Goal: Answer question/provide support

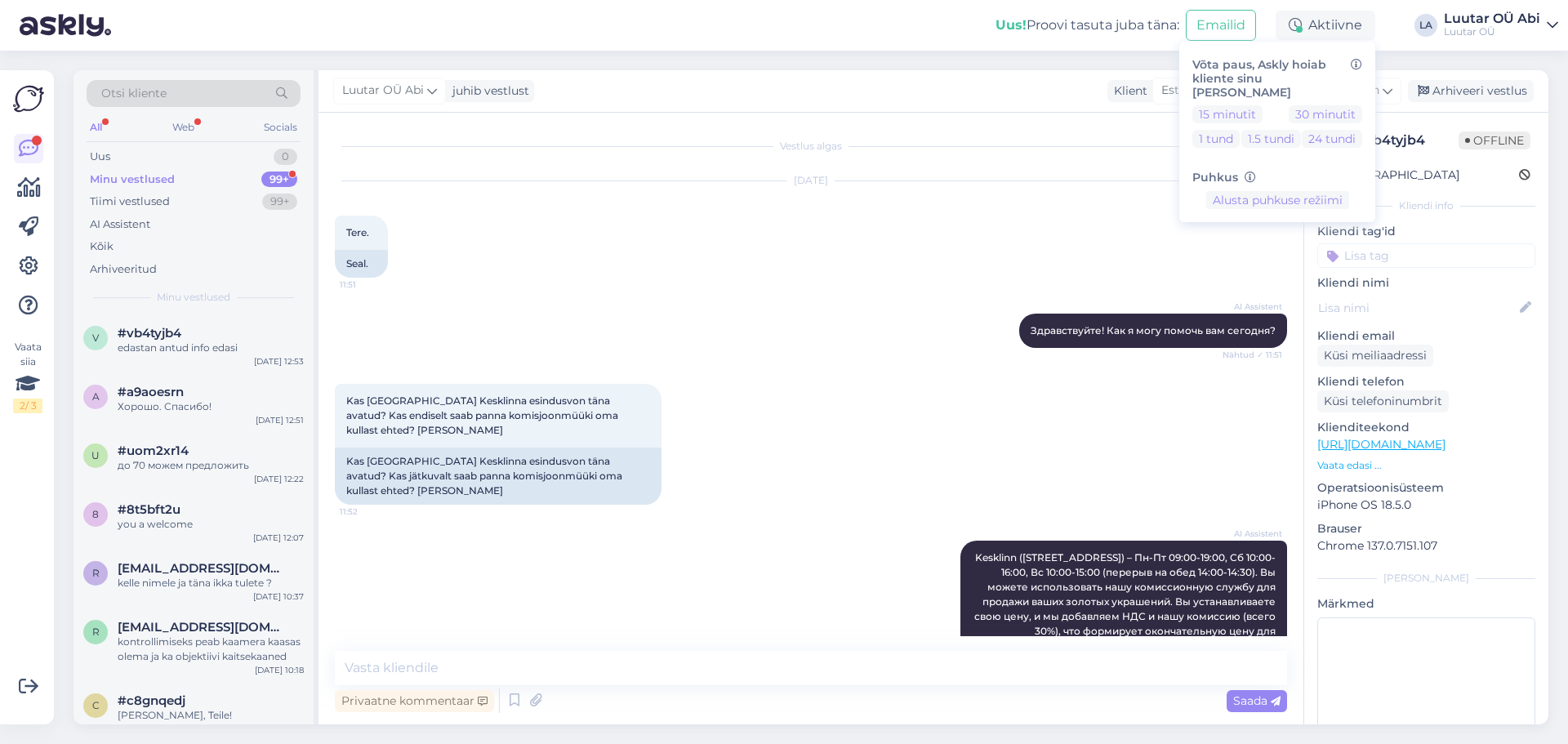
click at [213, 177] on div "Minu vestlused 99+" at bounding box center [194, 179] width 214 height 23
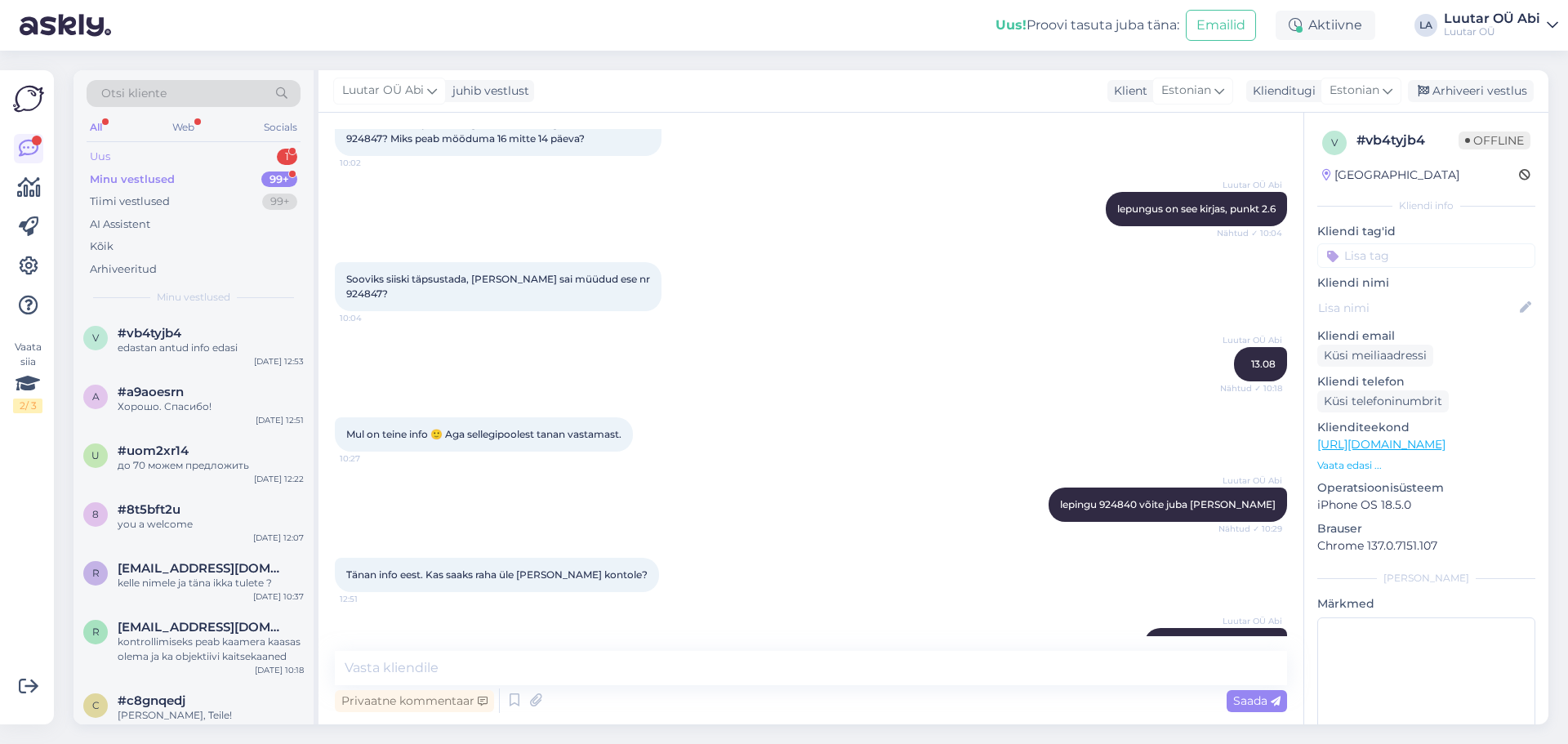
click at [193, 161] on div "Uus 1" at bounding box center [194, 156] width 214 height 23
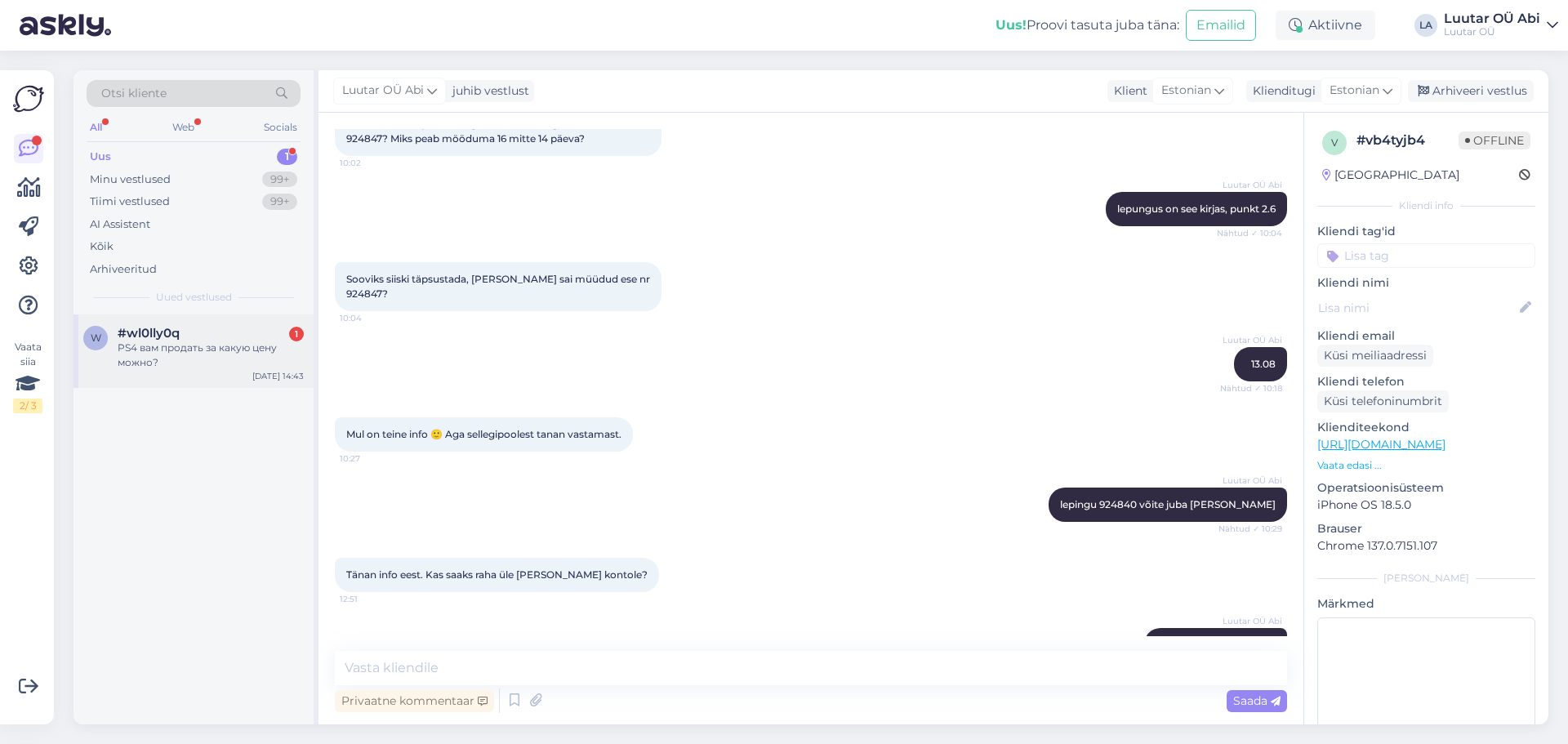
click at [209, 318] on div "w #wl0lly0q 1 PS4 вам продать за какую цену можно? [DATE] 14:43" at bounding box center [194, 351] width 240 height 74
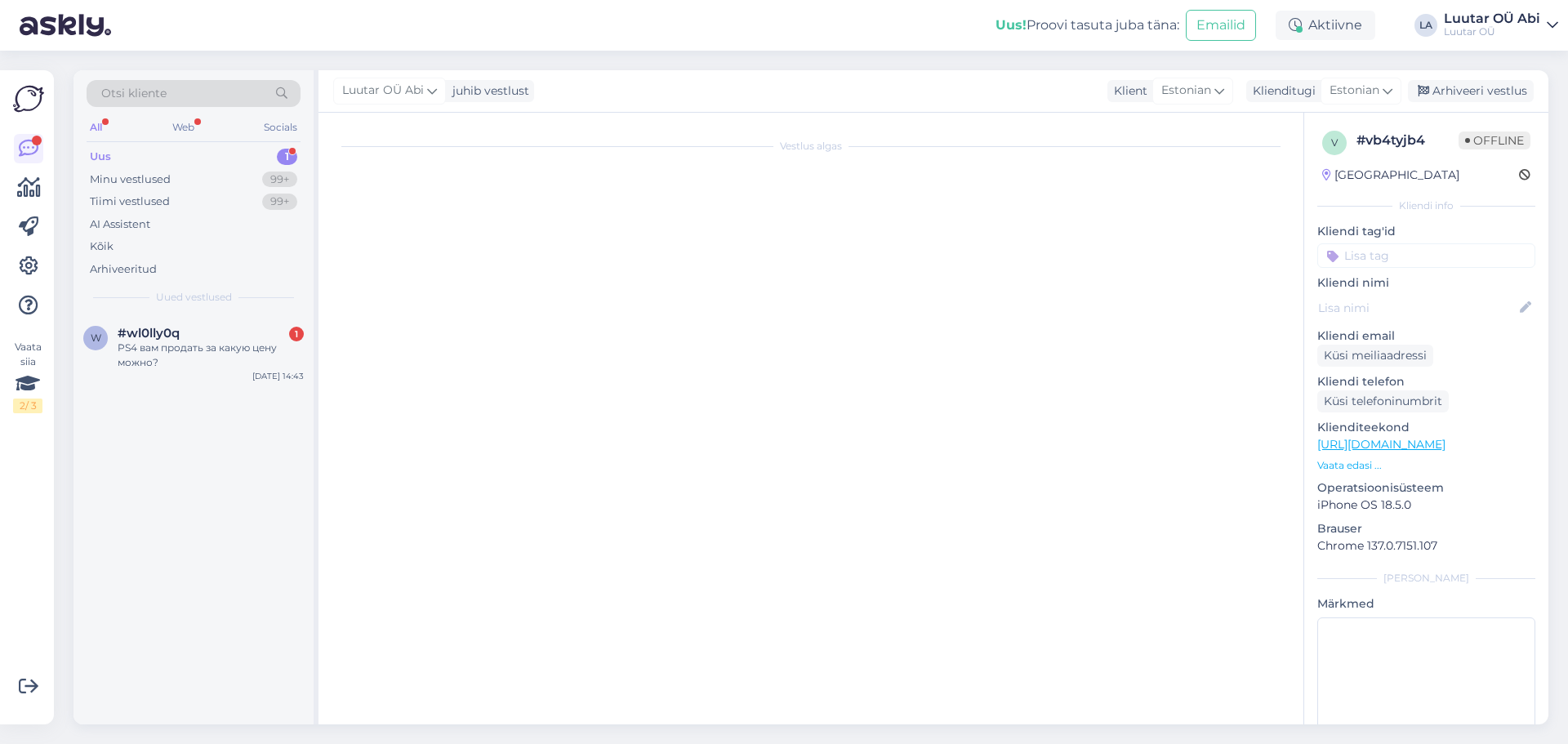
scroll to position [0, 0]
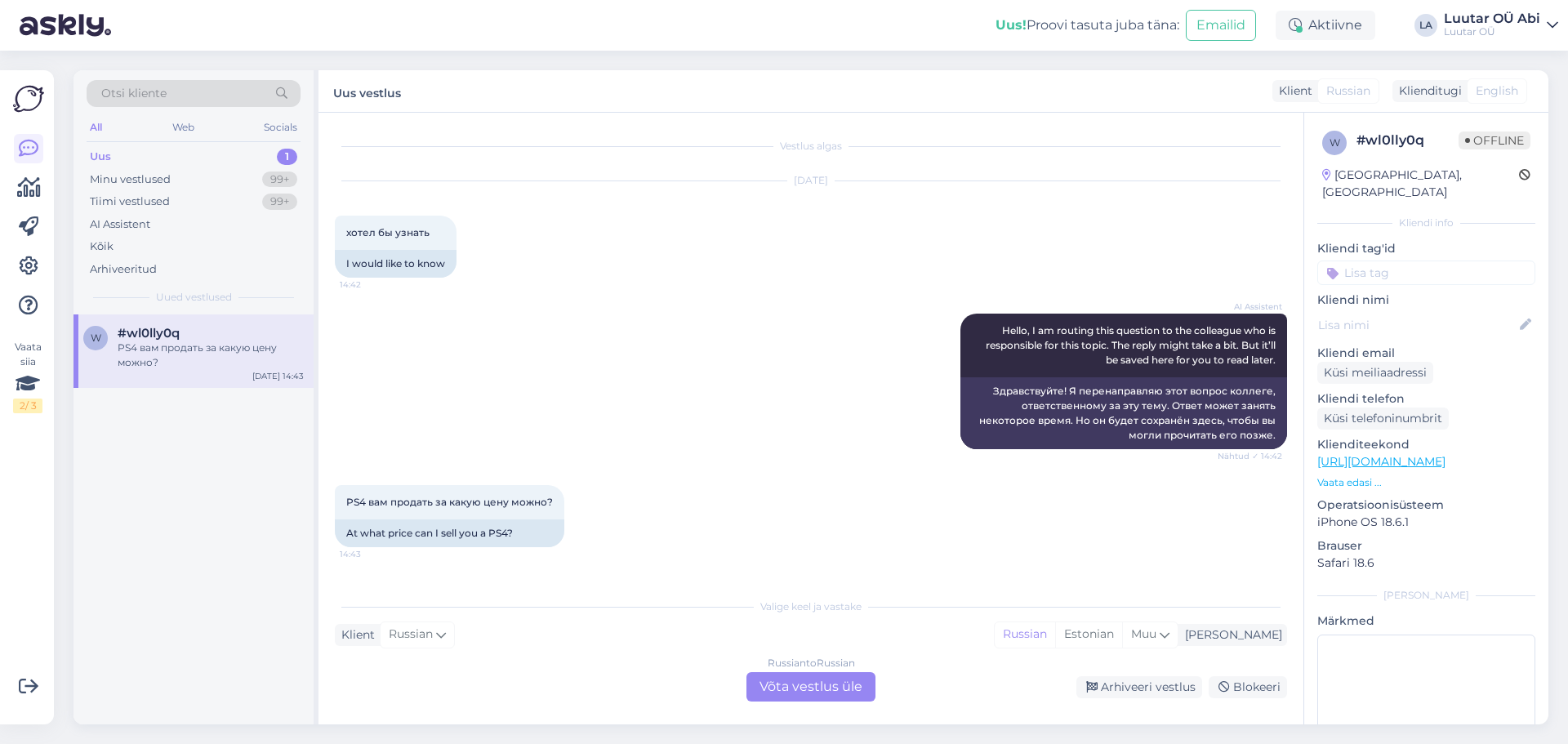
click at [588, 399] on div "AI Assistent Hello, I am routing this question to the colleague who is responsi…" at bounding box center [810, 382] width 953 height 172
click at [824, 693] on div "Russian to Russian Võta vestlus üle" at bounding box center [811, 687] width 129 height 30
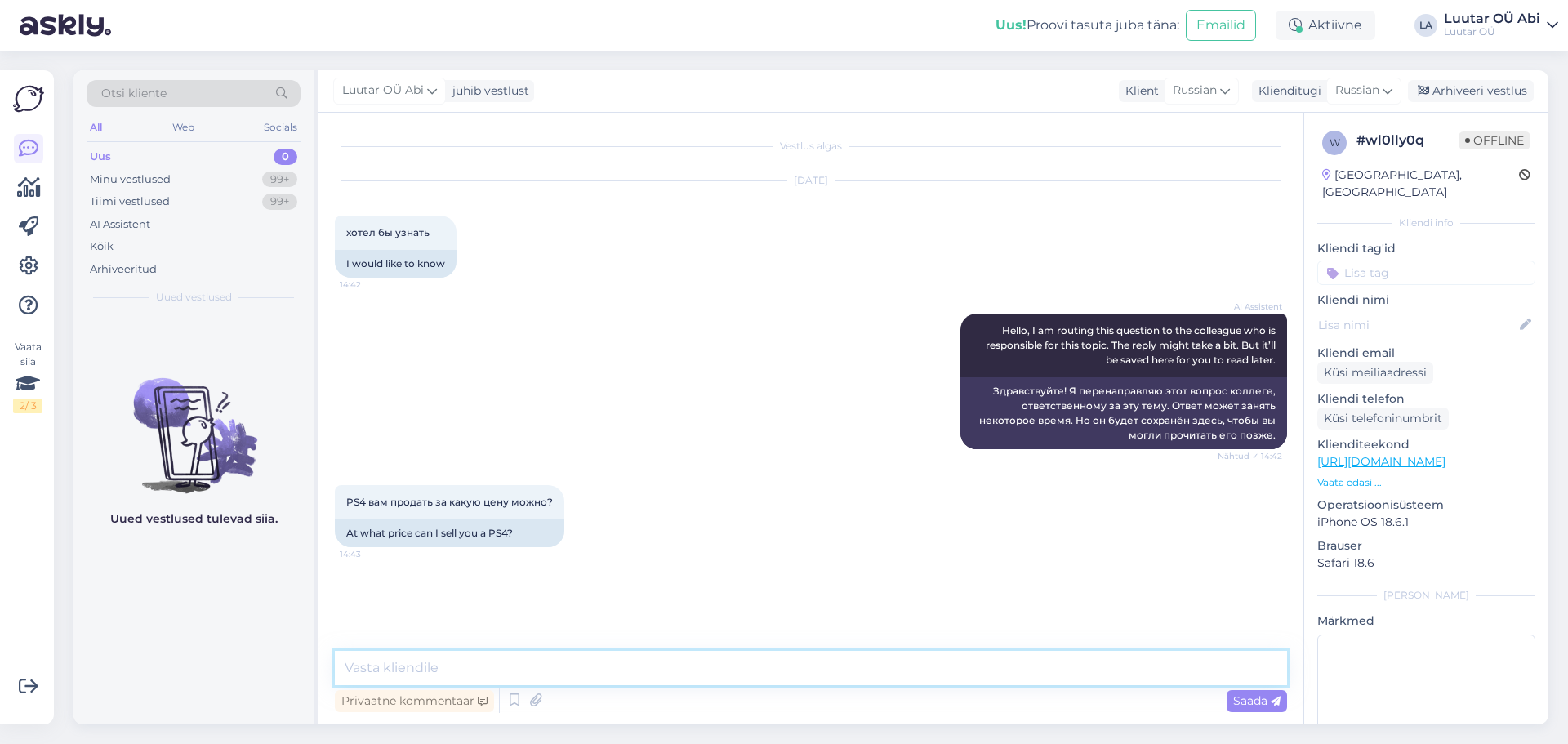
click at [754, 673] on textarea at bounding box center [810, 668] width 953 height 34
type textarea "сколько памяти, игр и джойстиков?"
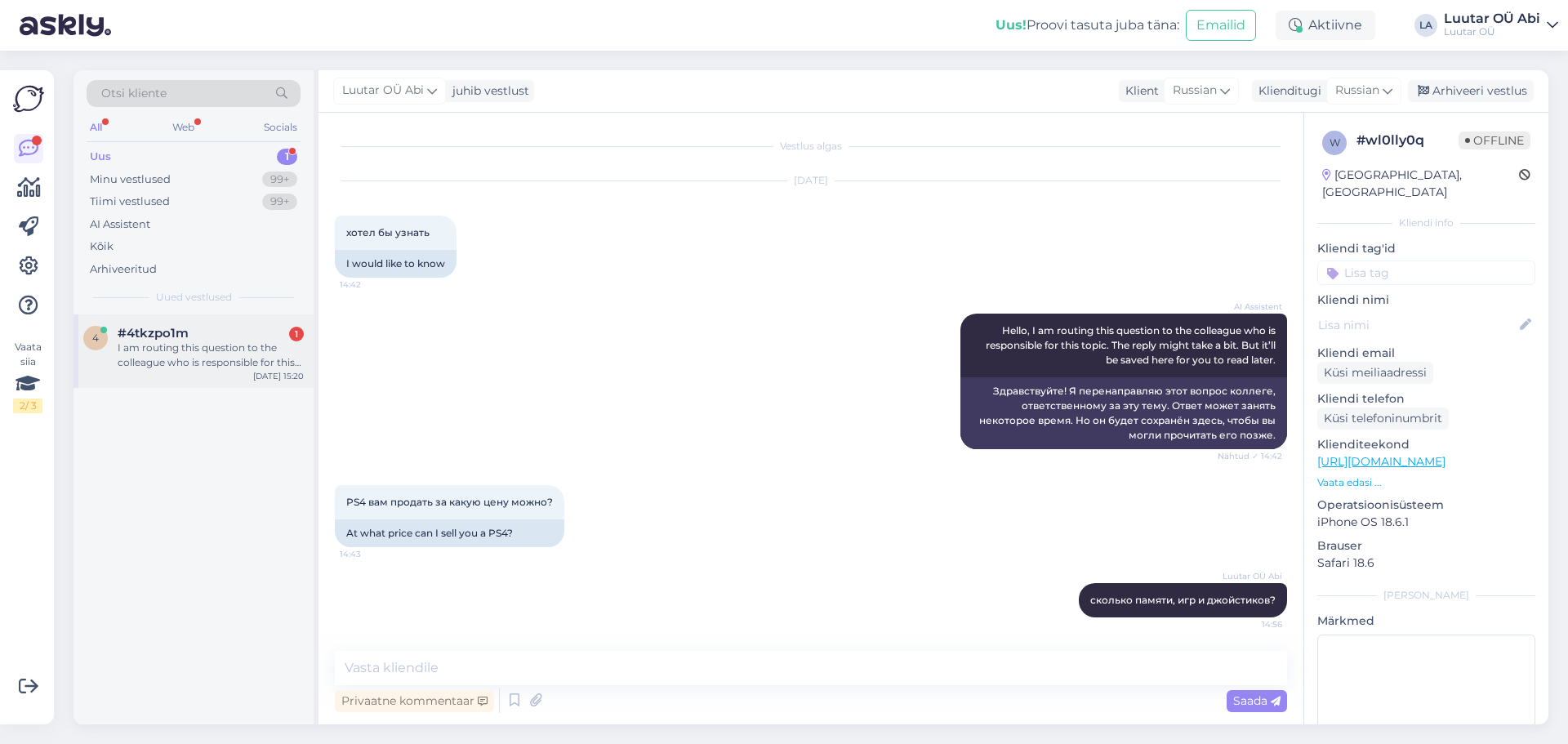
click at [219, 331] on div "#4tkzpo1m 1" at bounding box center [211, 334] width 187 height 15
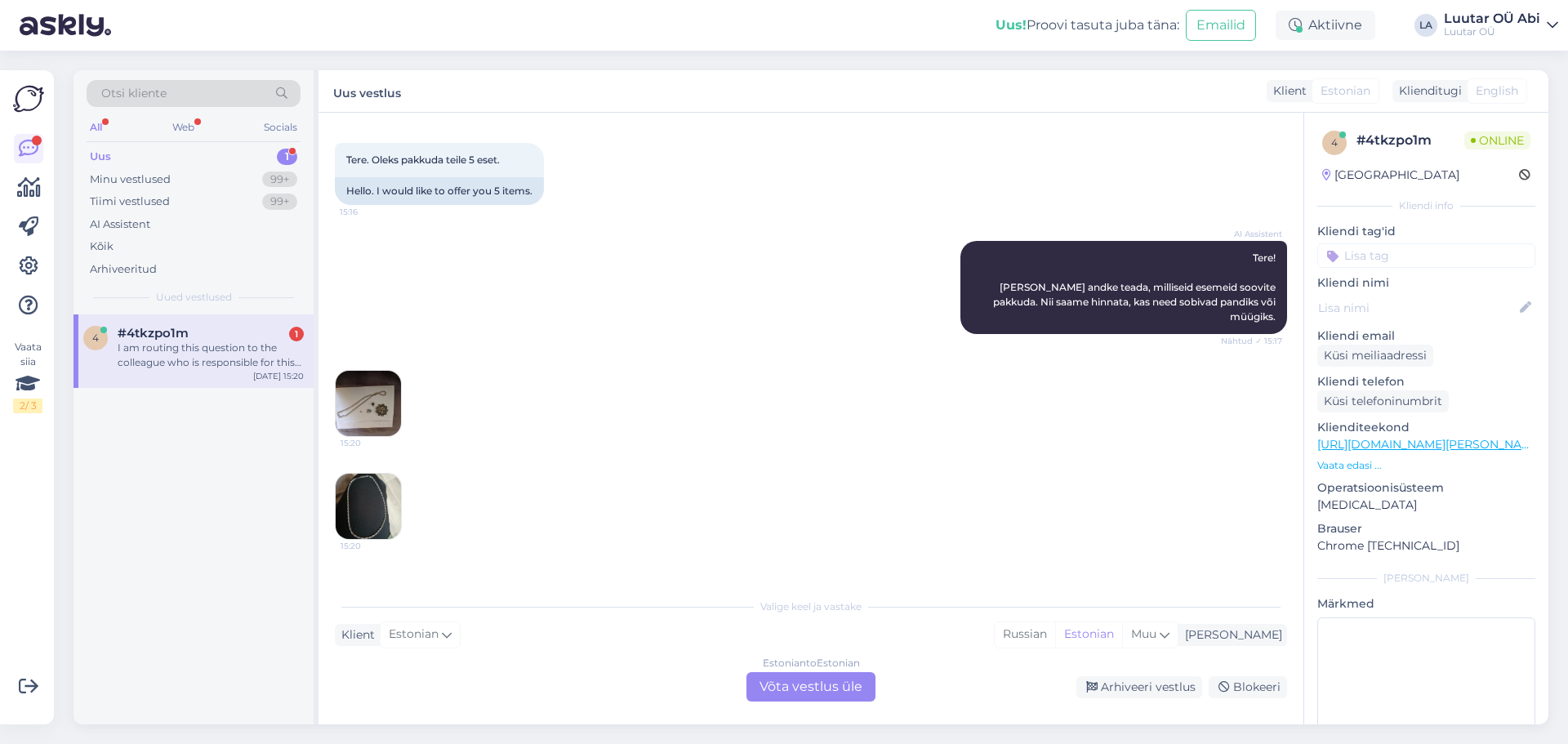
scroll to position [1964, 0]
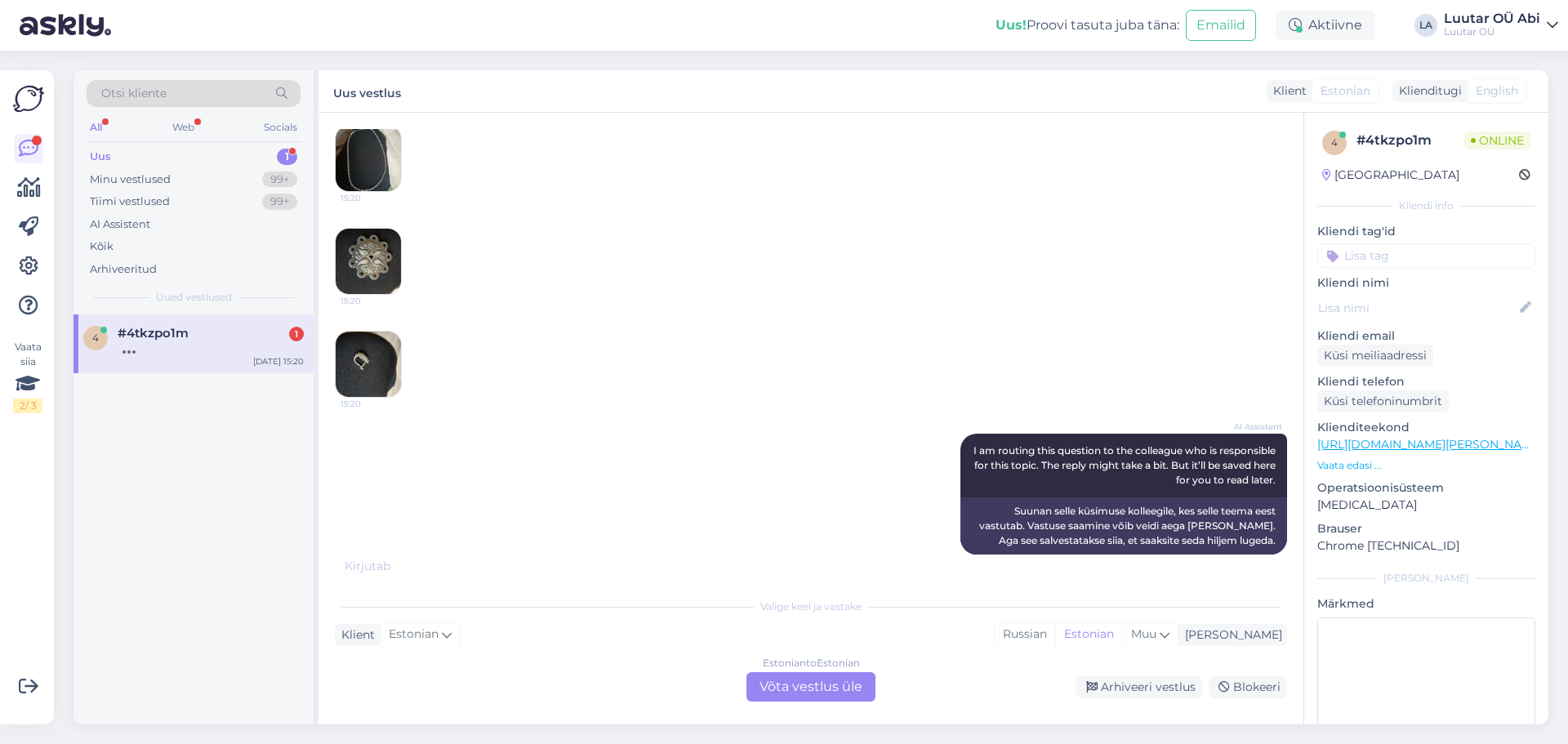
click at [806, 689] on div "Estonian to Estonian Võta vestlus üle" at bounding box center [811, 687] width 129 height 30
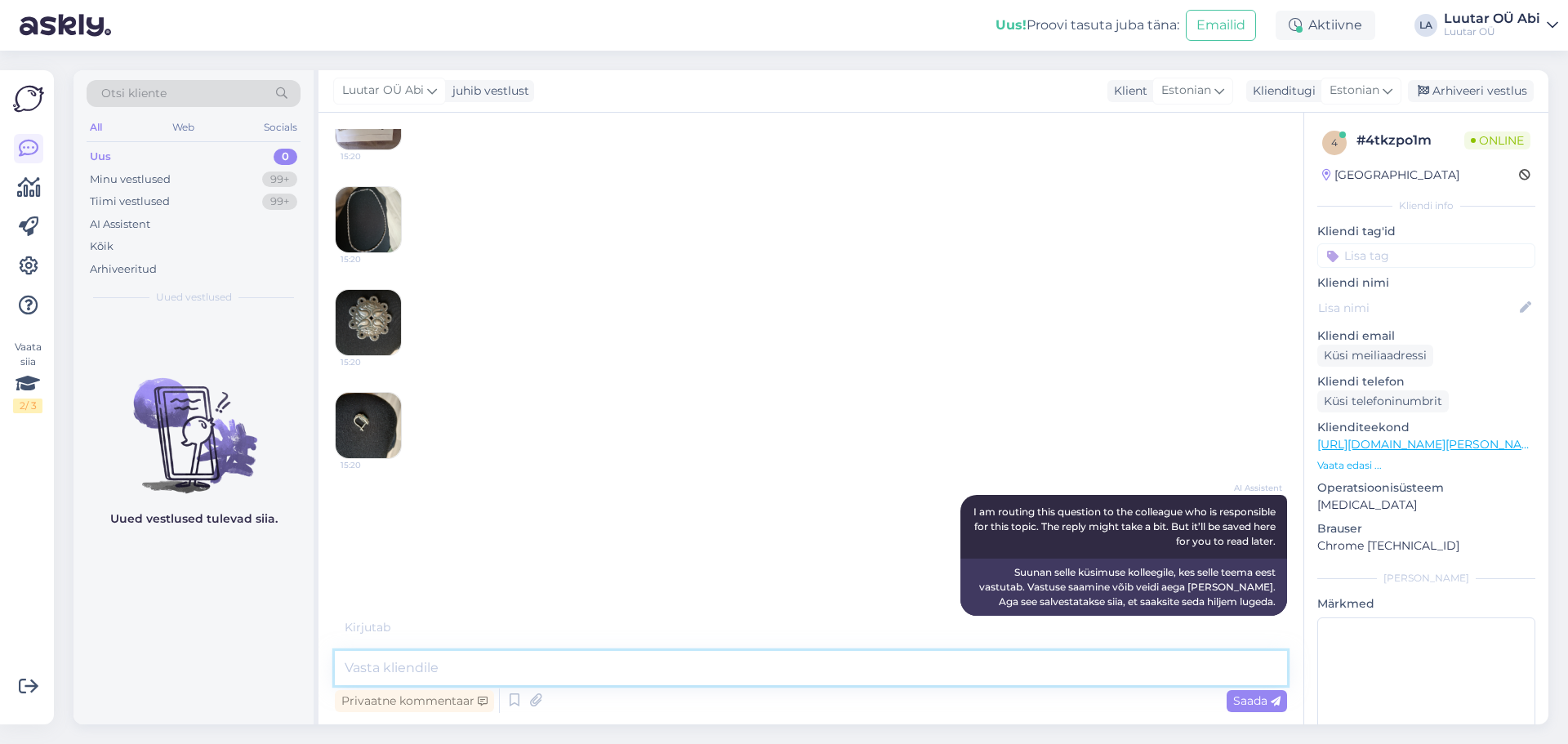
click at [779, 669] on textarea at bounding box center [810, 668] width 953 height 34
click at [772, 477] on div "AI Assistent I am routing this question to the colleague who is responsible for…" at bounding box center [810, 555] width 953 height 157
click at [377, 678] on textarea at bounding box center [810, 668] width 953 height 34
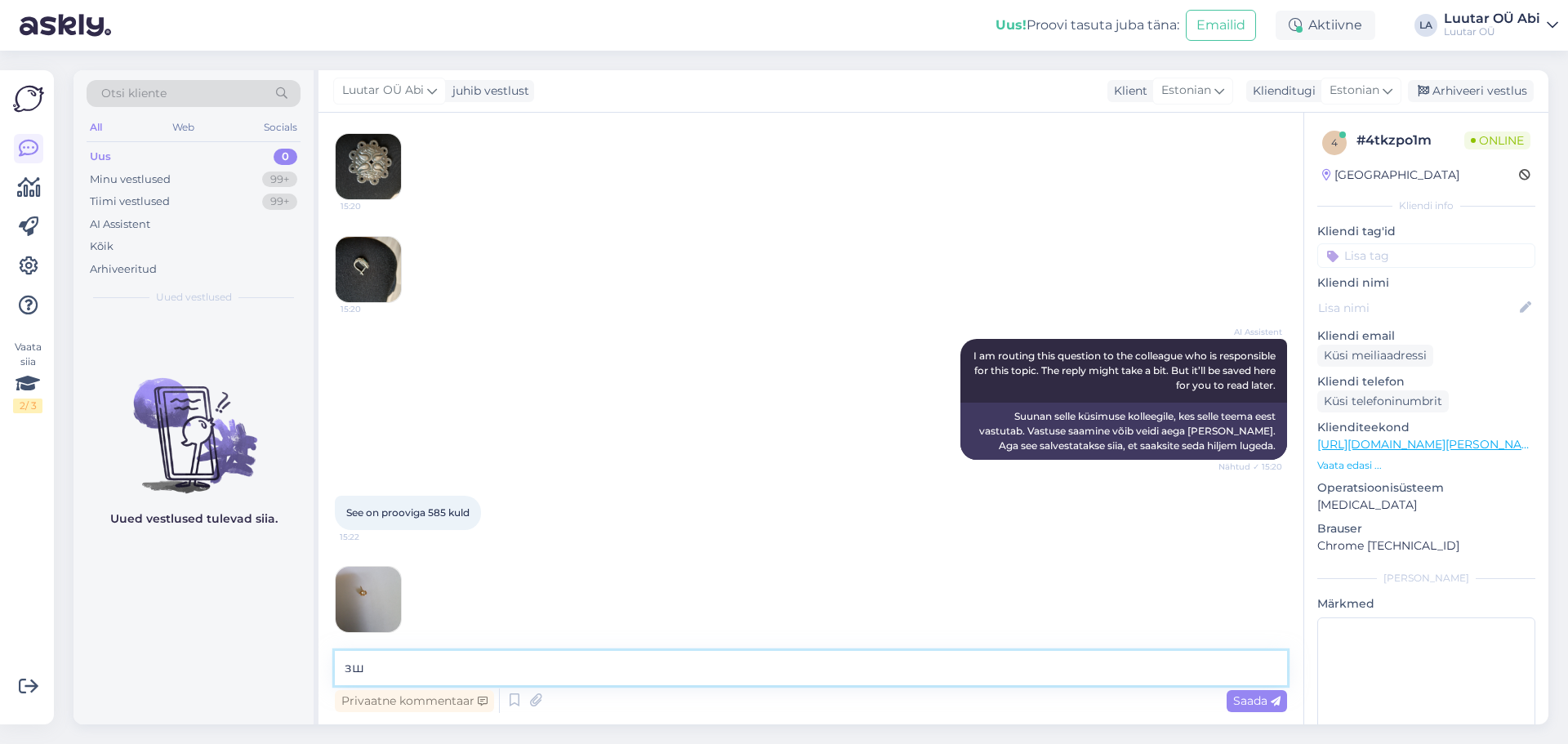
type textarea "з"
type textarea "hõbedat võtame vastu 0,70€/g ja kulda 585* 53€/g"
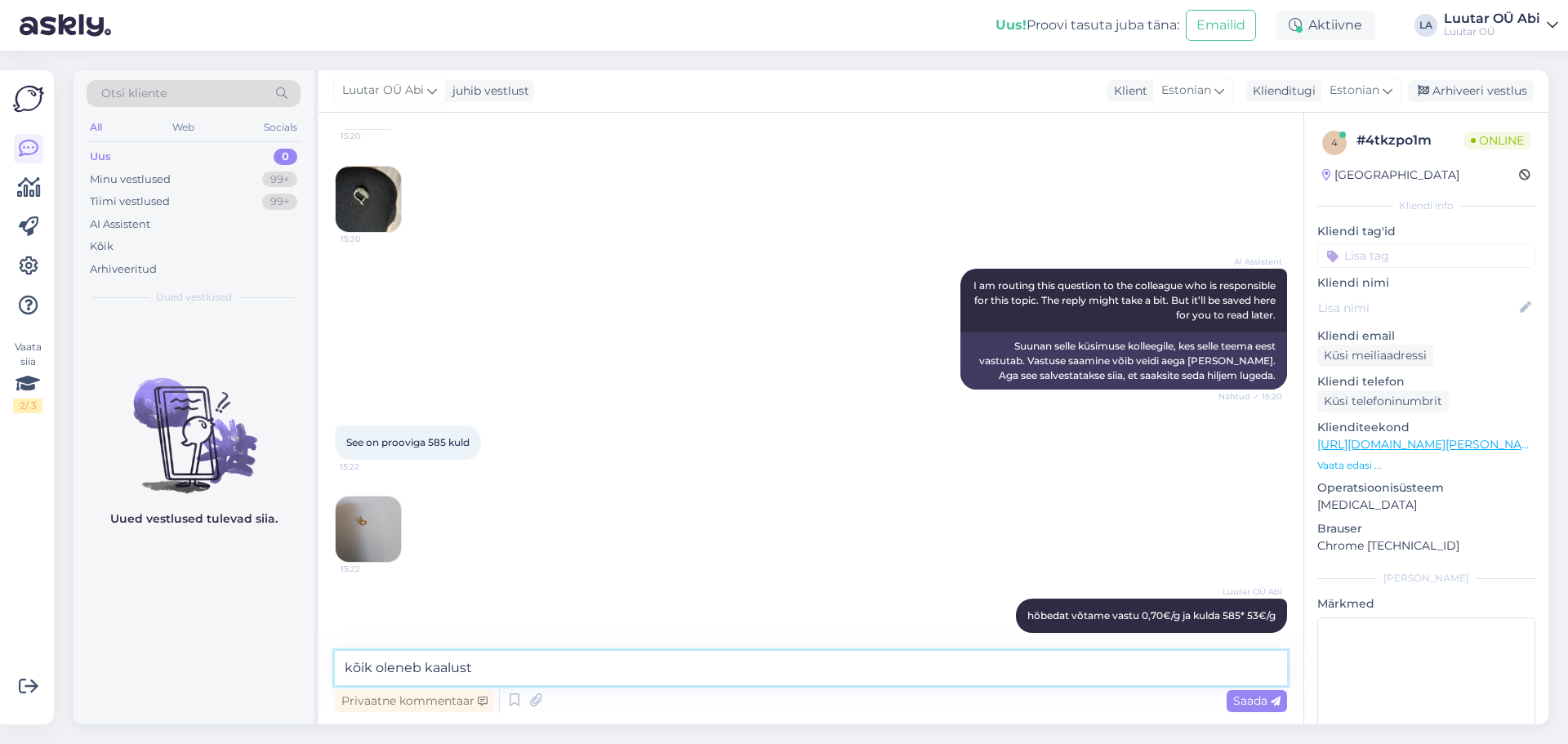
type textarea "kõik oleneb kaalust"
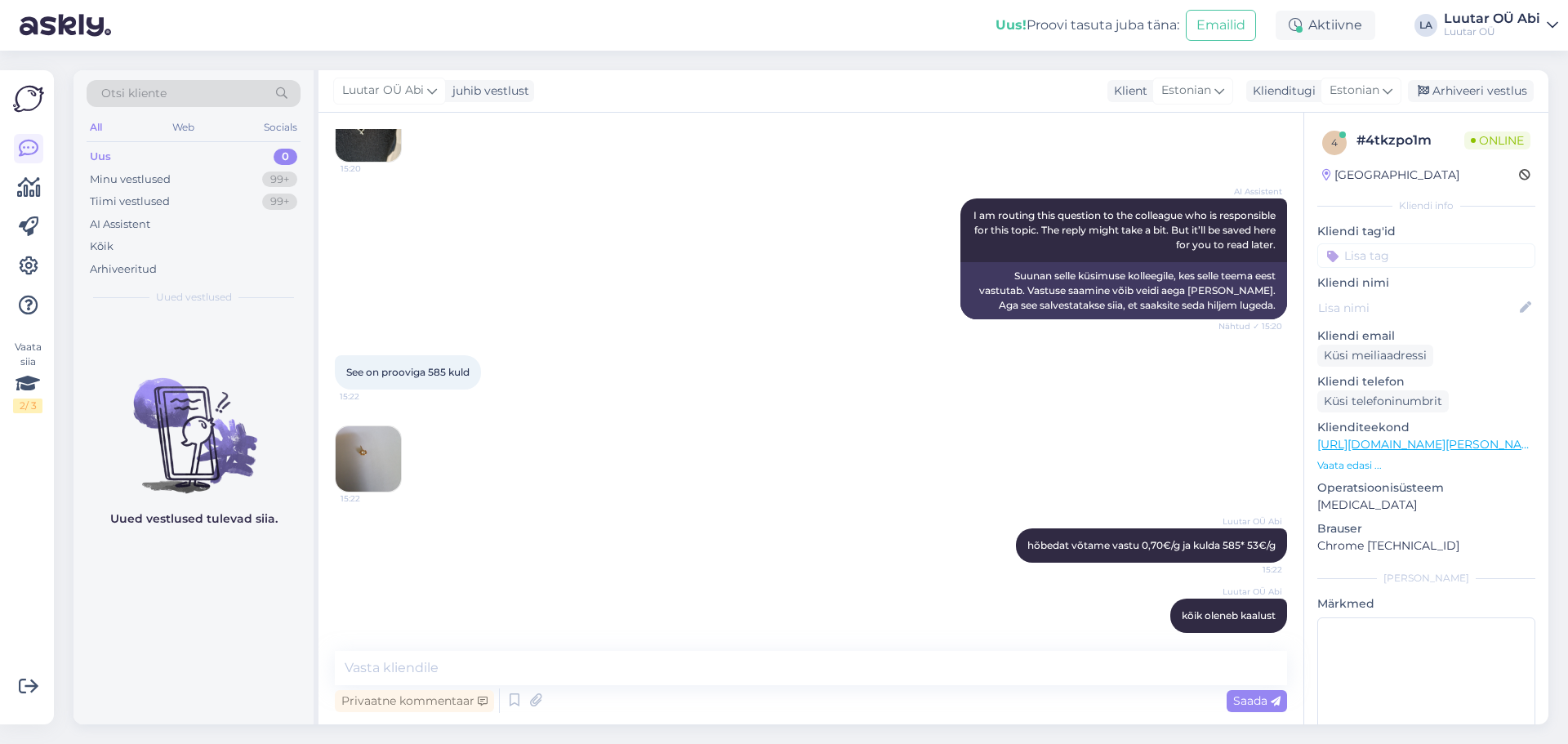
click at [377, 426] on img at bounding box center [368, 458] width 66 height 66
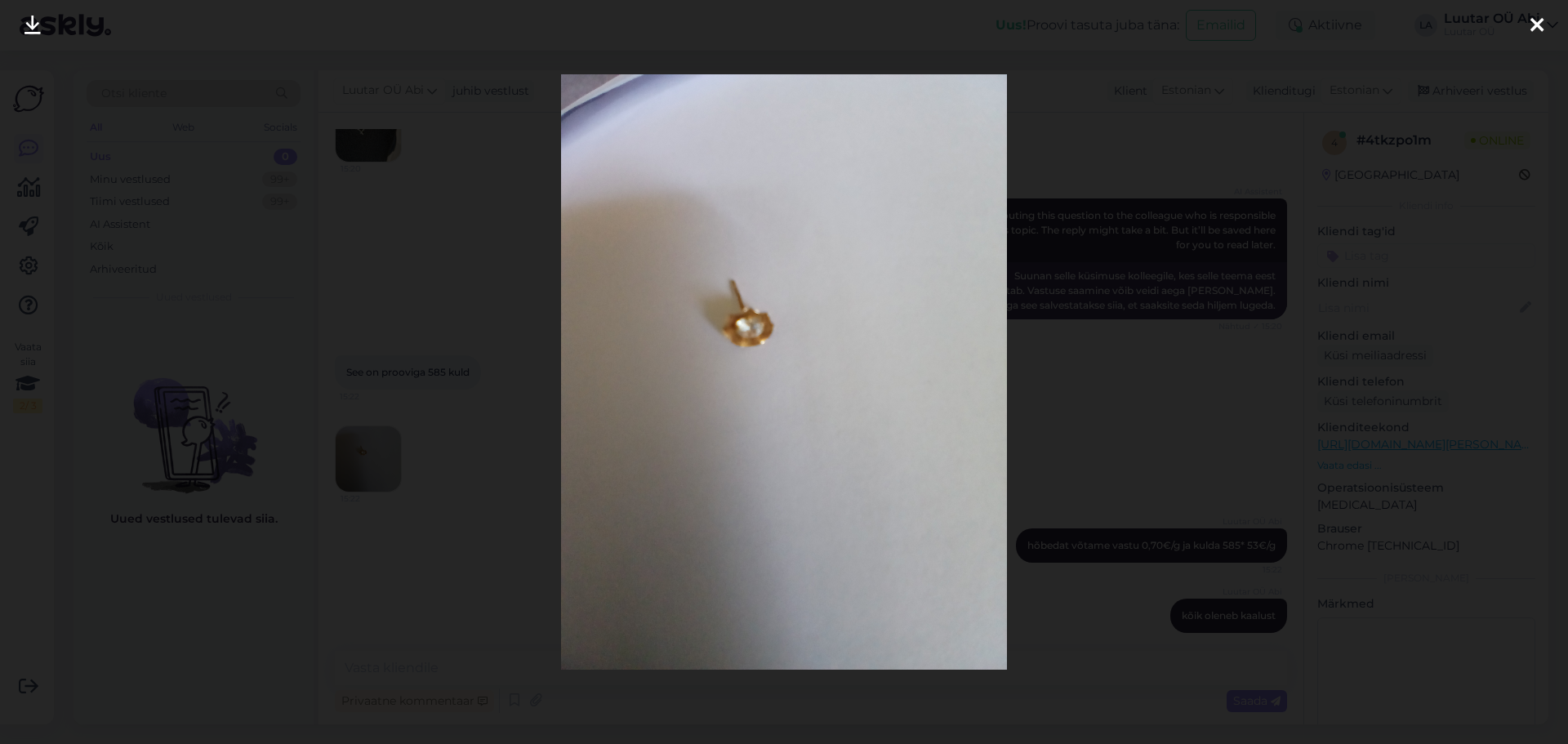
click at [510, 372] on div at bounding box center [784, 372] width 1568 height 744
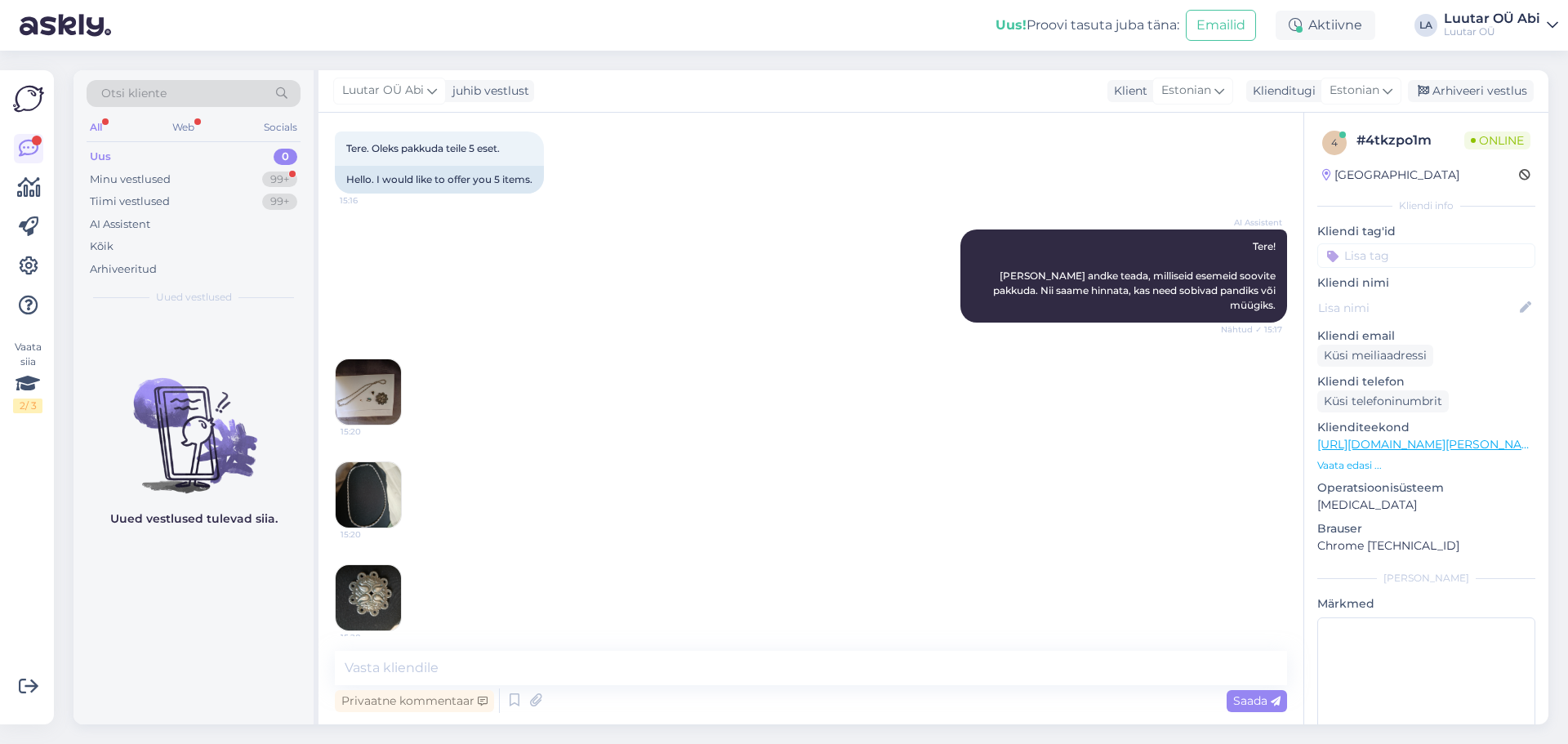
scroll to position [2654, 0]
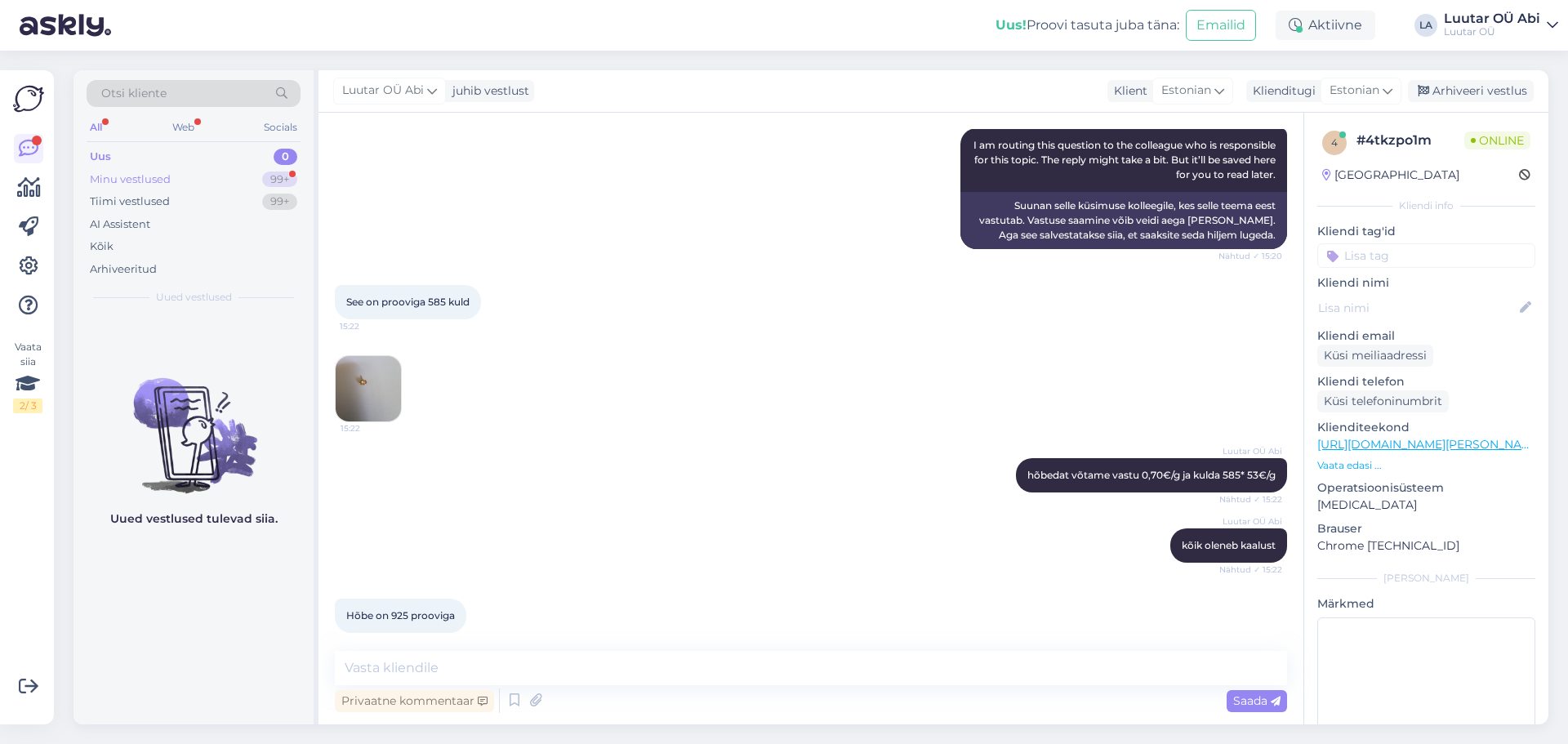
click at [208, 179] on div "Minu vestlused 99+" at bounding box center [194, 179] width 214 height 23
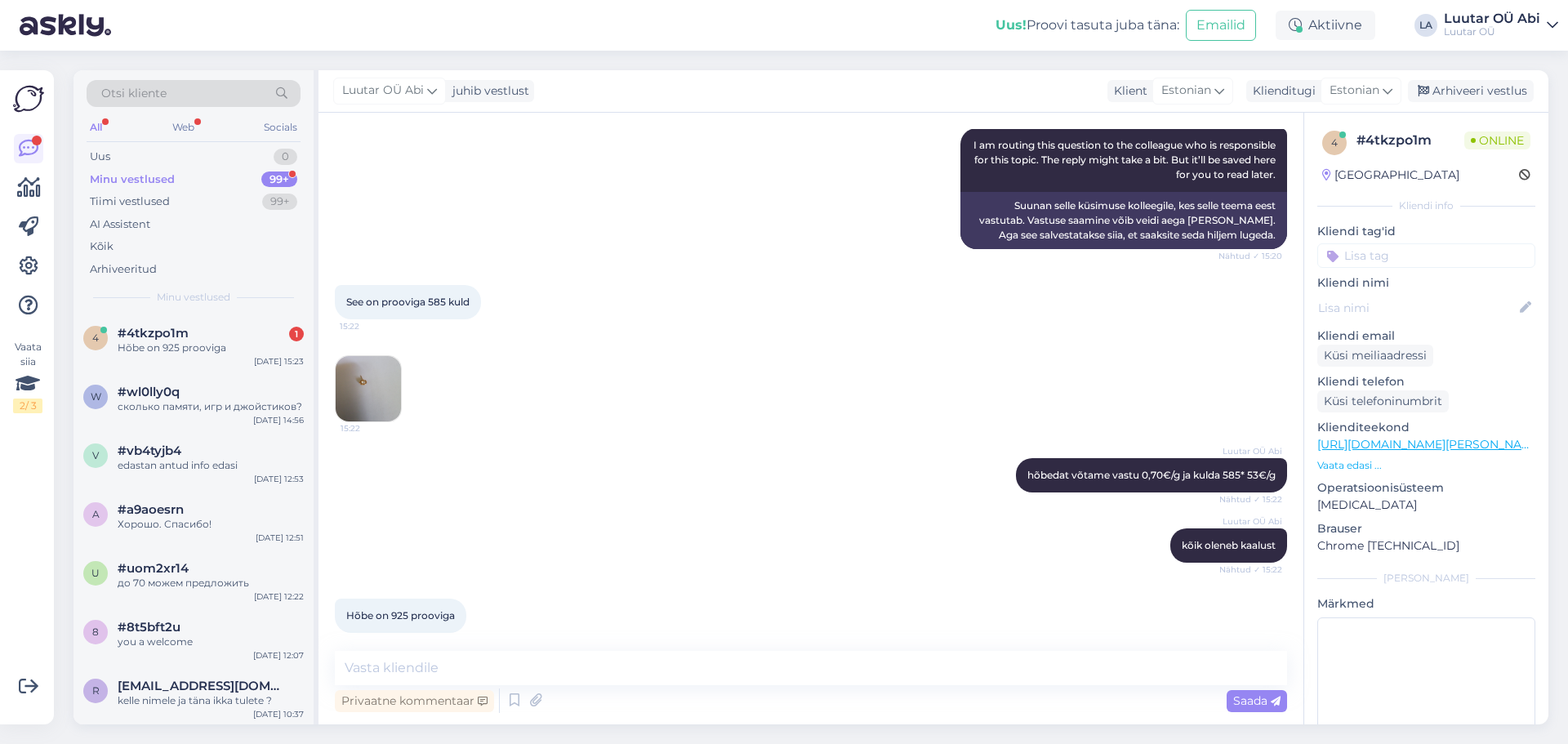
click at [663, 419] on div "See on prooviga 585 kuld 15:22 15:22" at bounding box center [810, 353] width 953 height 173
click at [630, 669] on textarea at bounding box center [810, 668] width 953 height 34
type textarea "jah just 925* ja 0,70€/g"
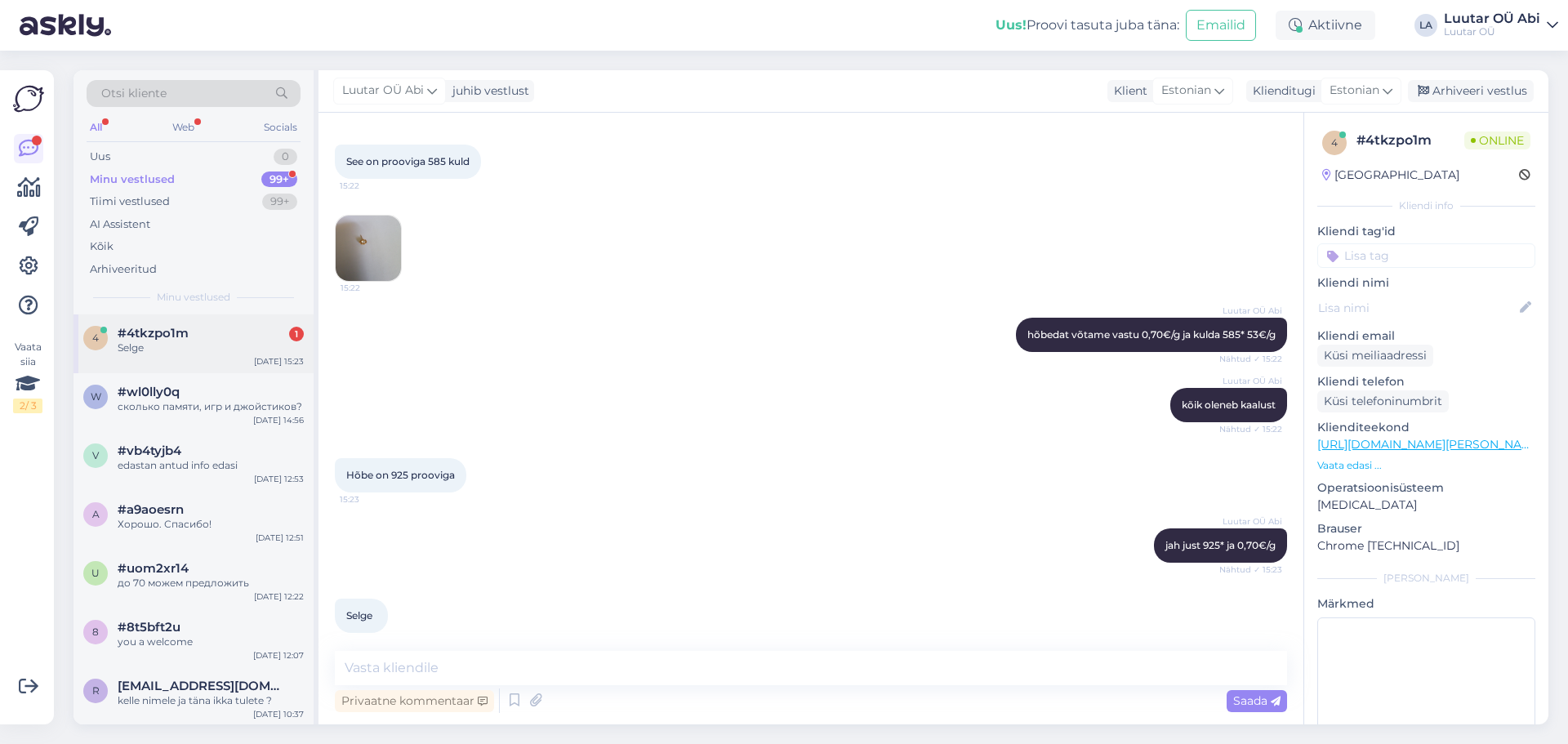
click at [225, 331] on div "#4tkzpo1m 1" at bounding box center [211, 334] width 187 height 15
click at [913, 370] on div "Luutar OÜ Abi kõik oleneb kaalust Nähtud ✓ 15:22" at bounding box center [810, 405] width 953 height 70
click at [593, 299] on div "Luutar OÜ Abi hõbedat võtame vastu 0,70€/g ja kulda 585* 53€/g Nähtud ✓ 15:22" at bounding box center [810, 335] width 953 height 70
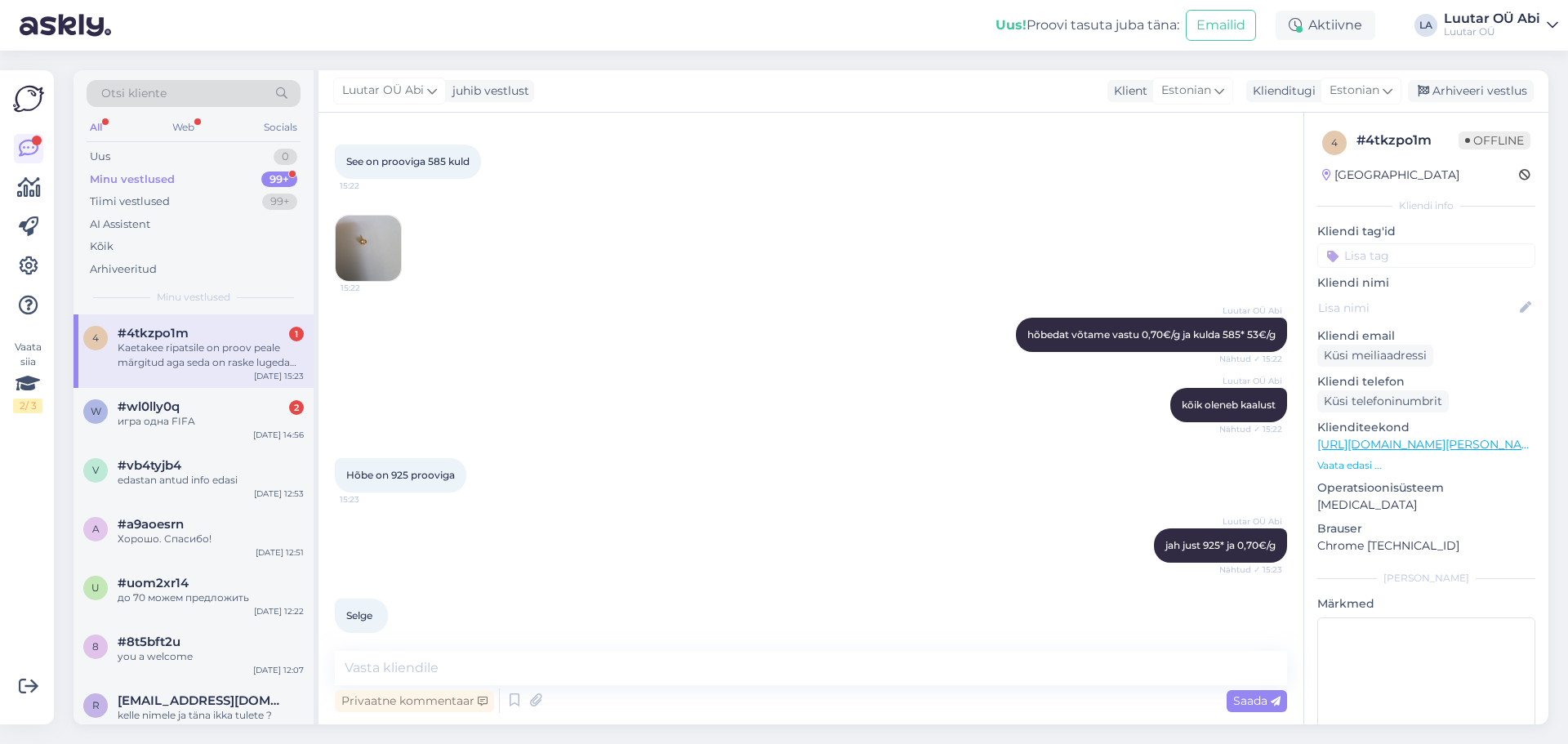
scroll to position [2880, 0]
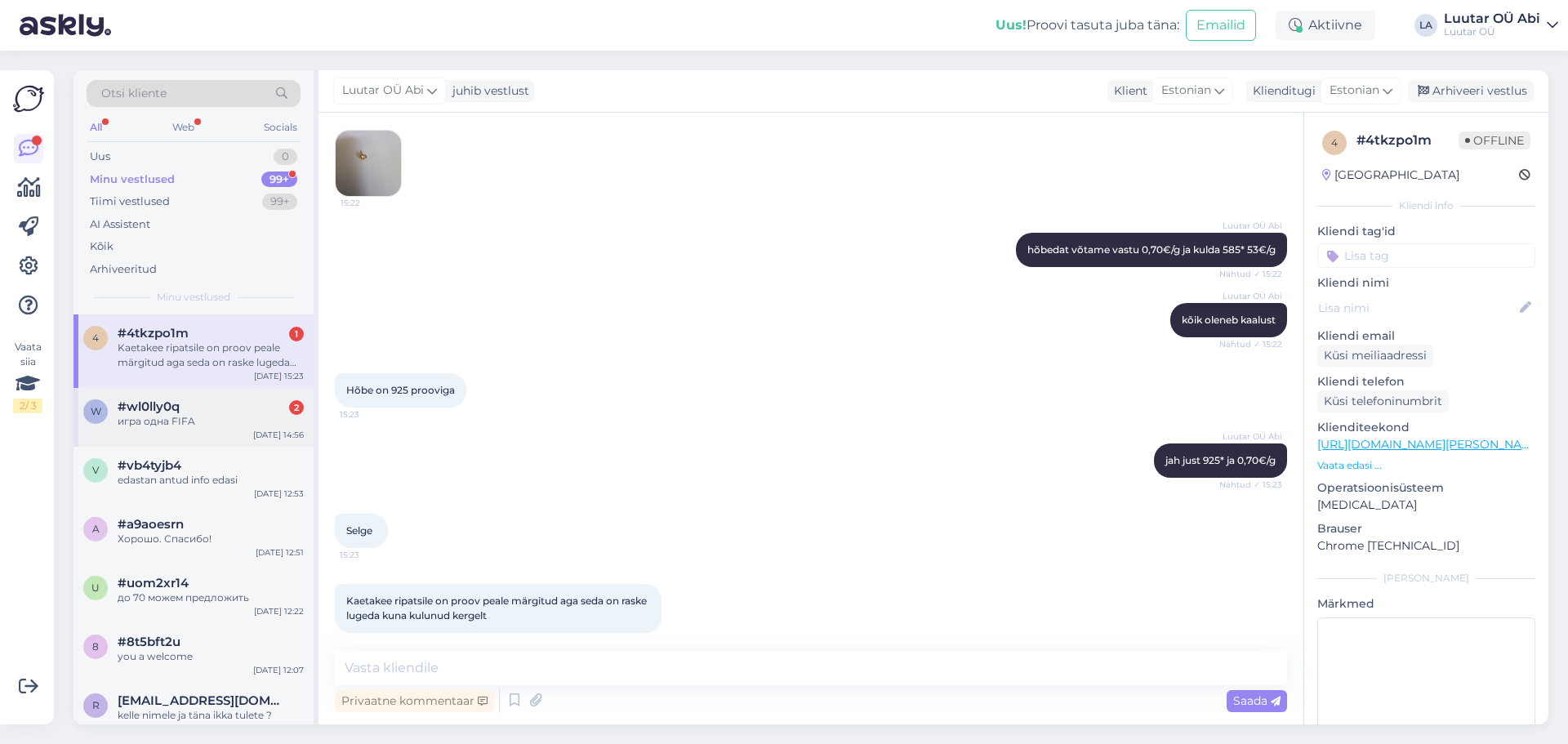
click at [194, 409] on div "#wl0lly0q 2" at bounding box center [211, 407] width 187 height 15
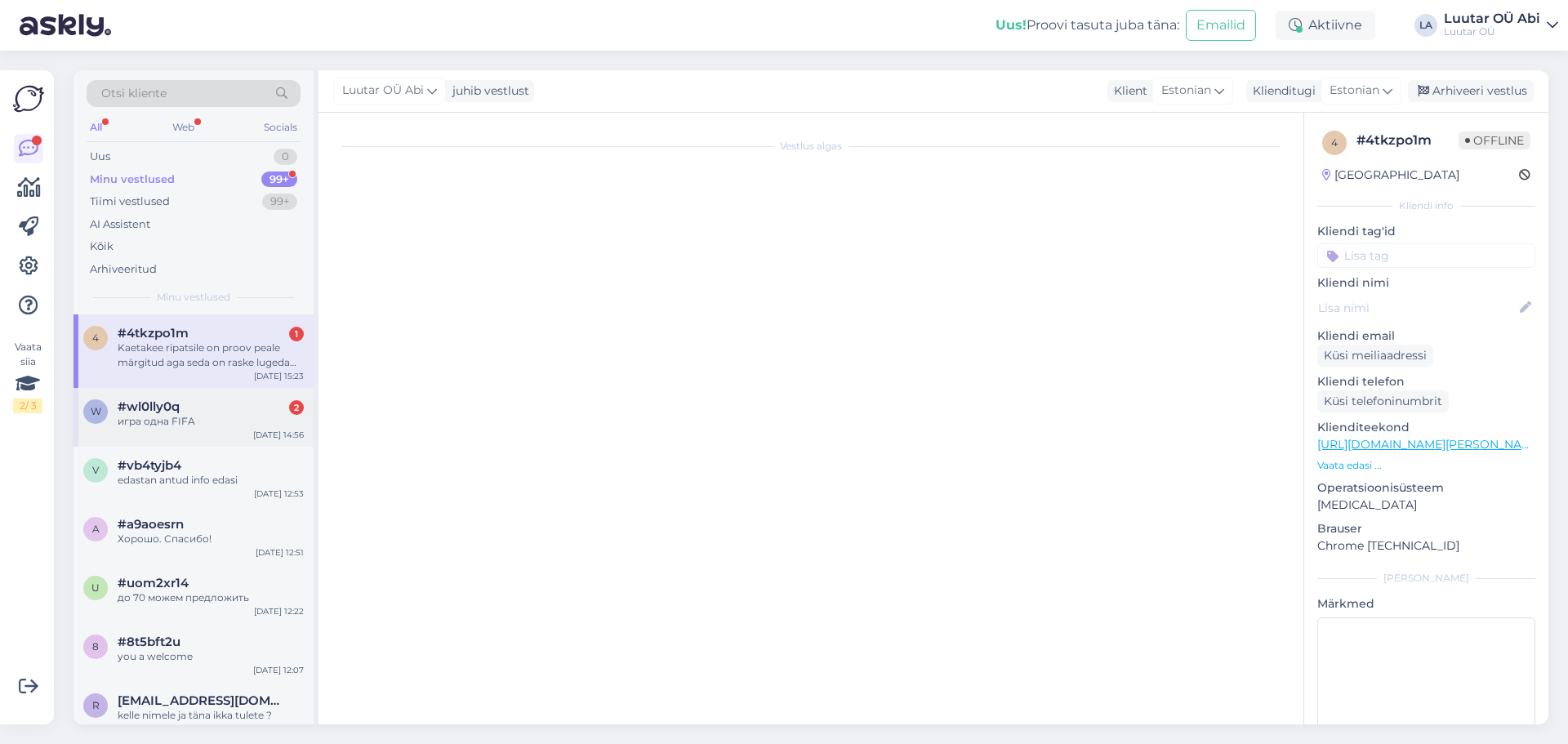
scroll to position [140, 0]
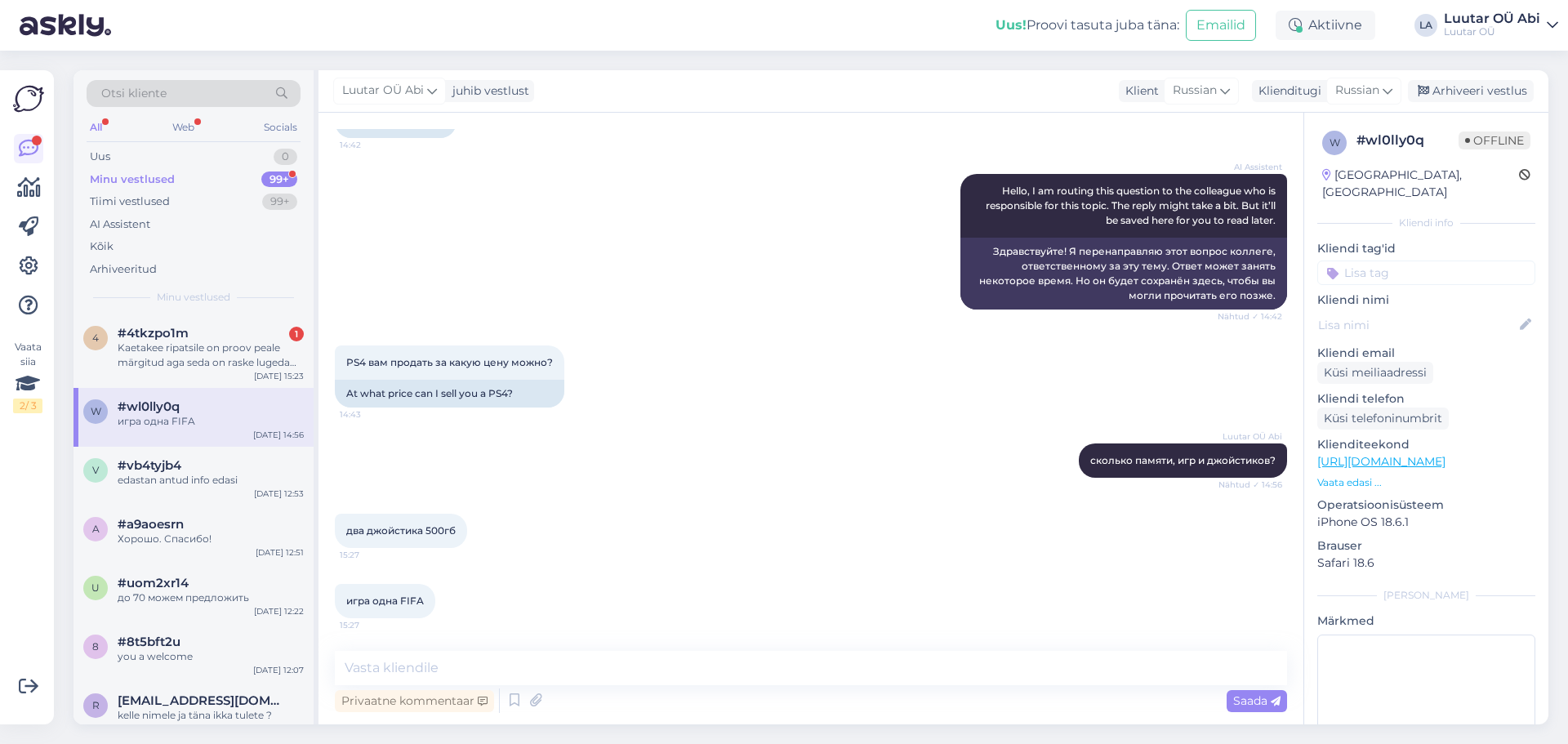
click at [615, 494] on div "Luutar OÜ Abi сколько памяти, игр и джойстиков? Nähtud ✓ 14:56" at bounding box center [810, 461] width 953 height 70
click at [605, 693] on div "Privaatne kommentaar Saada" at bounding box center [810, 701] width 953 height 31
click at [591, 679] on textarea at bounding box center [810, 668] width 953 height 34
click at [271, 346] on div "Kaetakee ripatsile on proov peale märgitud aga seda on raske lugeda kuna kulunu…" at bounding box center [211, 356] width 187 height 30
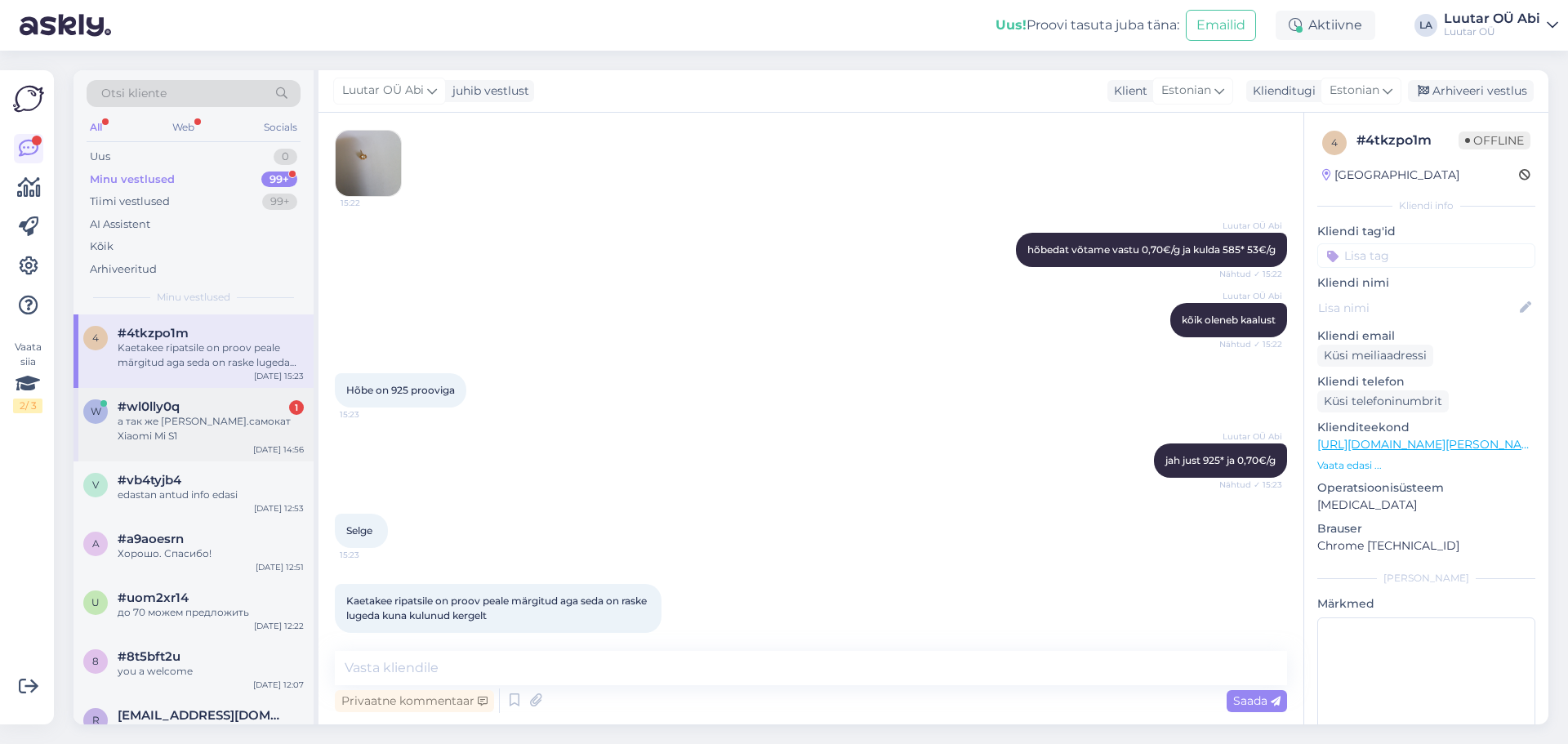
click at [233, 419] on div "а так же [PERSON_NAME].самокат Xiaomi Mi S1" at bounding box center [211, 429] width 187 height 30
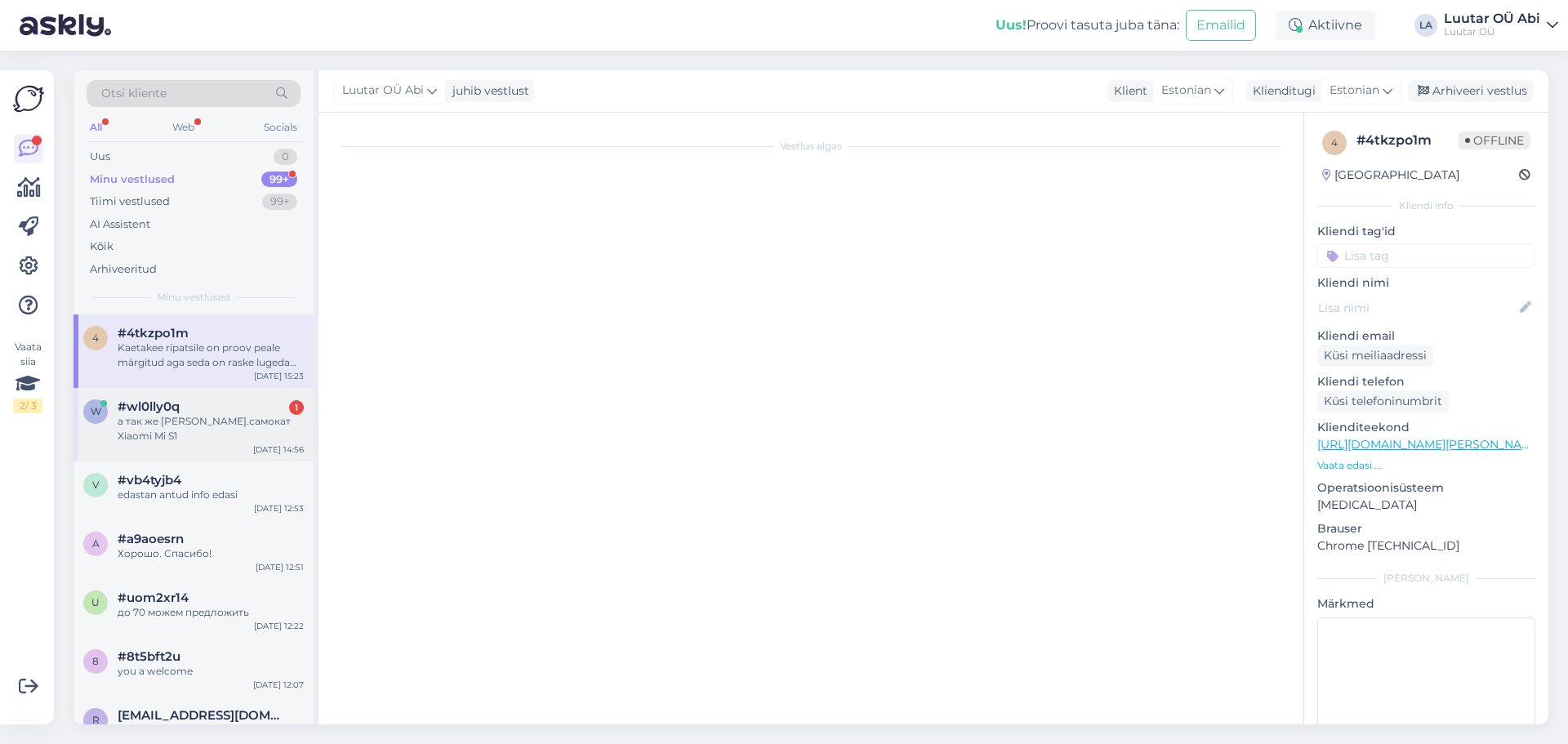
scroll to position [210, 0]
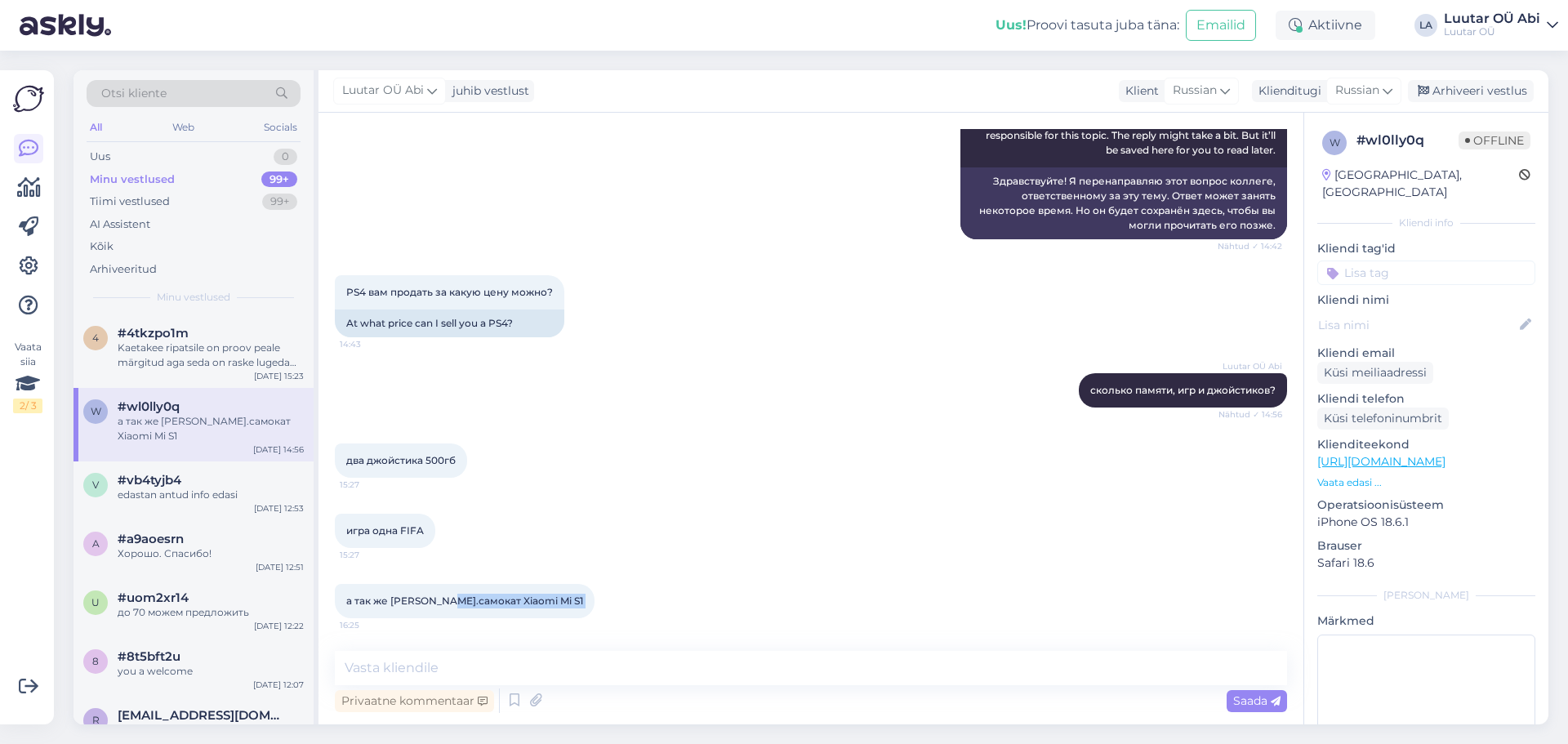
drag, startPoint x: 447, startPoint y: 601, endPoint x: 511, endPoint y: 602, distance: 64.0
click at [532, 595] on div "а так же [PERSON_NAME].самокат Xiaomi Mi S1 16:25" at bounding box center [464, 601] width 260 height 34
copy div "Xiaomi Mi S1 16:25"
click at [523, 660] on textarea at bounding box center [810, 668] width 953 height 34
type textarea "за приставку до 50"
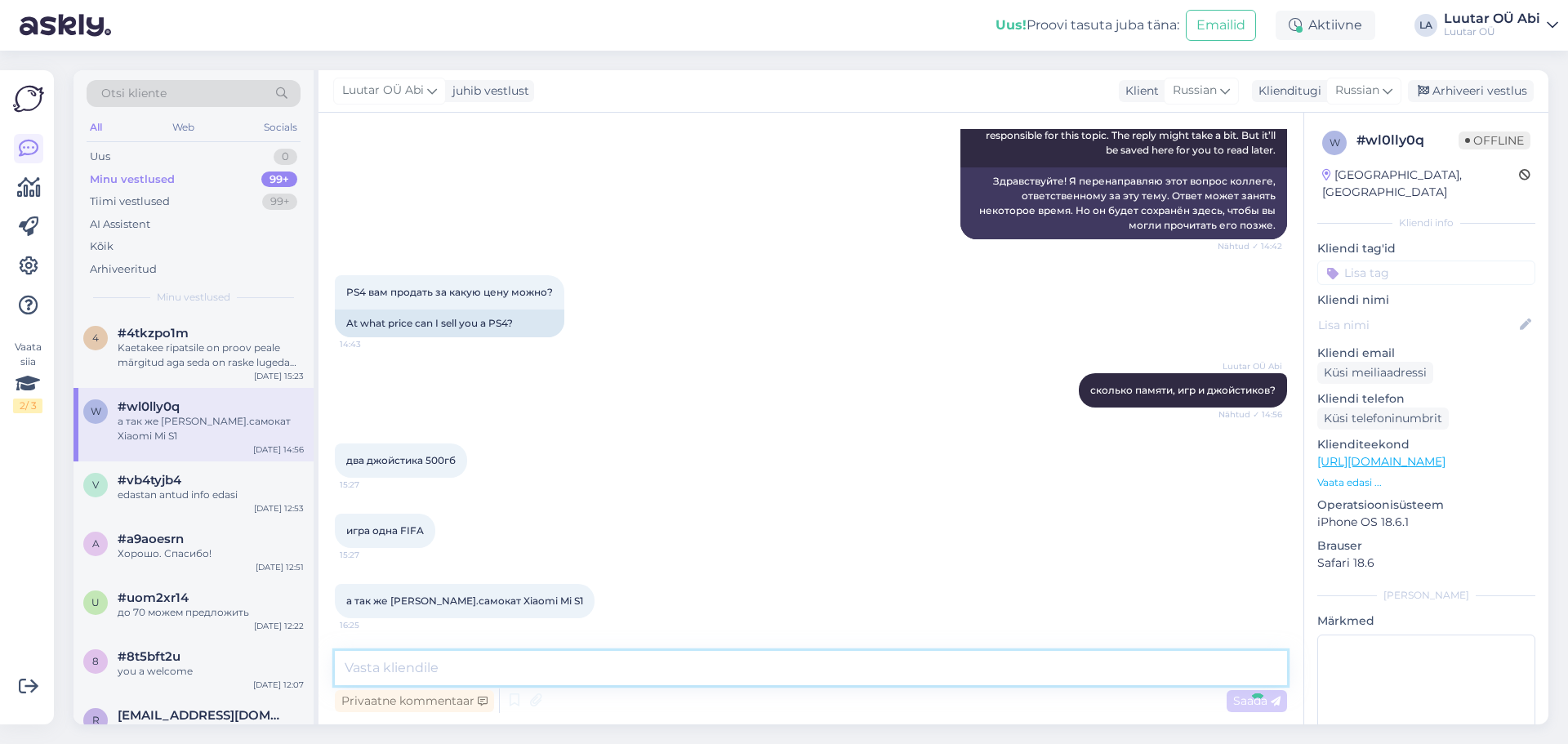
scroll to position [280, 0]
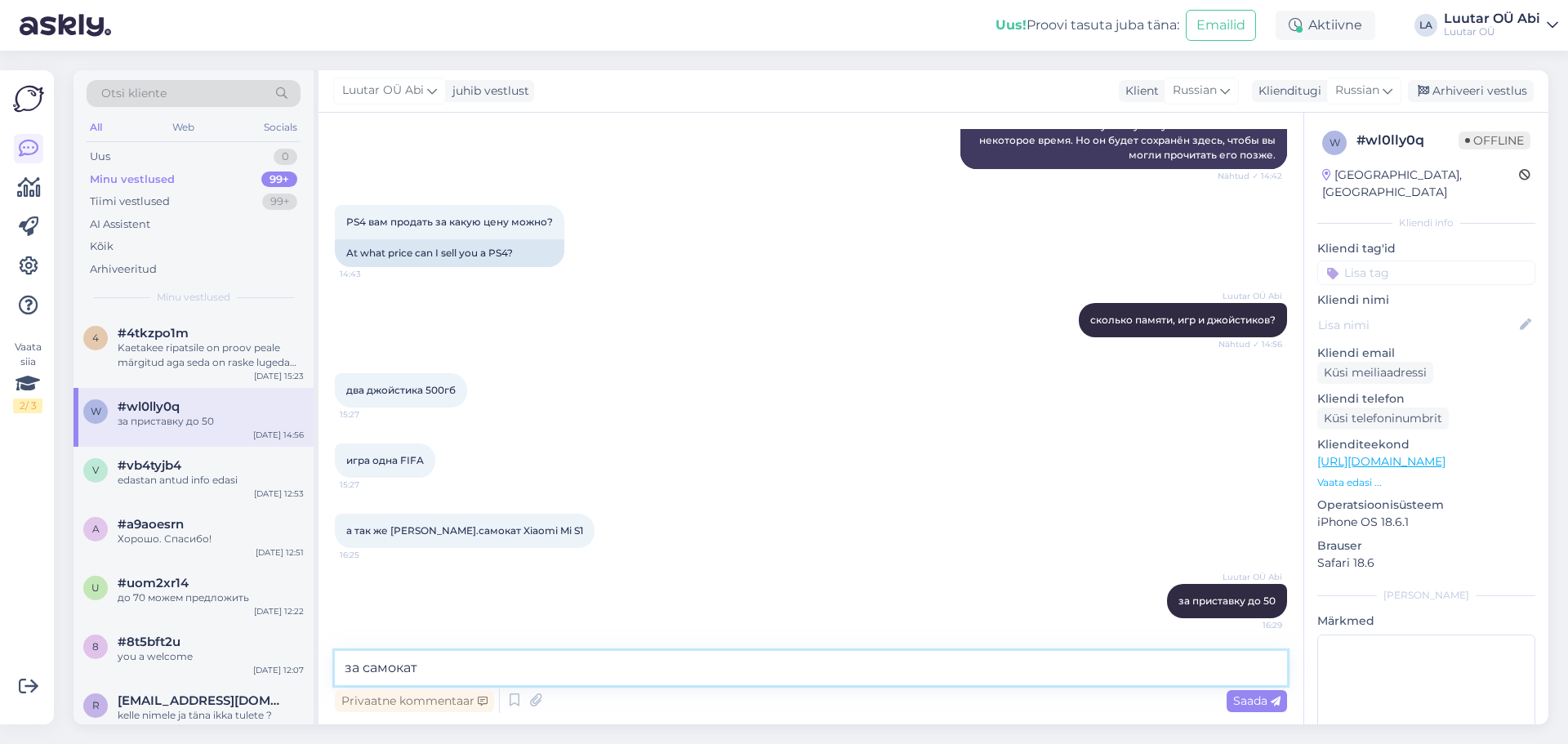
click at [524, 663] on textarea "за самокат" at bounding box center [810, 668] width 953 height 34
type textarea "за самокат до 70"
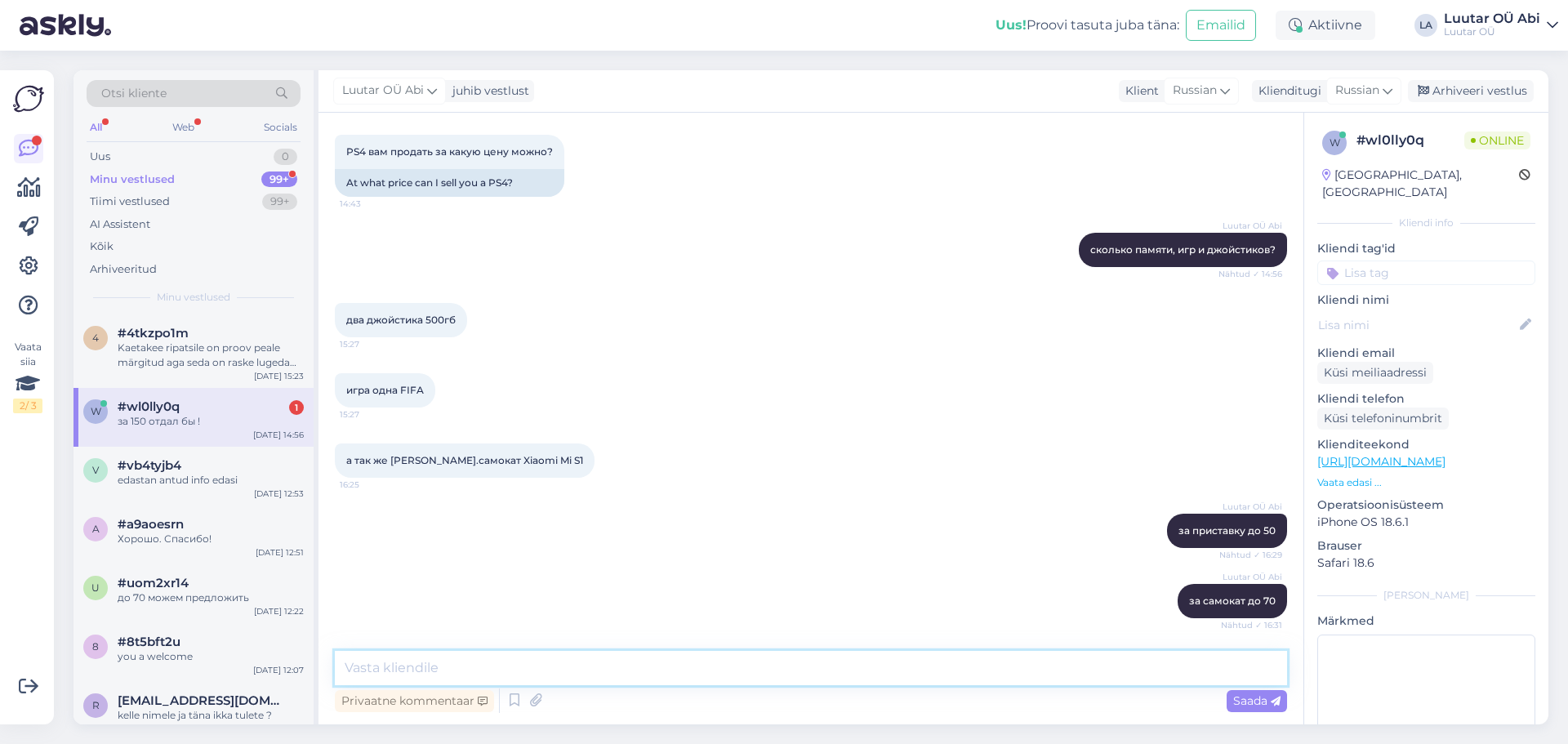
scroll to position [421, 0]
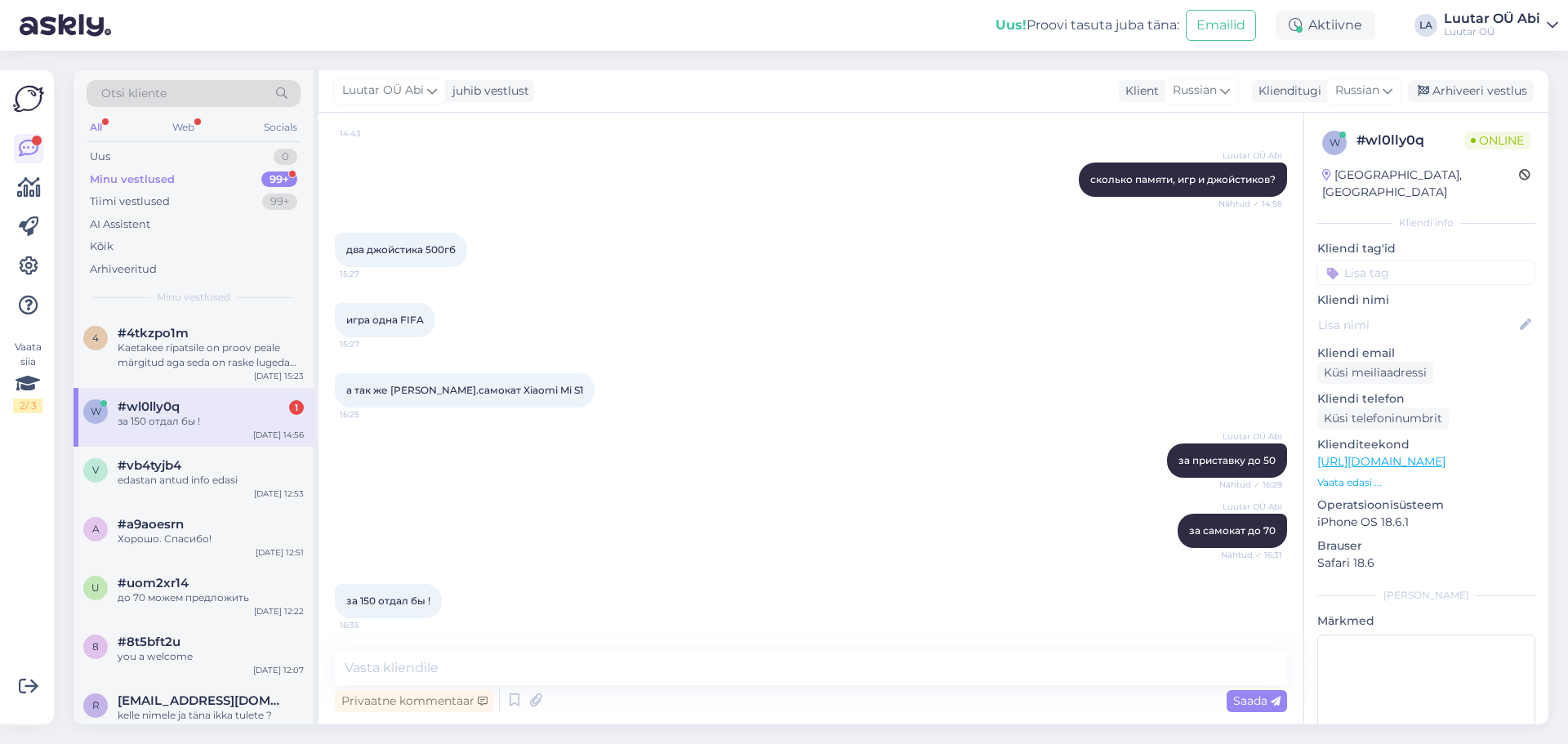
click at [665, 398] on div "а так же [PERSON_NAME].самокат Xiaomi Mi S1 16:25" at bounding box center [810, 391] width 953 height 70
click at [693, 347] on div "игра одна FIFA 15:27" at bounding box center [810, 320] width 953 height 70
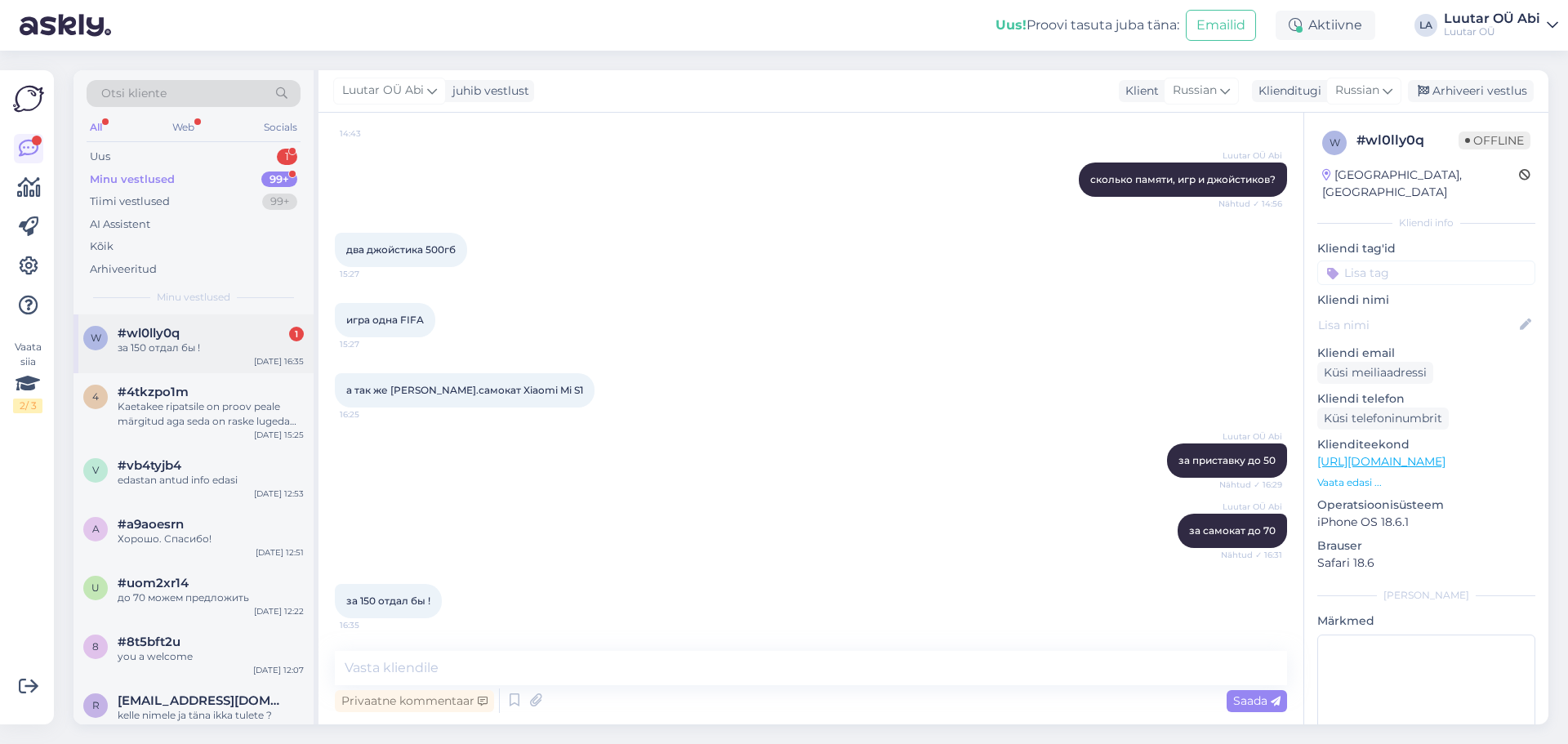
click at [255, 322] on div "w #wl0lly0q 1 за 150 отдал бы ! [DATE] 16:35" at bounding box center [194, 344] width 240 height 59
click at [784, 314] on div "игра одна FIFA 15:27" at bounding box center [810, 320] width 953 height 70
click at [214, 171] on div "Minu vestlused 99+" at bounding box center [194, 179] width 214 height 23
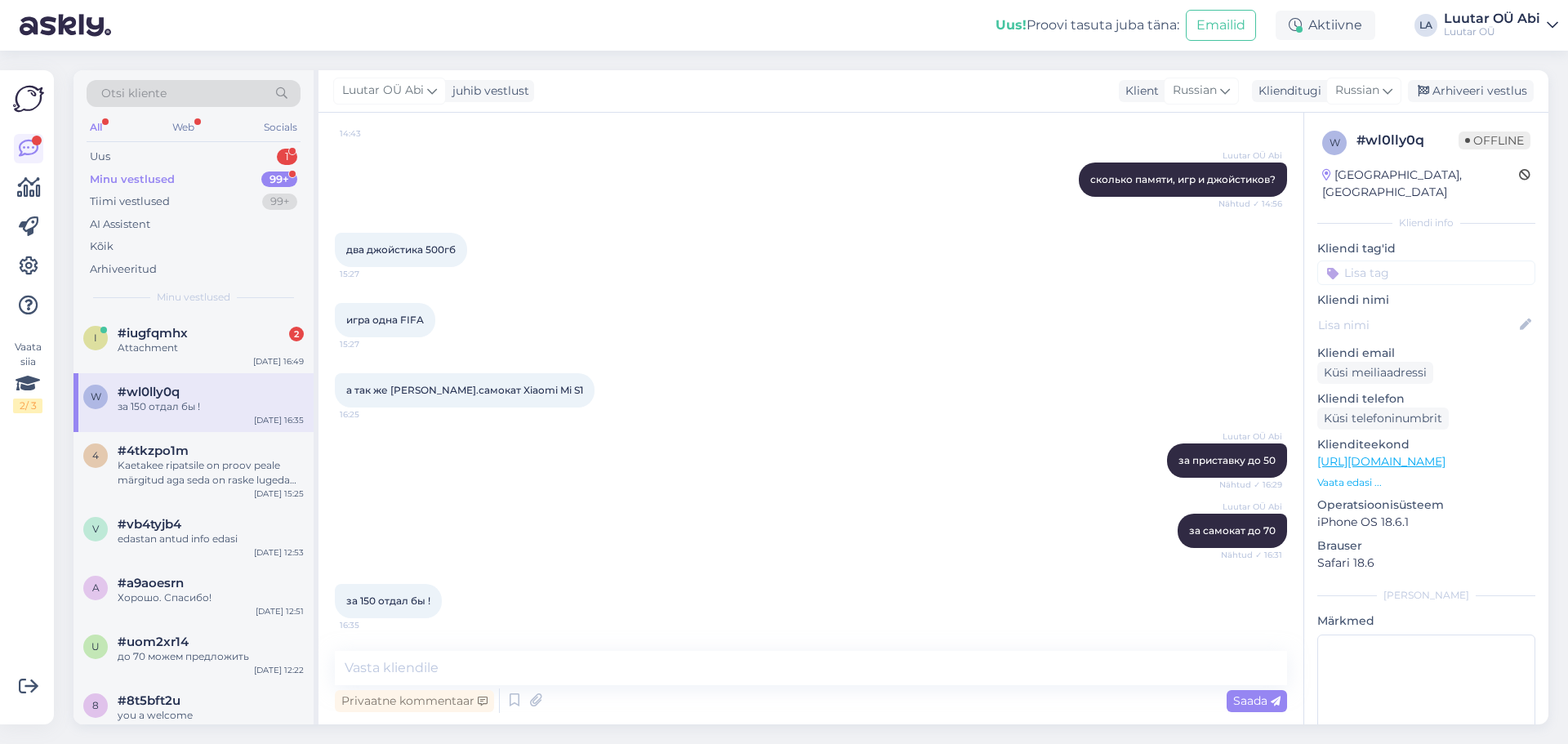
click at [663, 336] on div "игра одна FIFA 15:27" at bounding box center [810, 320] width 953 height 70
click at [218, 337] on div "#iugfqmhx 3" at bounding box center [211, 334] width 187 height 15
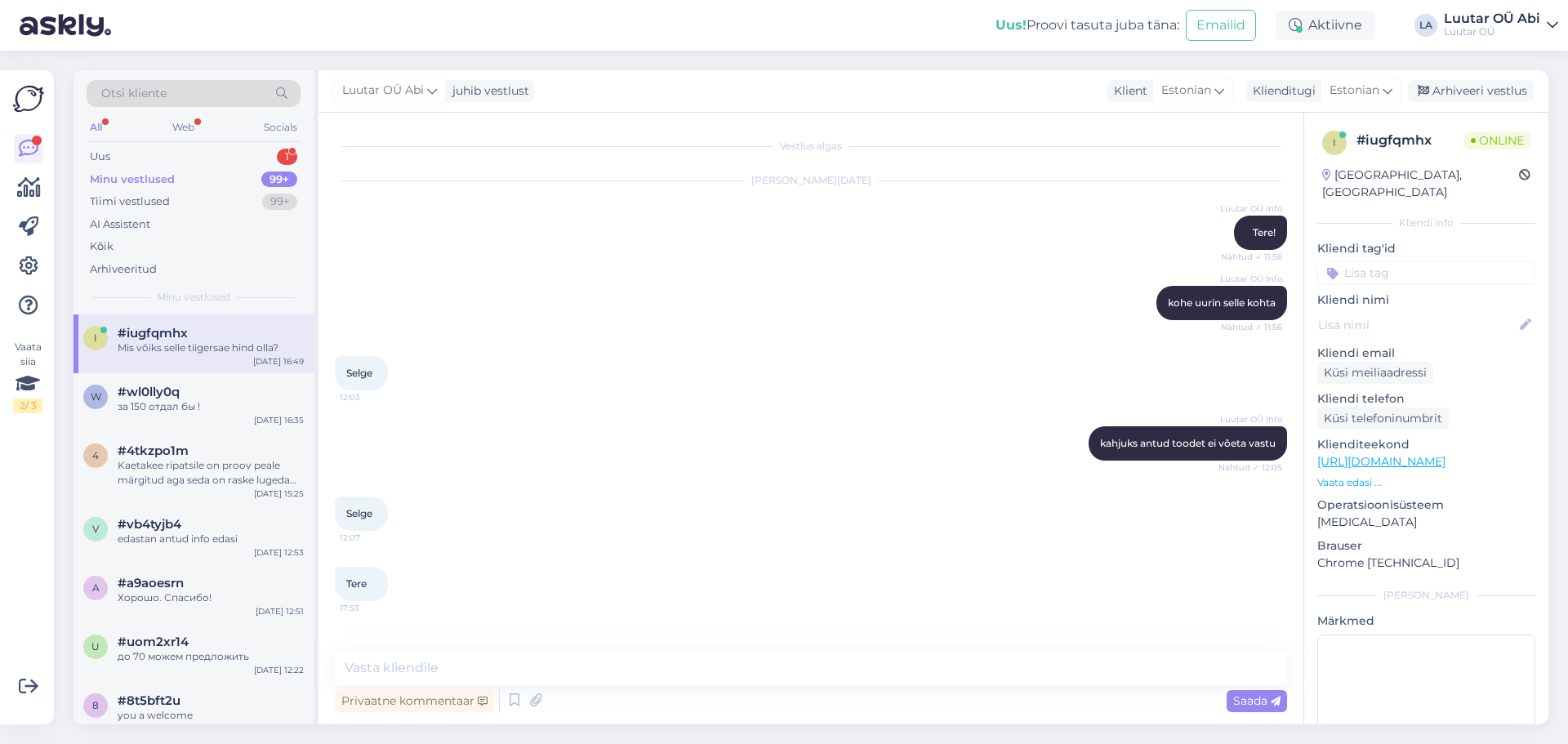
scroll to position [8247, 0]
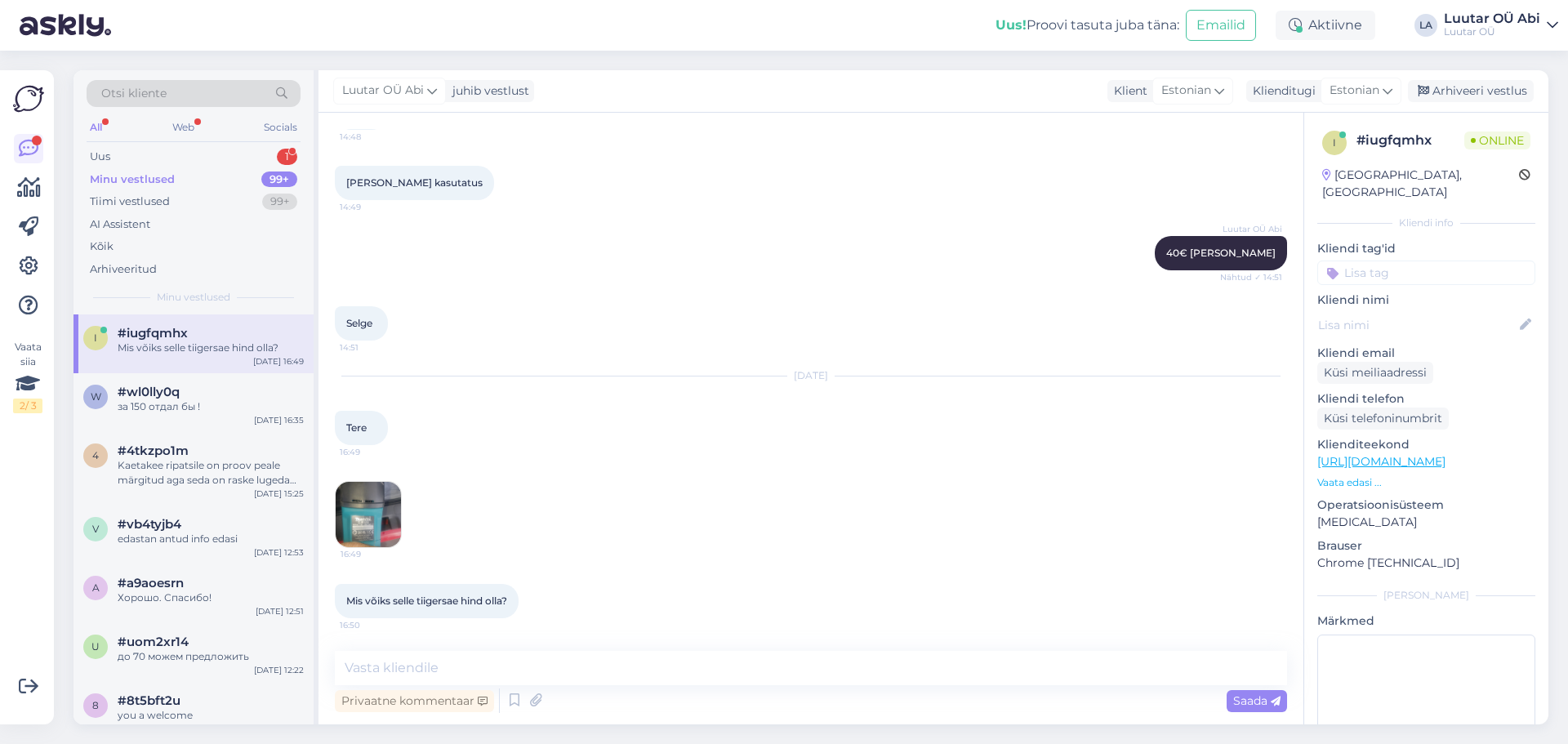
click at [370, 513] on img at bounding box center [368, 515] width 66 height 66
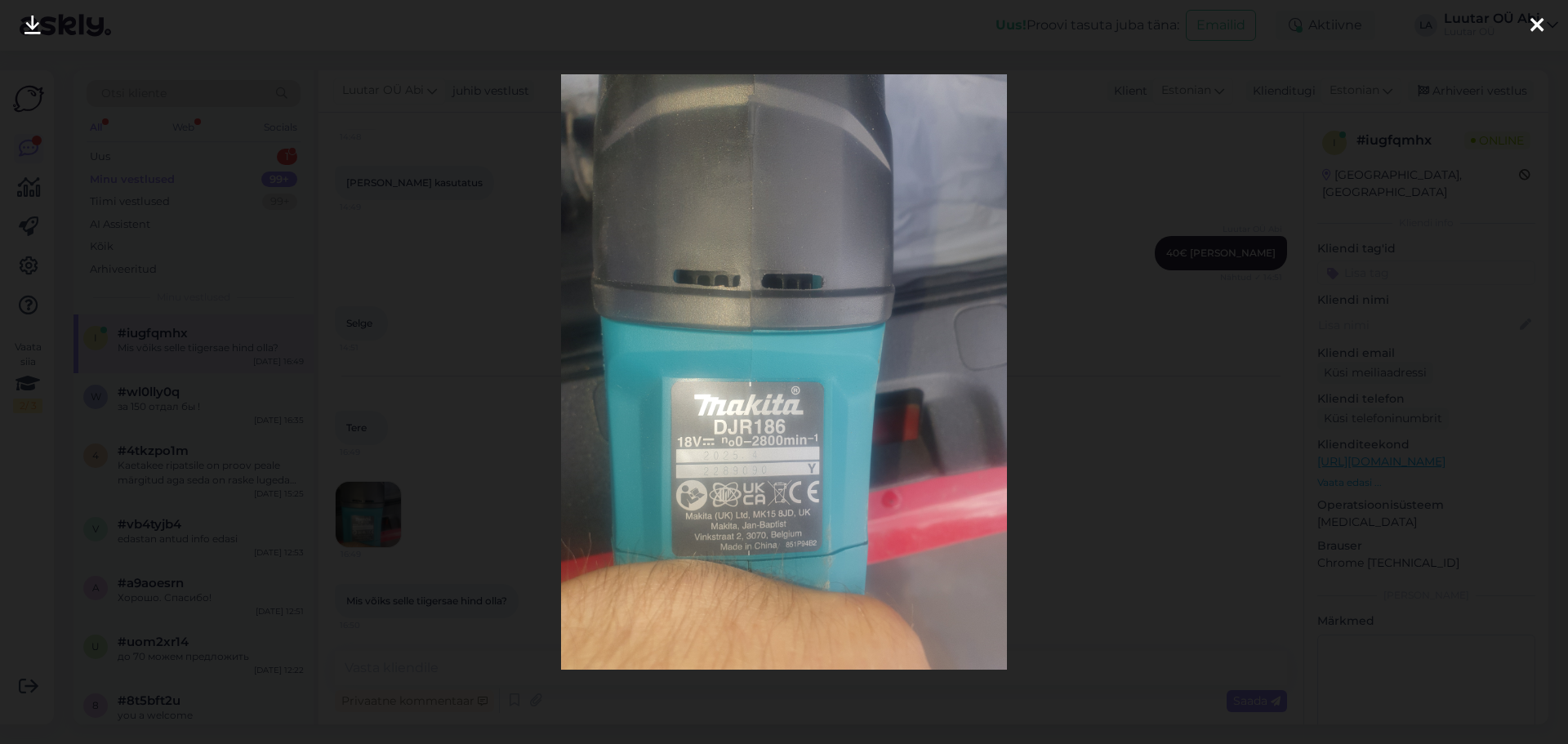
click at [30, 29] on icon at bounding box center [33, 26] width 17 height 21
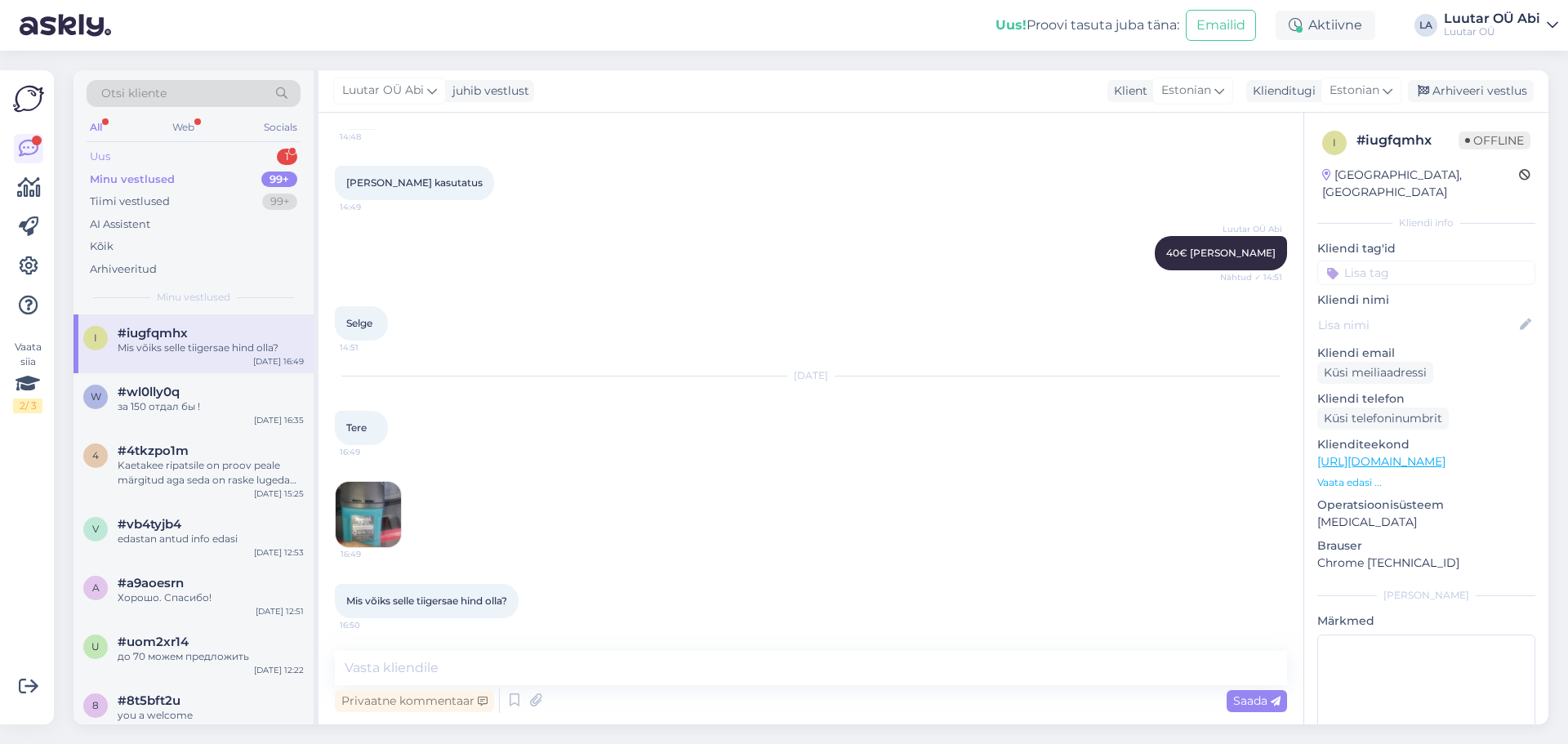
click at [186, 159] on div "Uus 1" at bounding box center [194, 156] width 214 height 23
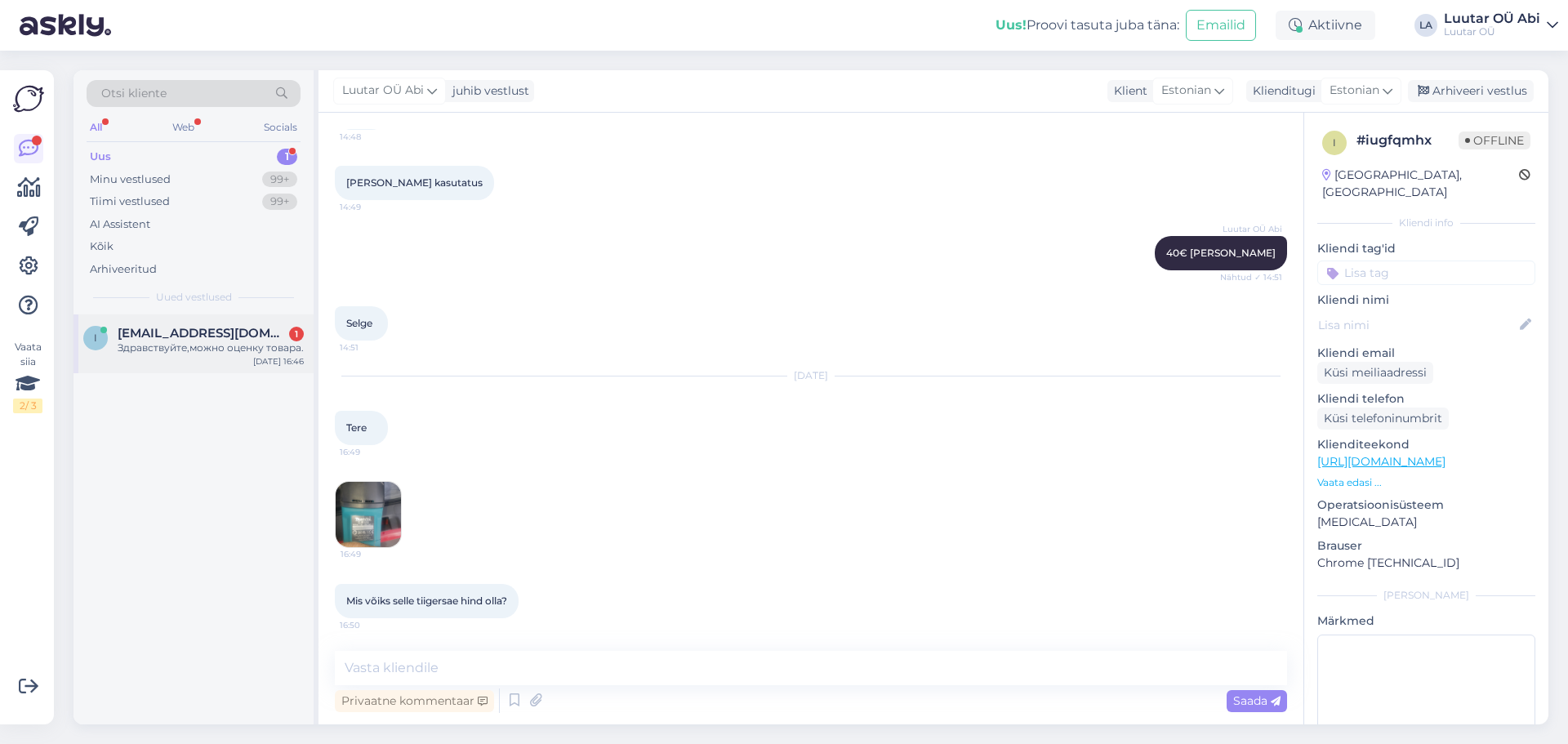
click at [229, 324] on div "i [EMAIL_ADDRESS][DOMAIN_NAME] 1 Здравствуйте,можно оценку товара. [DATE] 16:46" at bounding box center [194, 344] width 240 height 59
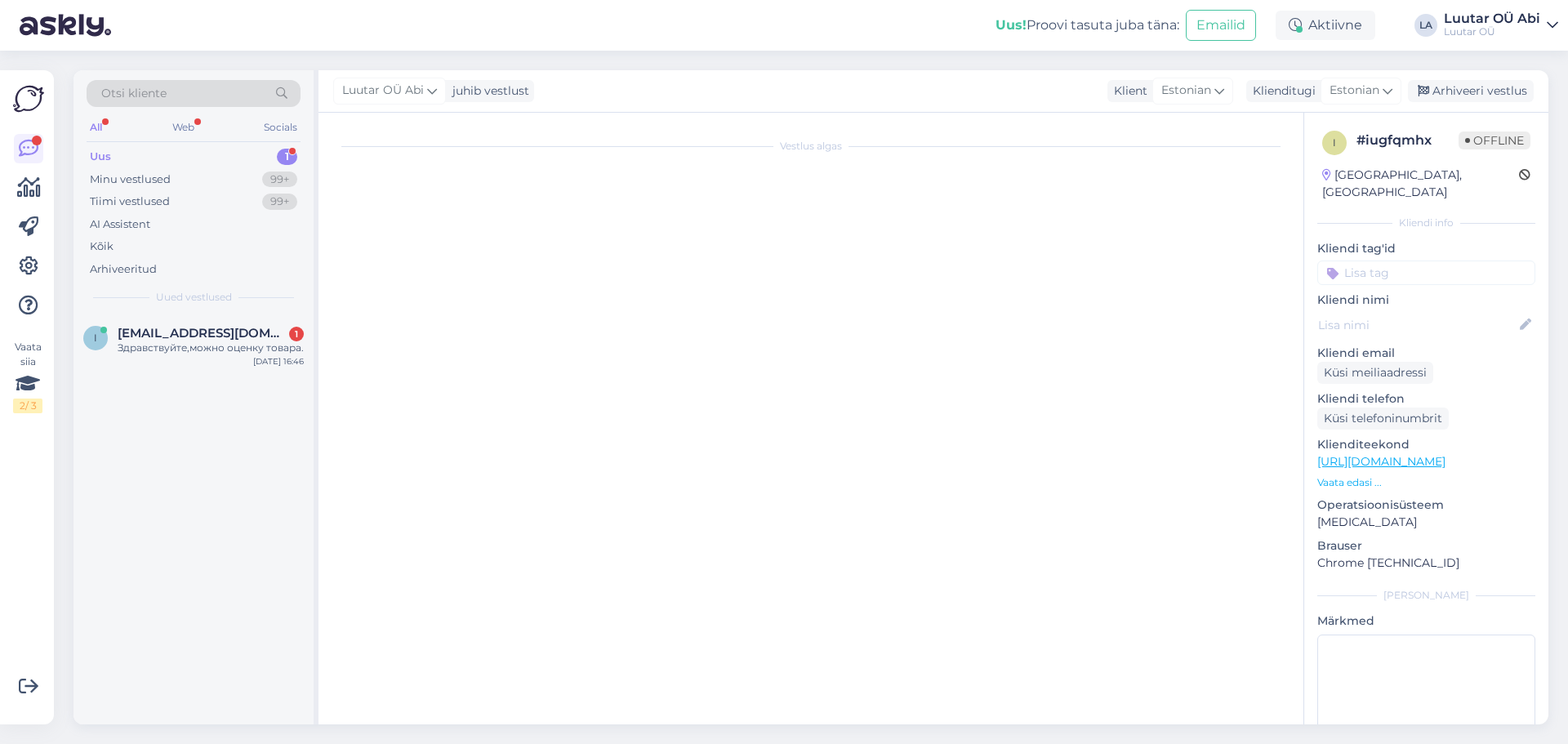
scroll to position [34, 0]
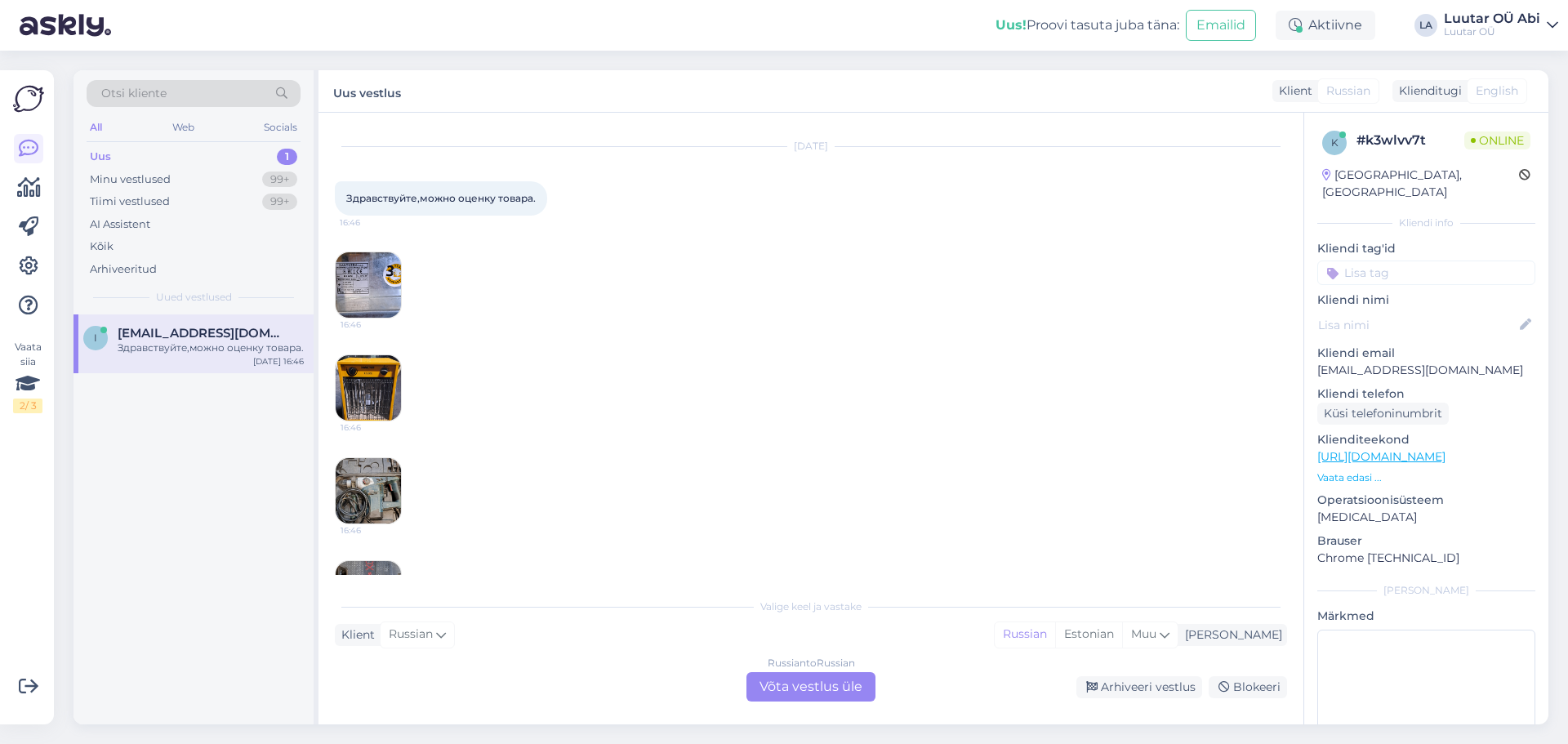
click at [360, 494] on img at bounding box center [368, 491] width 66 height 66
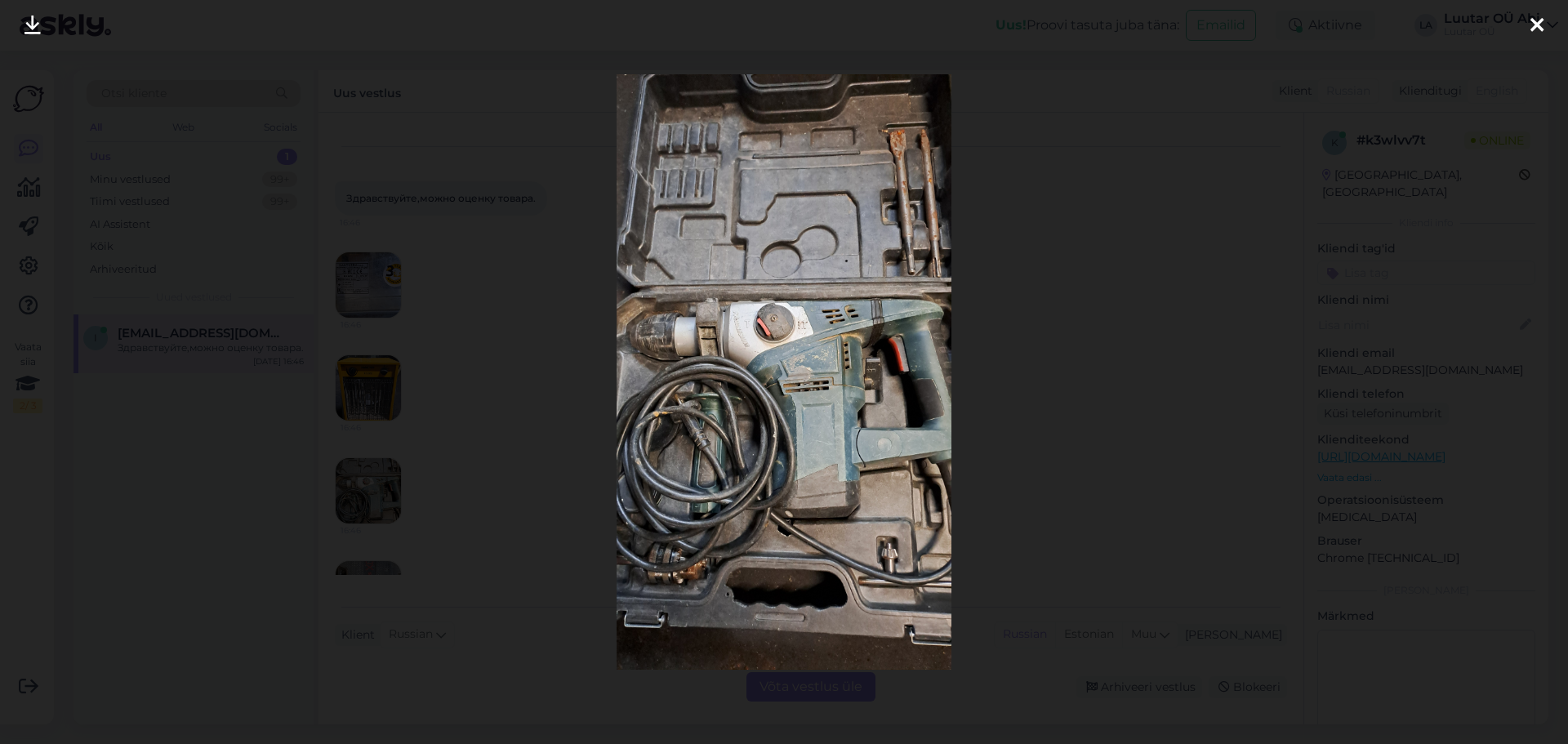
click at [28, 36] on icon at bounding box center [33, 26] width 17 height 21
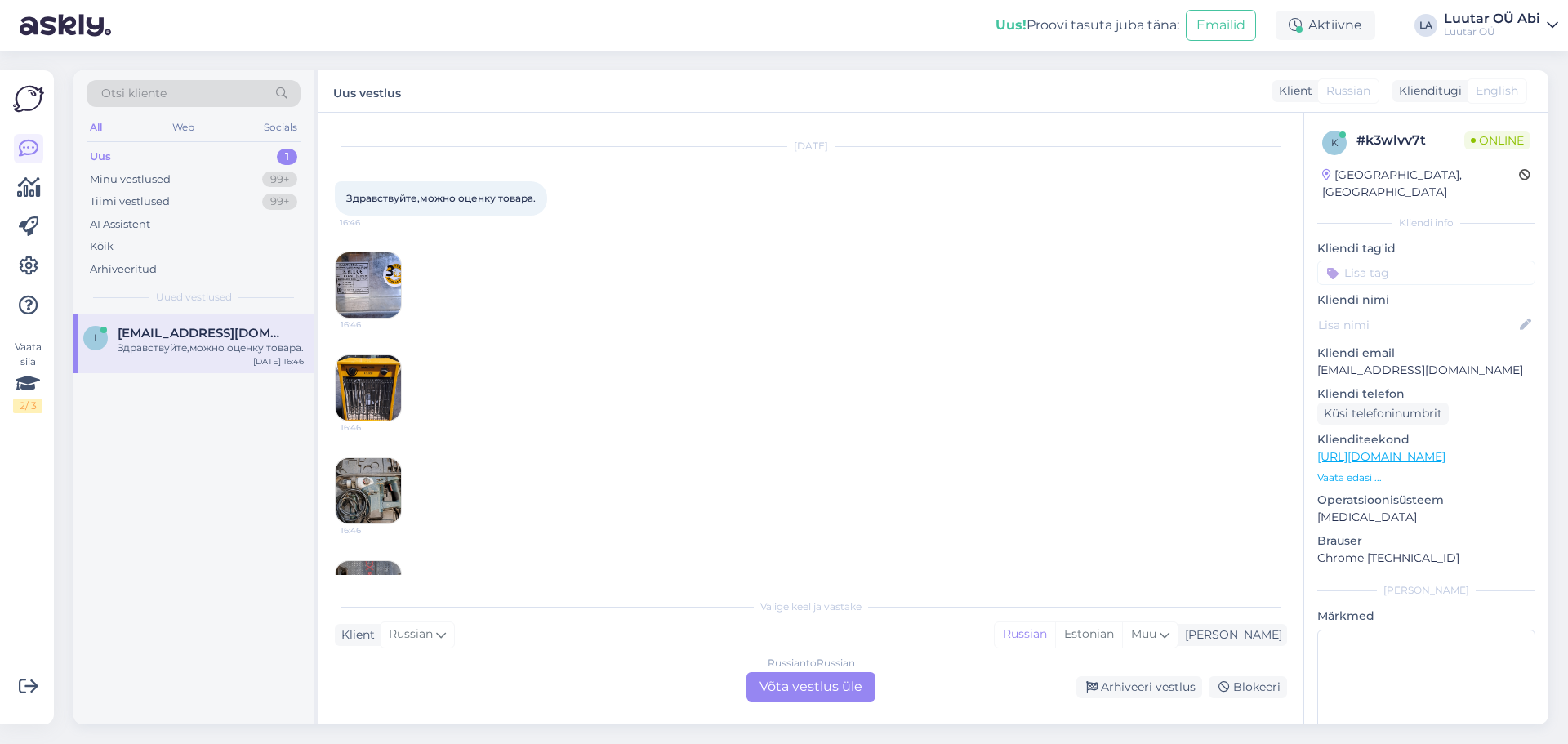
click at [370, 377] on img at bounding box center [368, 388] width 66 height 66
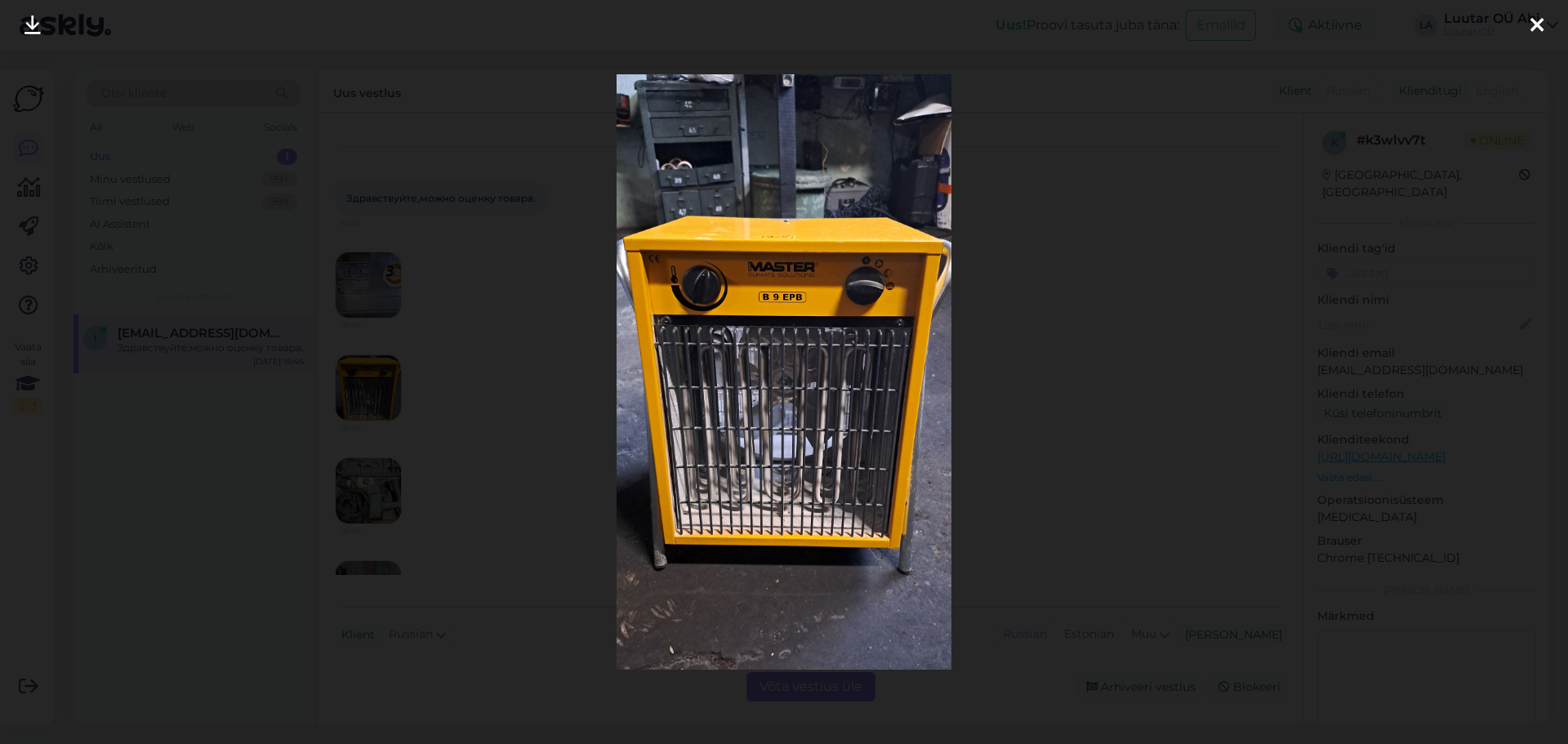
click at [34, 30] on icon at bounding box center [33, 26] width 17 height 21
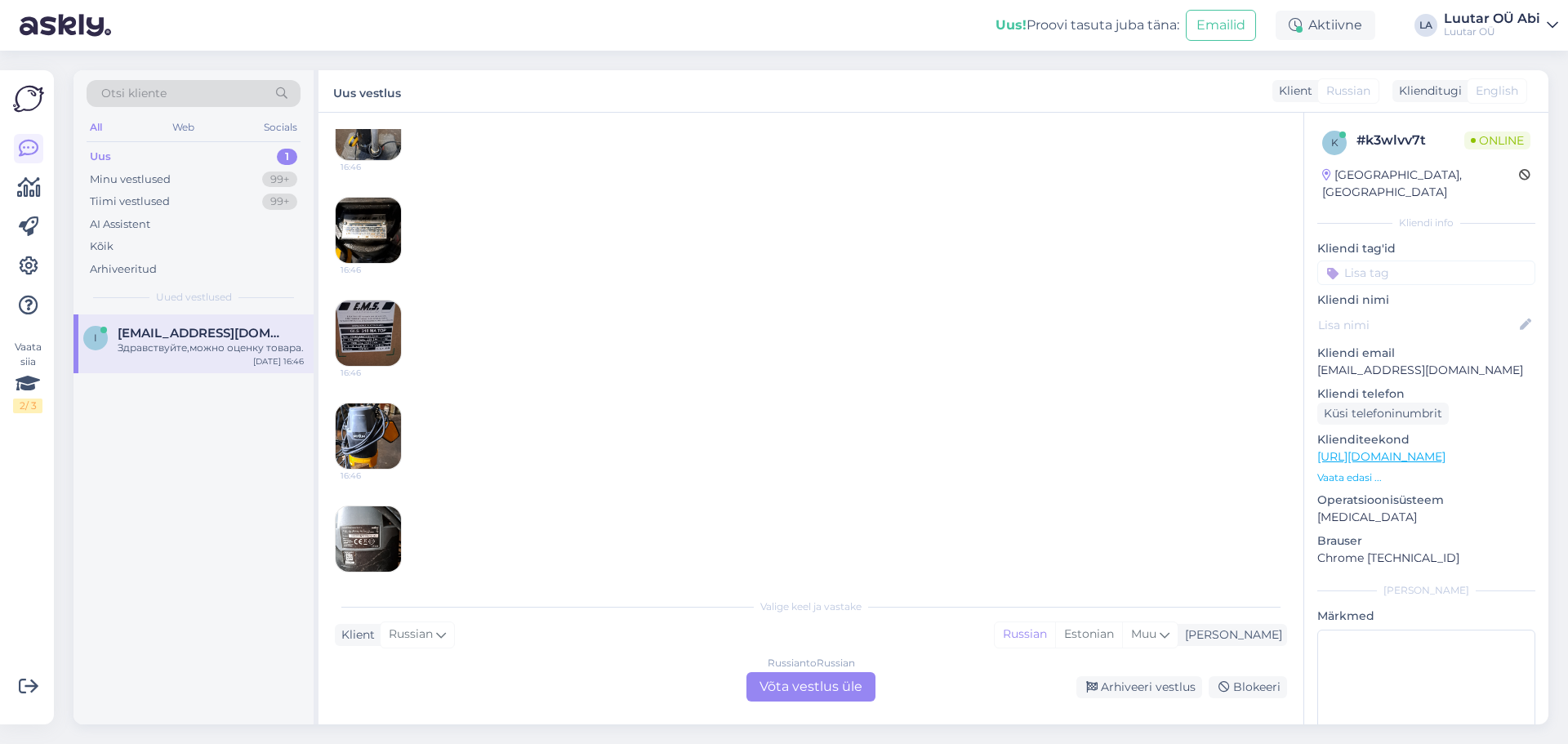
scroll to position [722, 0]
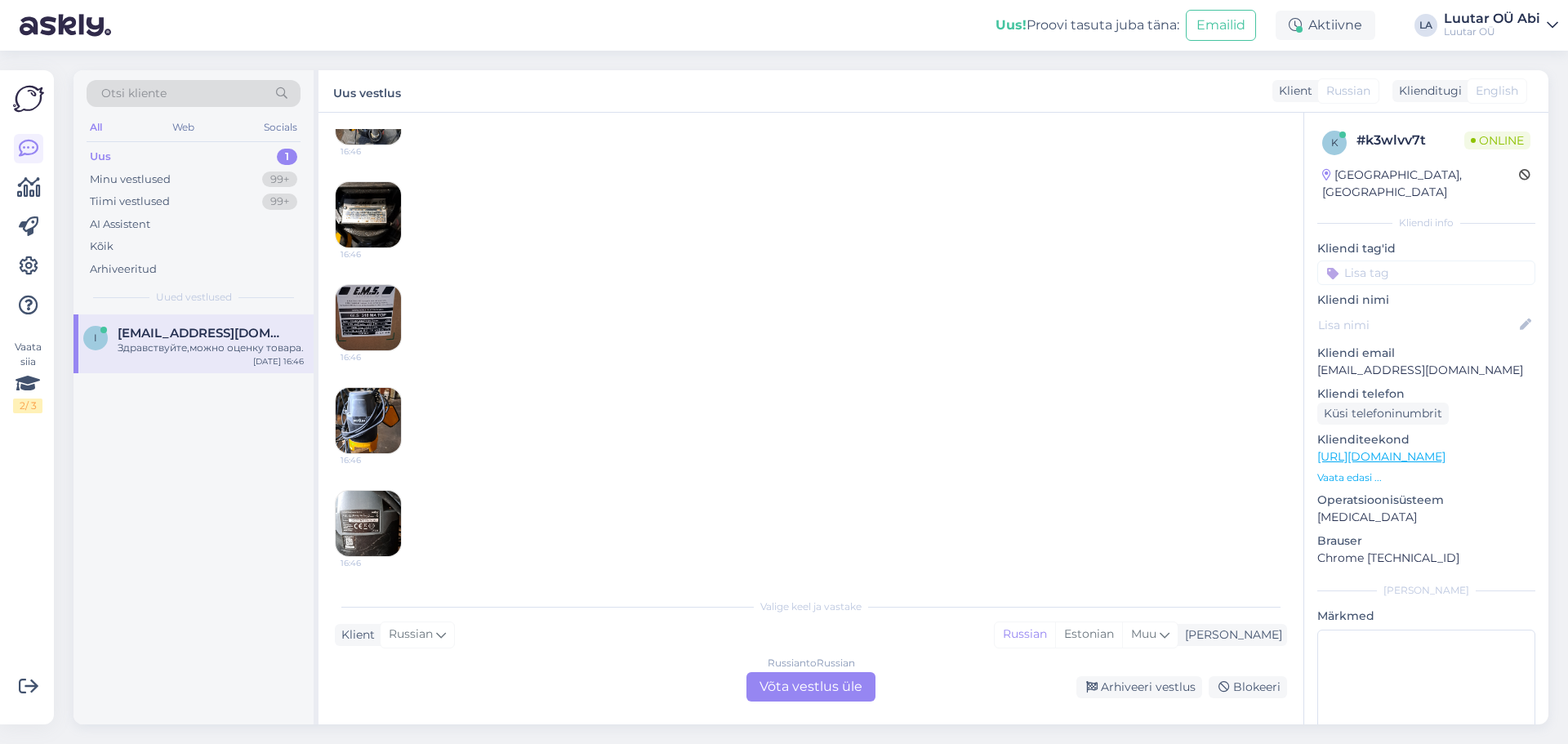
click at [378, 523] on img at bounding box center [368, 523] width 66 height 66
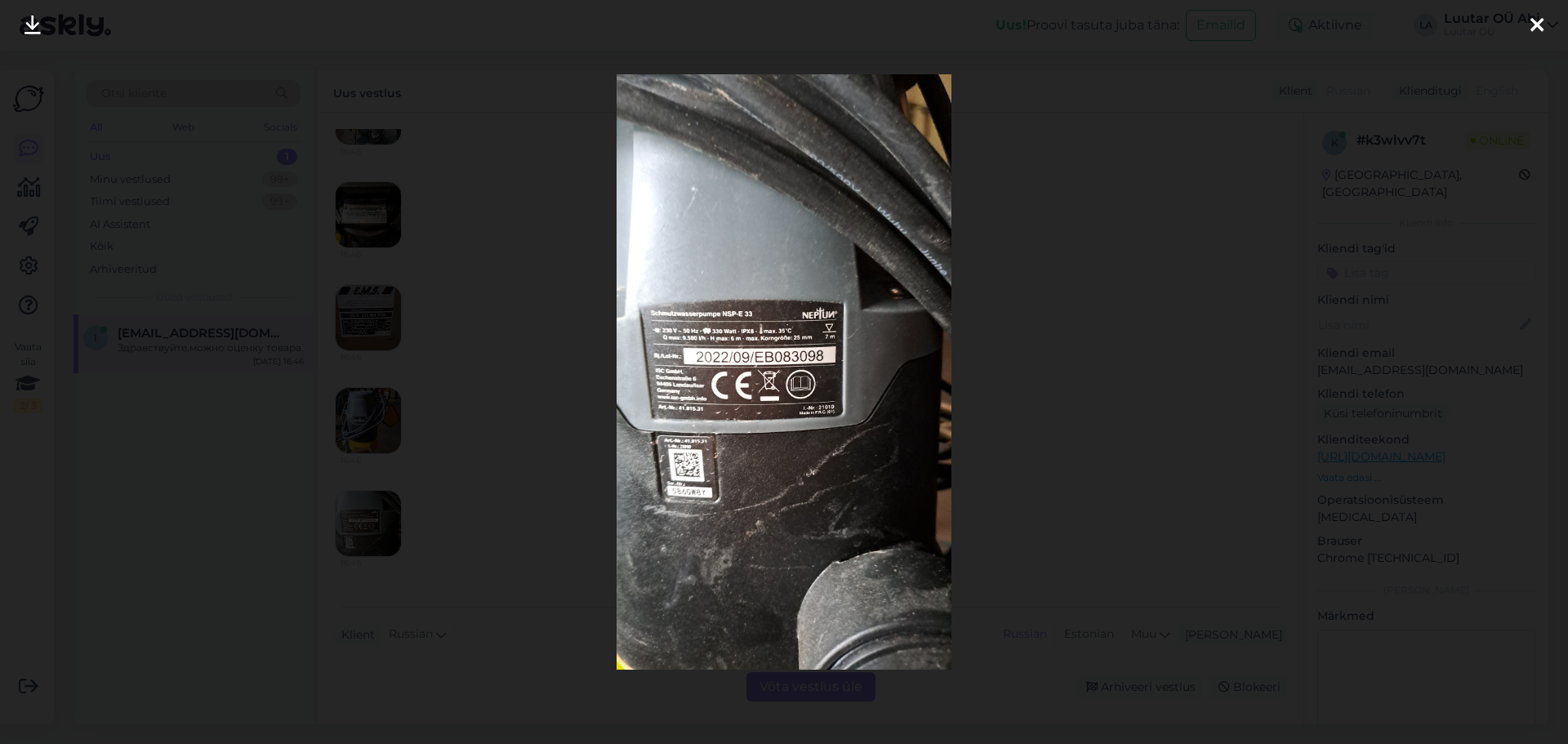
click at [35, 31] on icon at bounding box center [33, 26] width 17 height 21
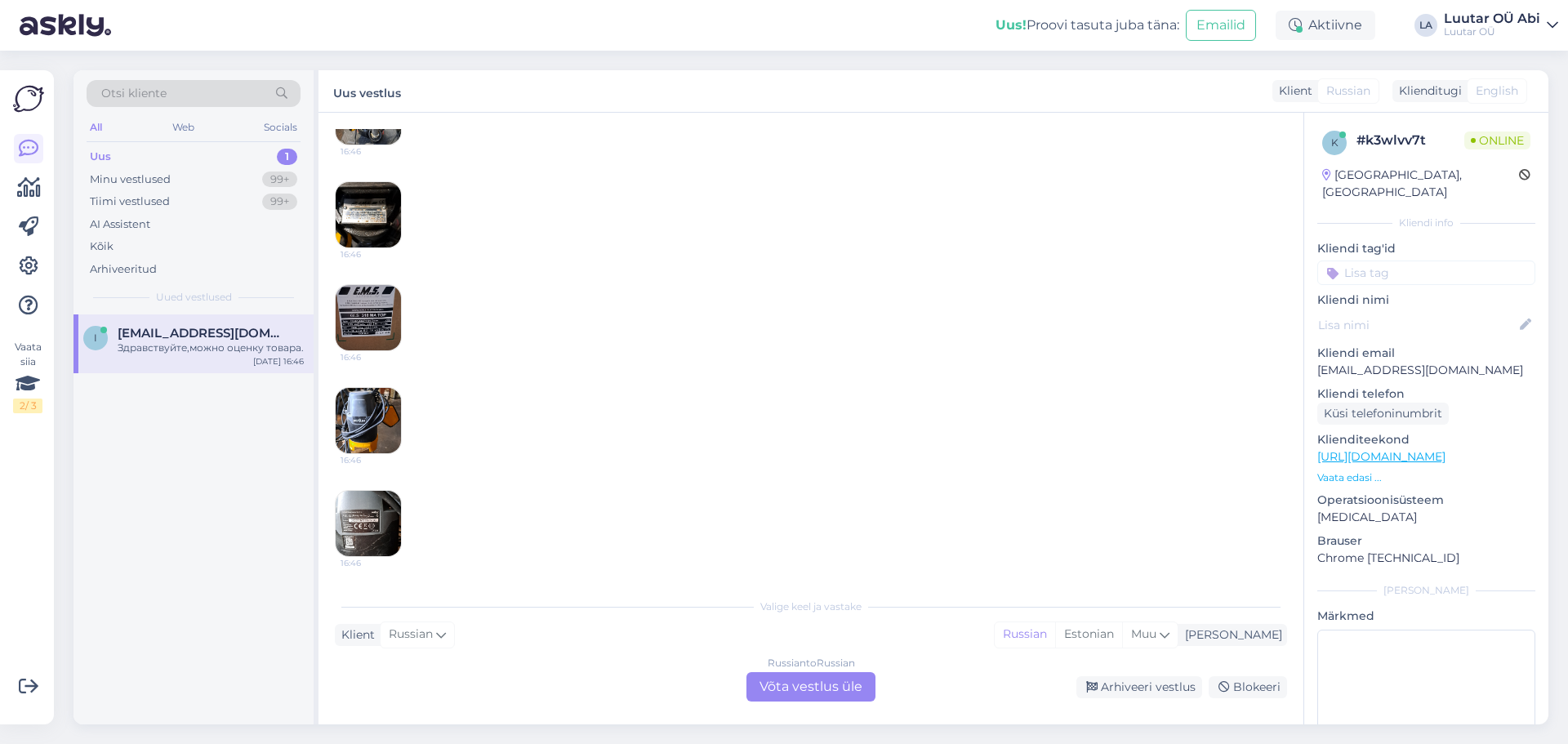
click at [359, 421] on img at bounding box center [368, 421] width 66 height 66
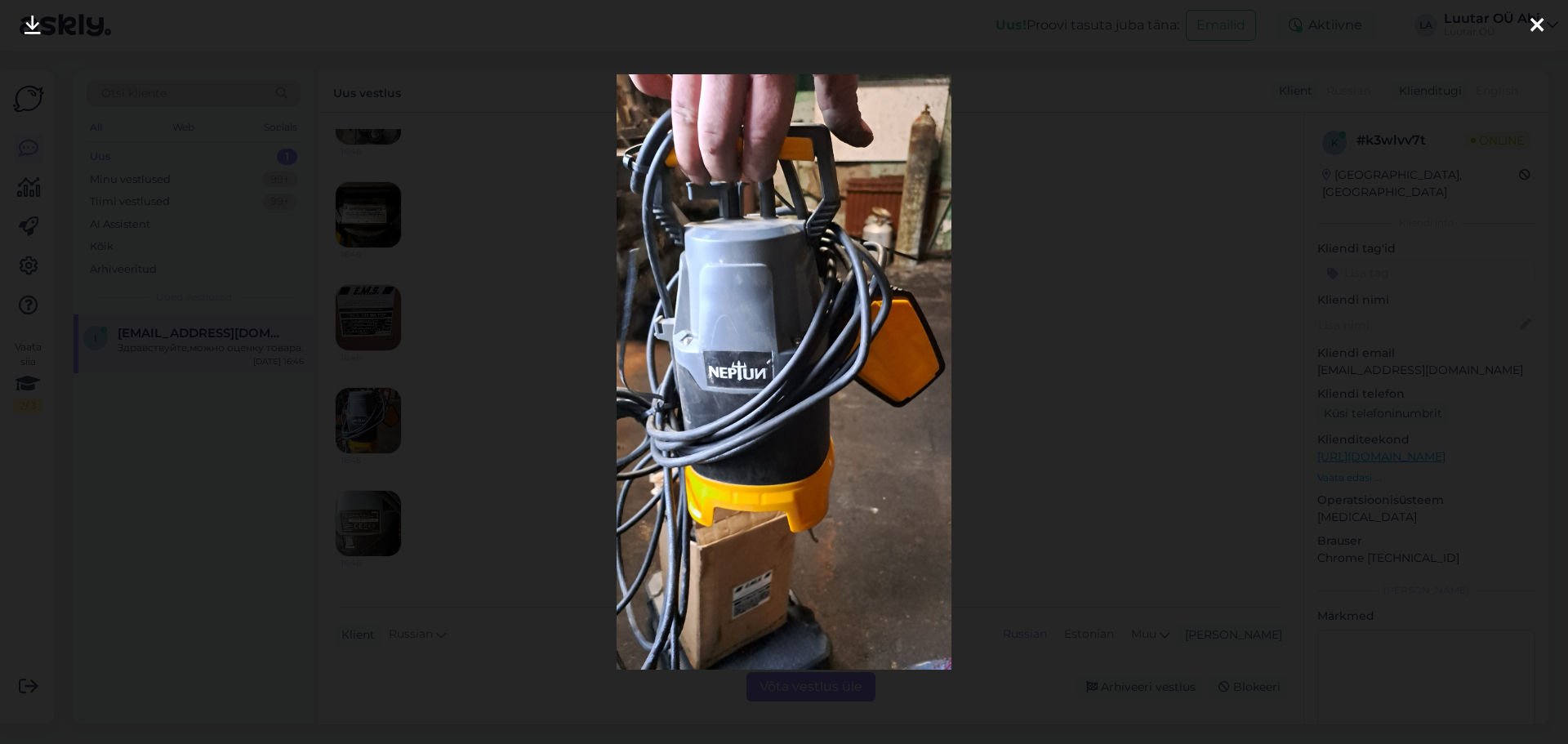
click at [39, 23] on icon at bounding box center [33, 26] width 17 height 21
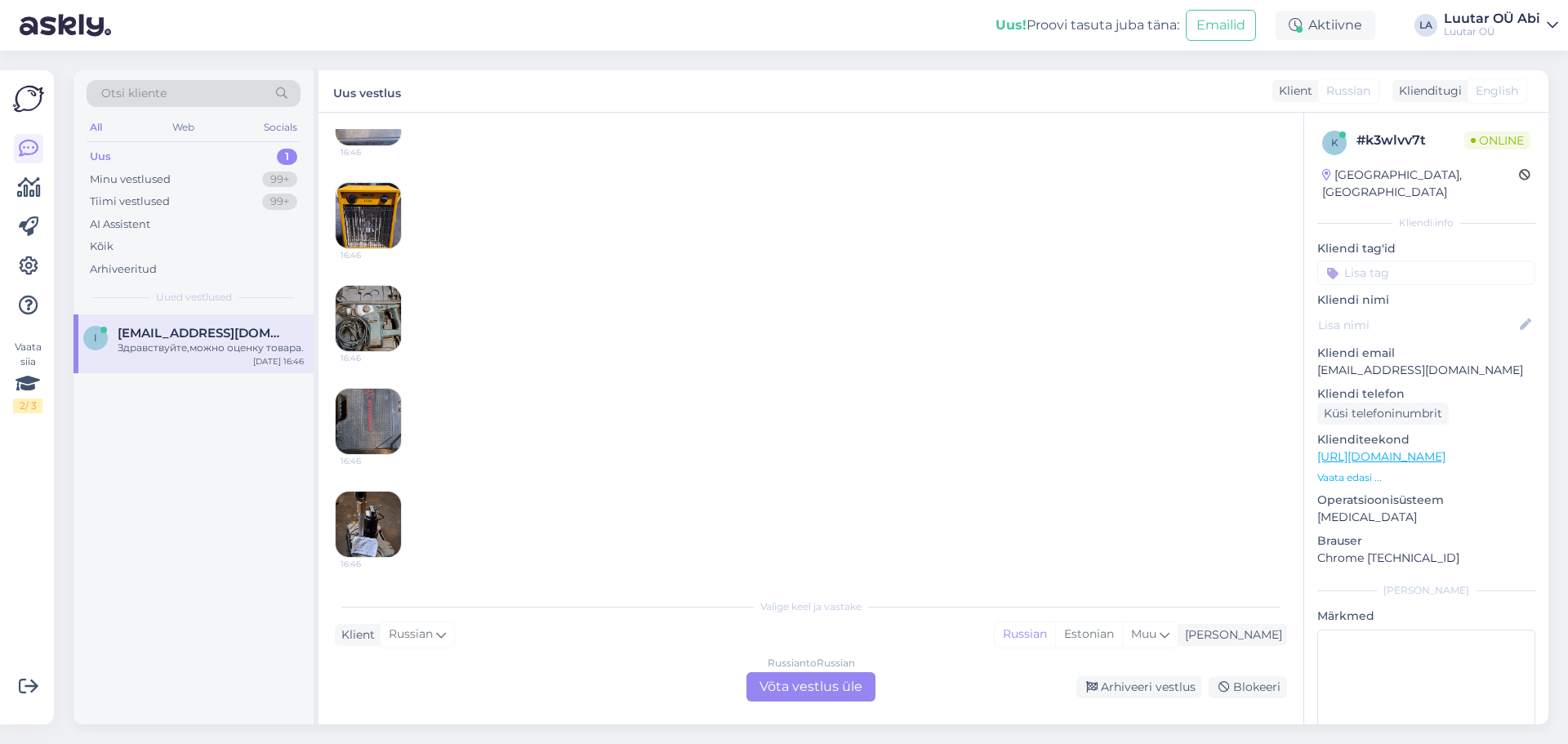
scroll to position [313, 0]
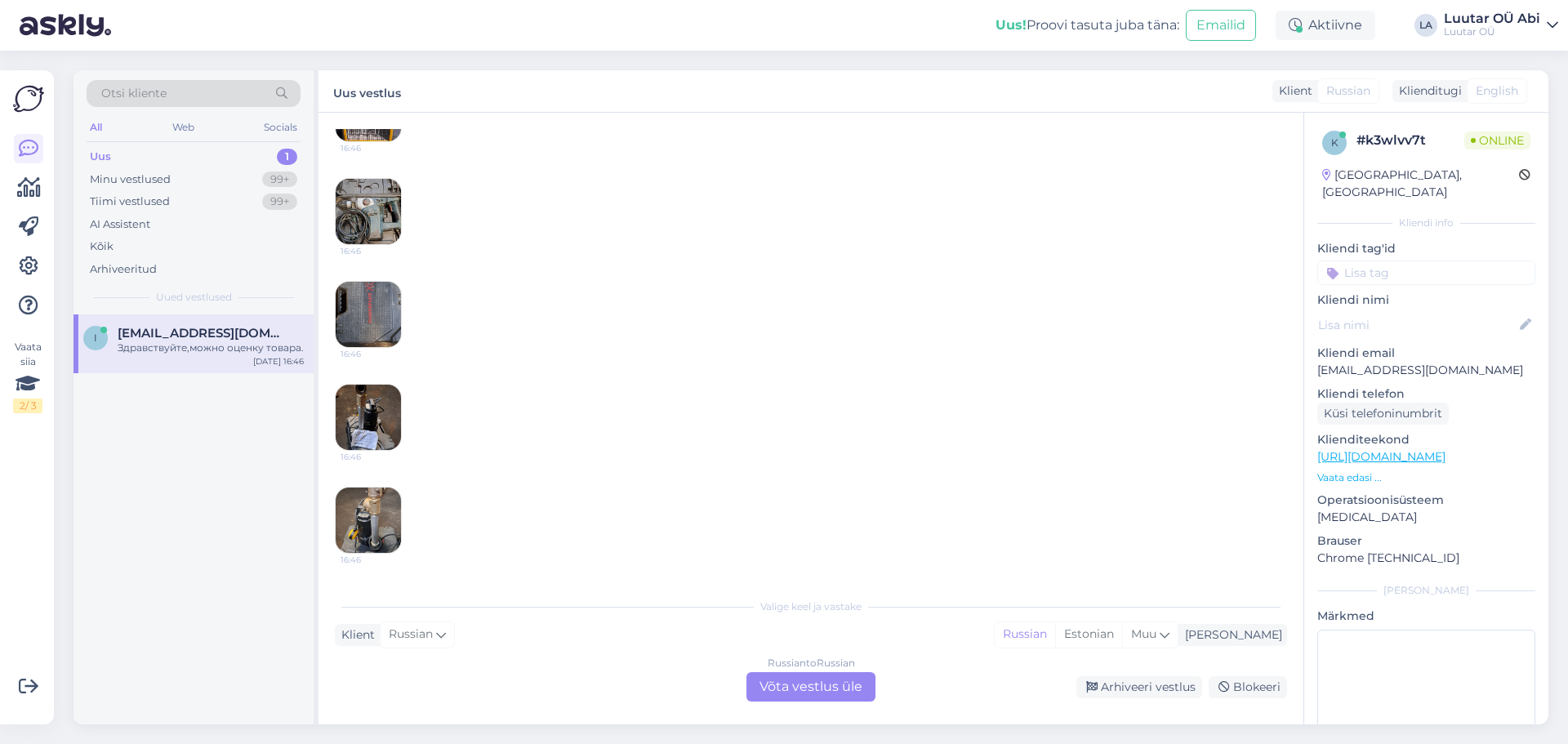
click at [377, 411] on img at bounding box center [368, 417] width 66 height 66
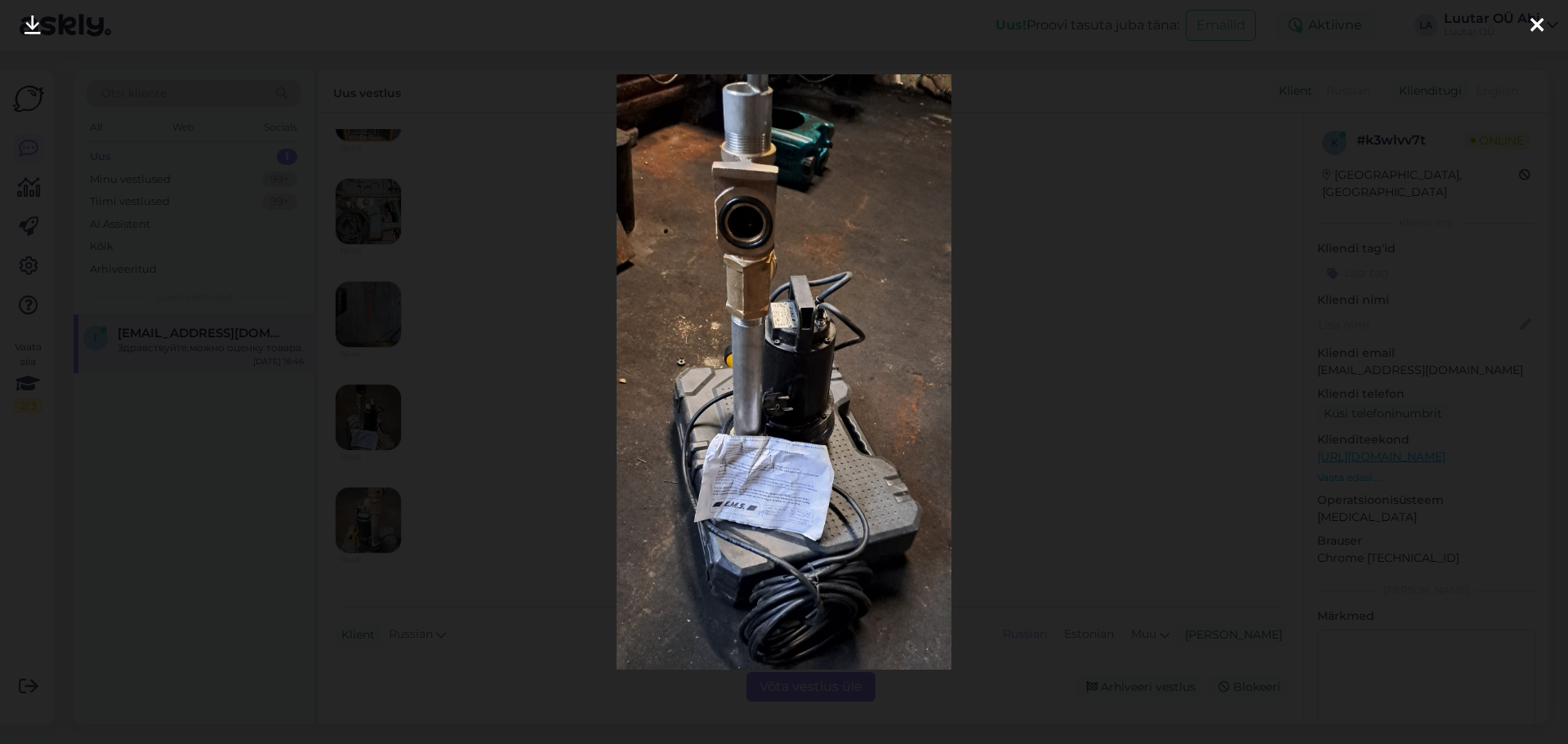
drag, startPoint x: 33, startPoint y: 33, endPoint x: 43, endPoint y: 43, distance: 14.1
click at [34, 33] on icon at bounding box center [33, 26] width 17 height 21
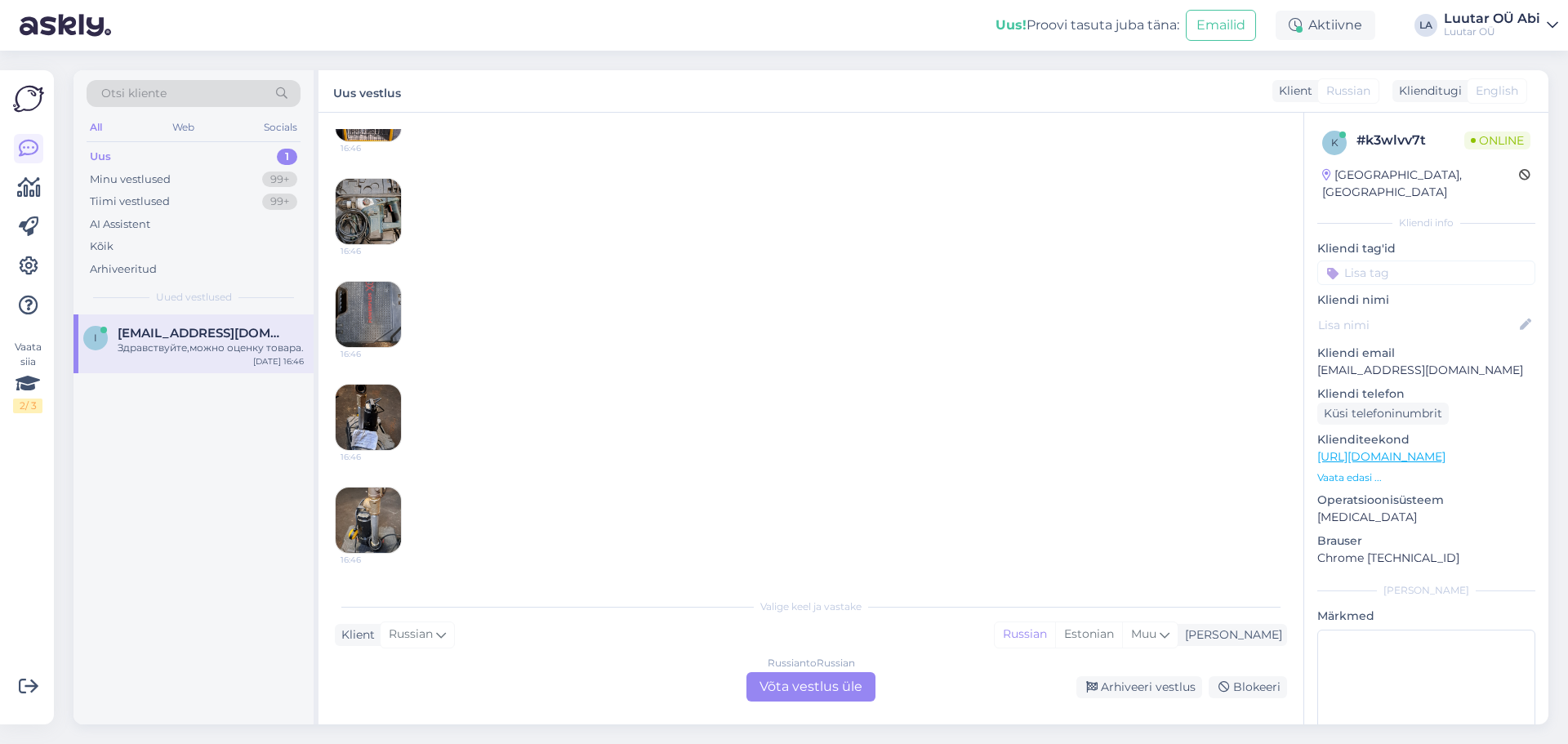
click at [379, 526] on img at bounding box center [368, 520] width 66 height 66
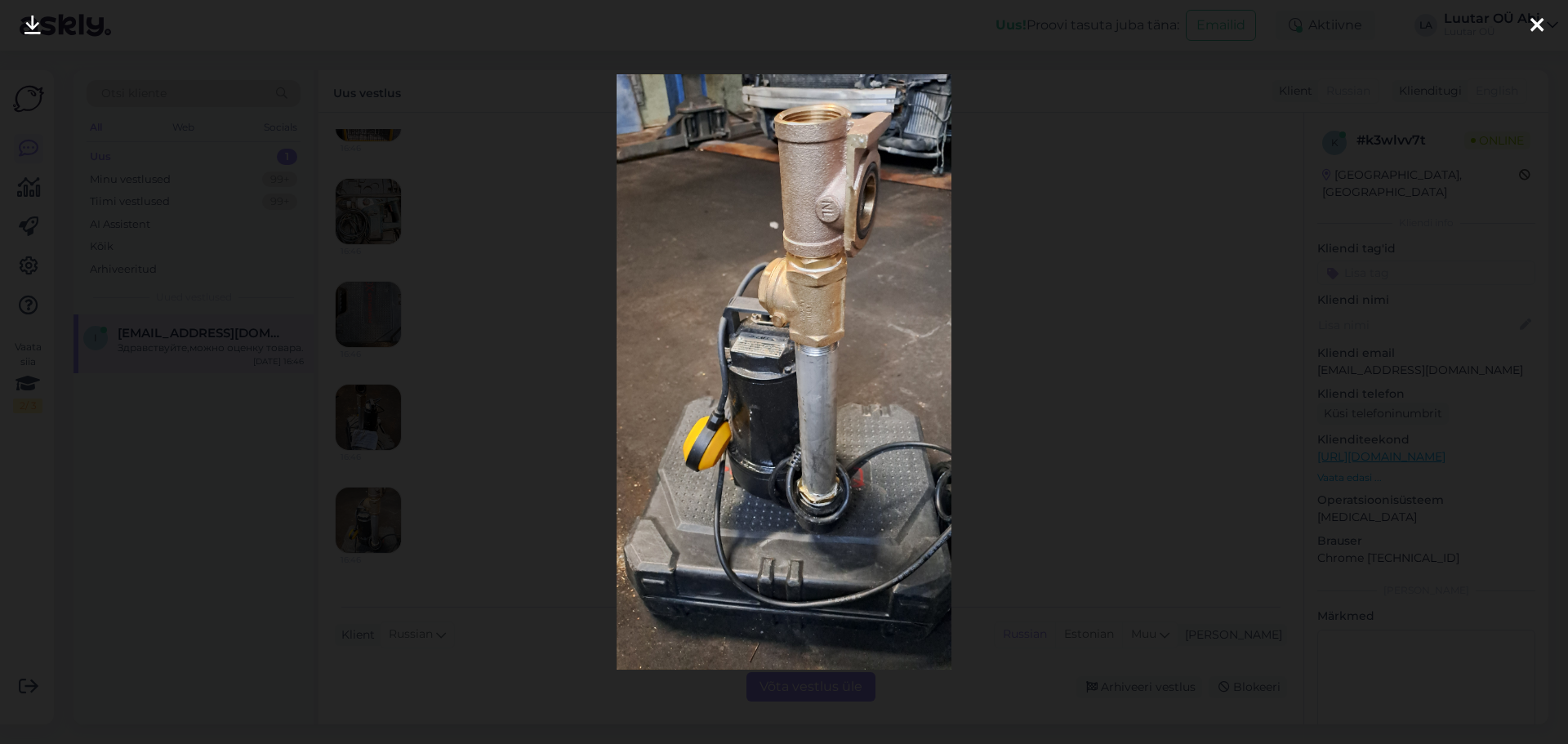
click at [532, 335] on div at bounding box center [784, 372] width 1568 height 744
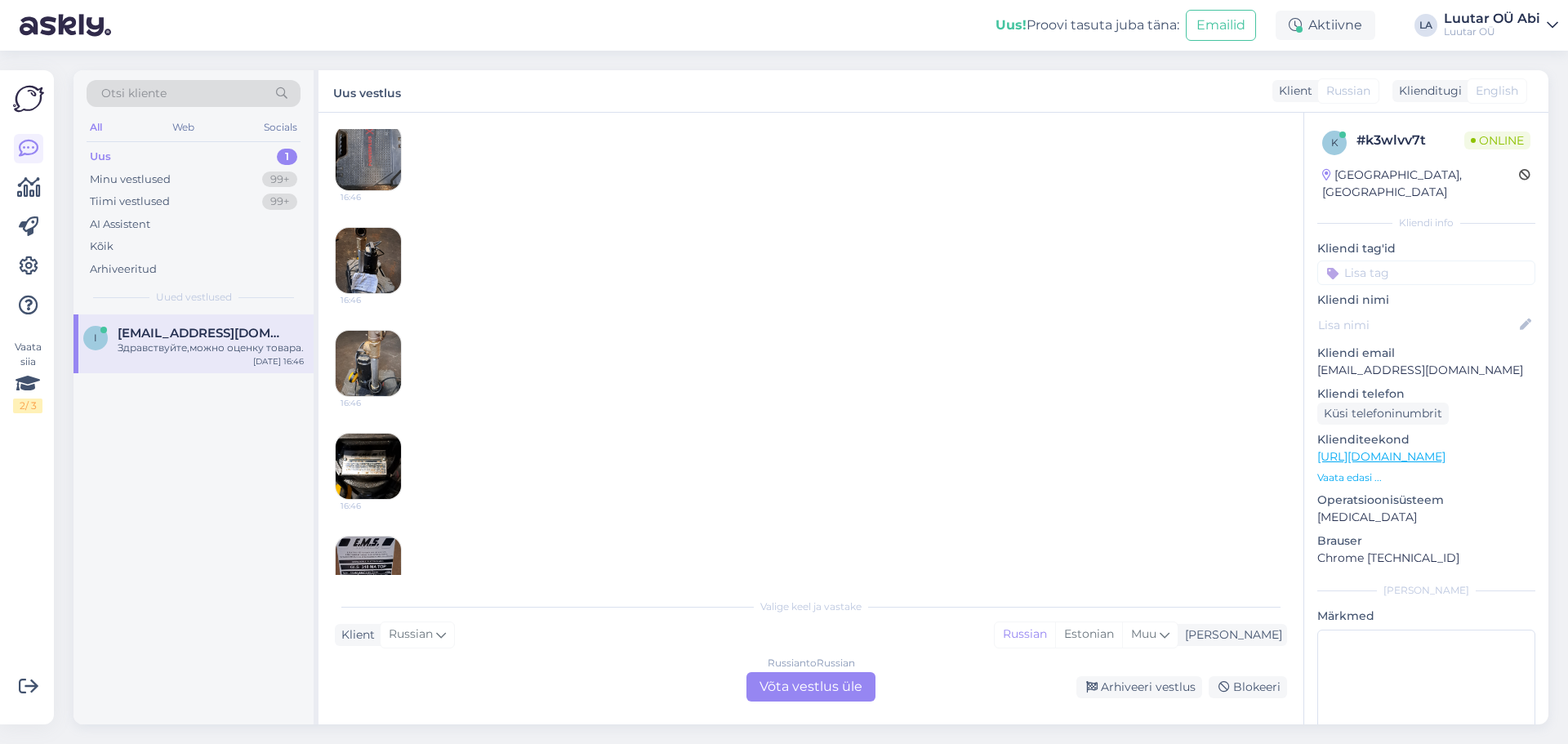
scroll to position [477, 0]
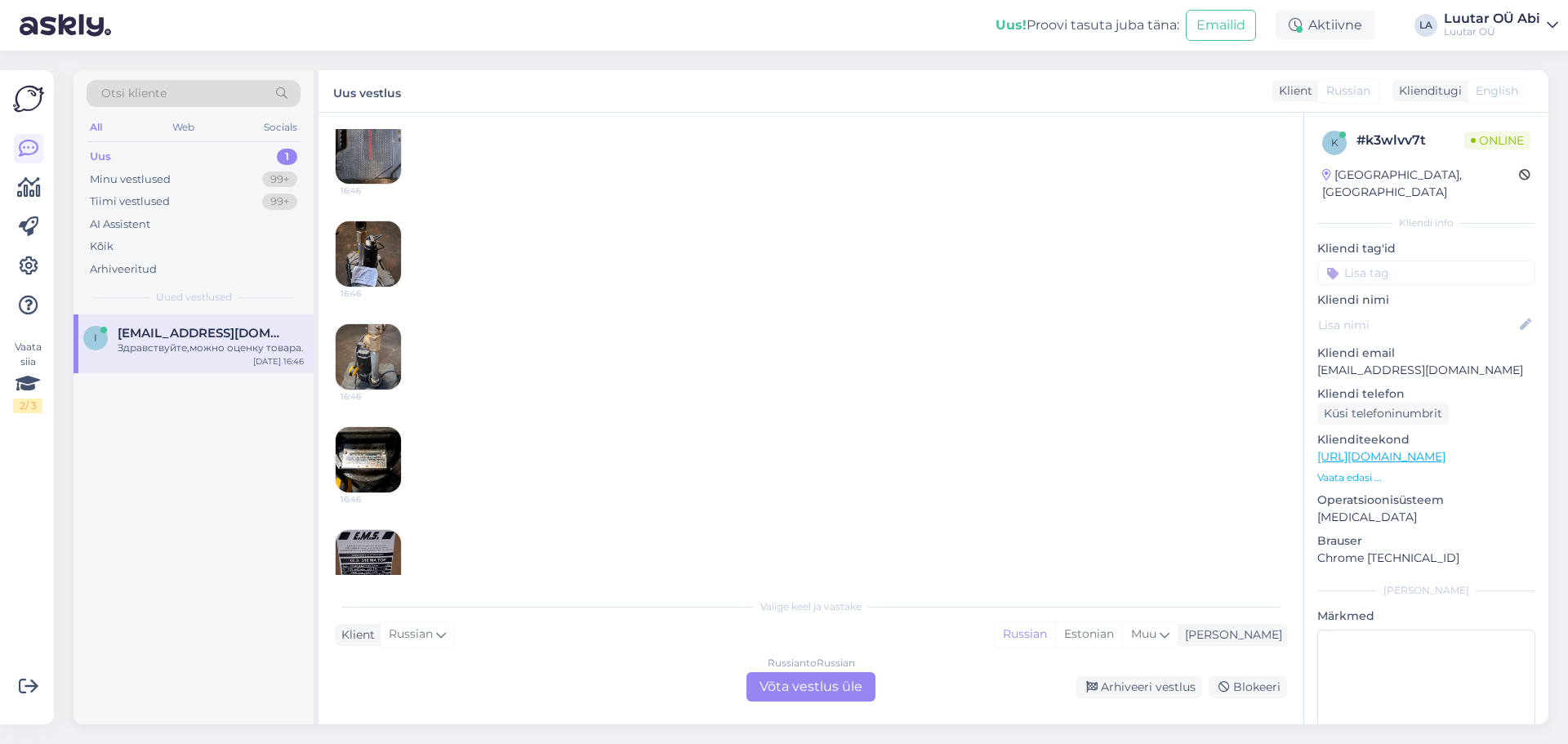
click at [371, 454] on img at bounding box center [368, 459] width 66 height 66
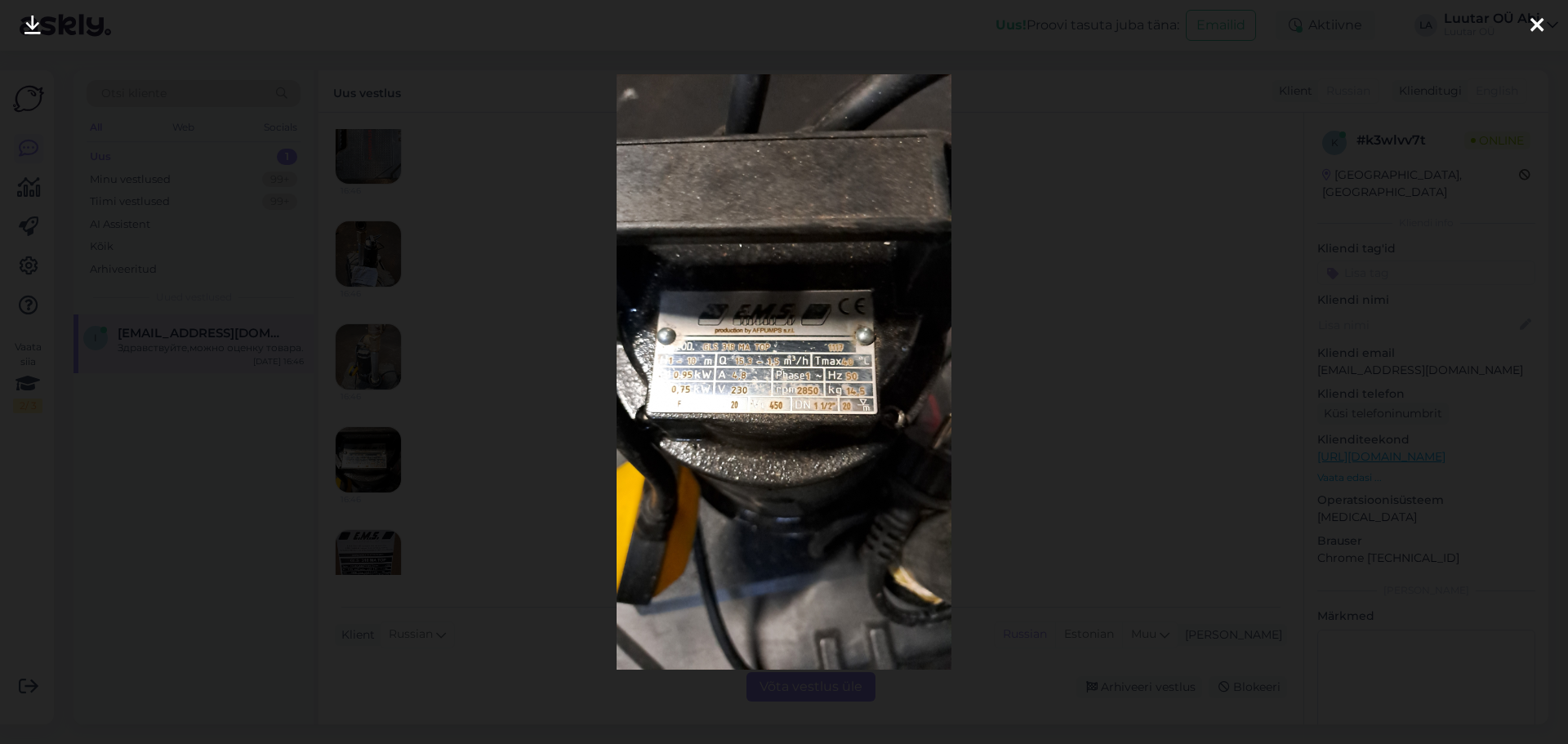
click at [39, 30] on icon at bounding box center [33, 26] width 17 height 21
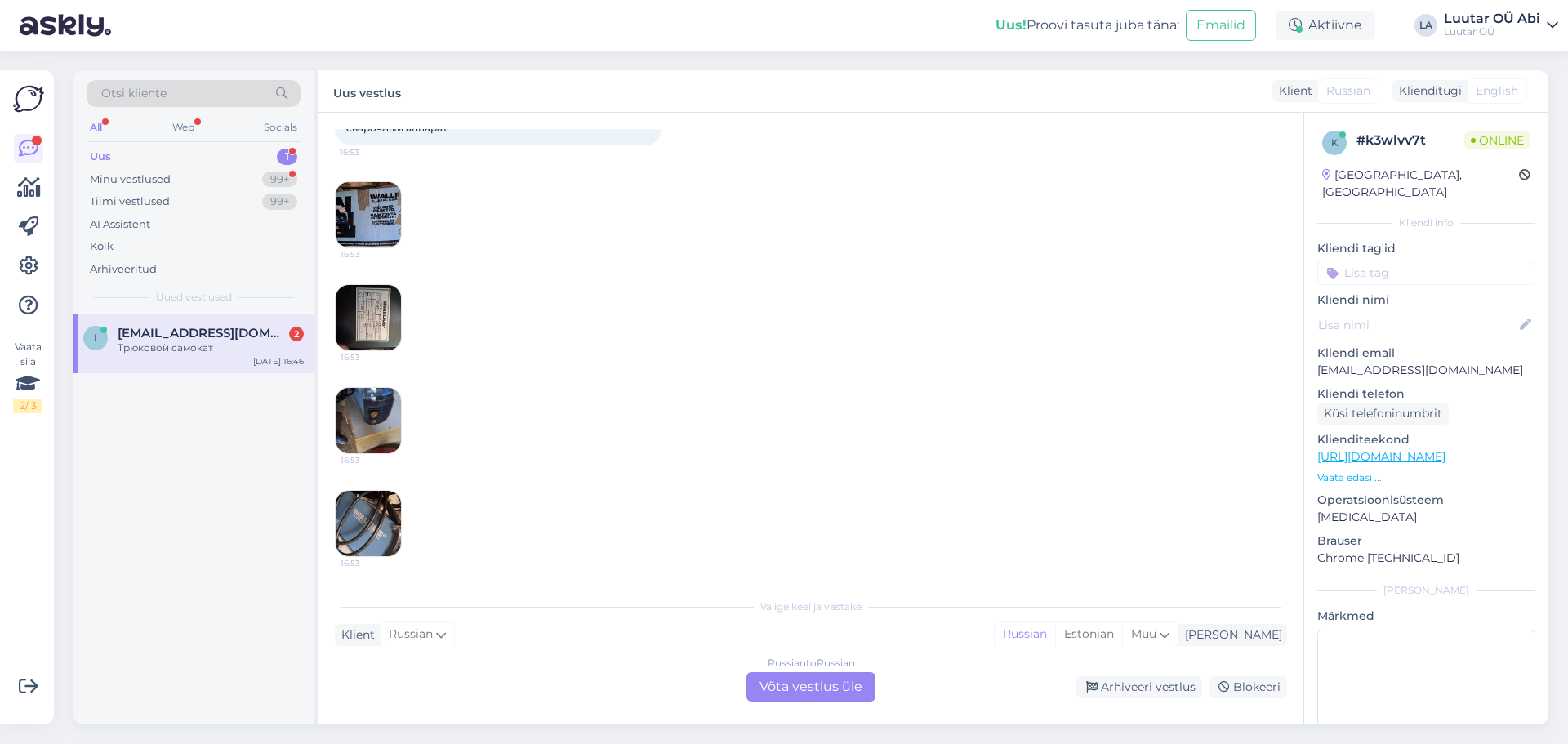
scroll to position [1804, 0]
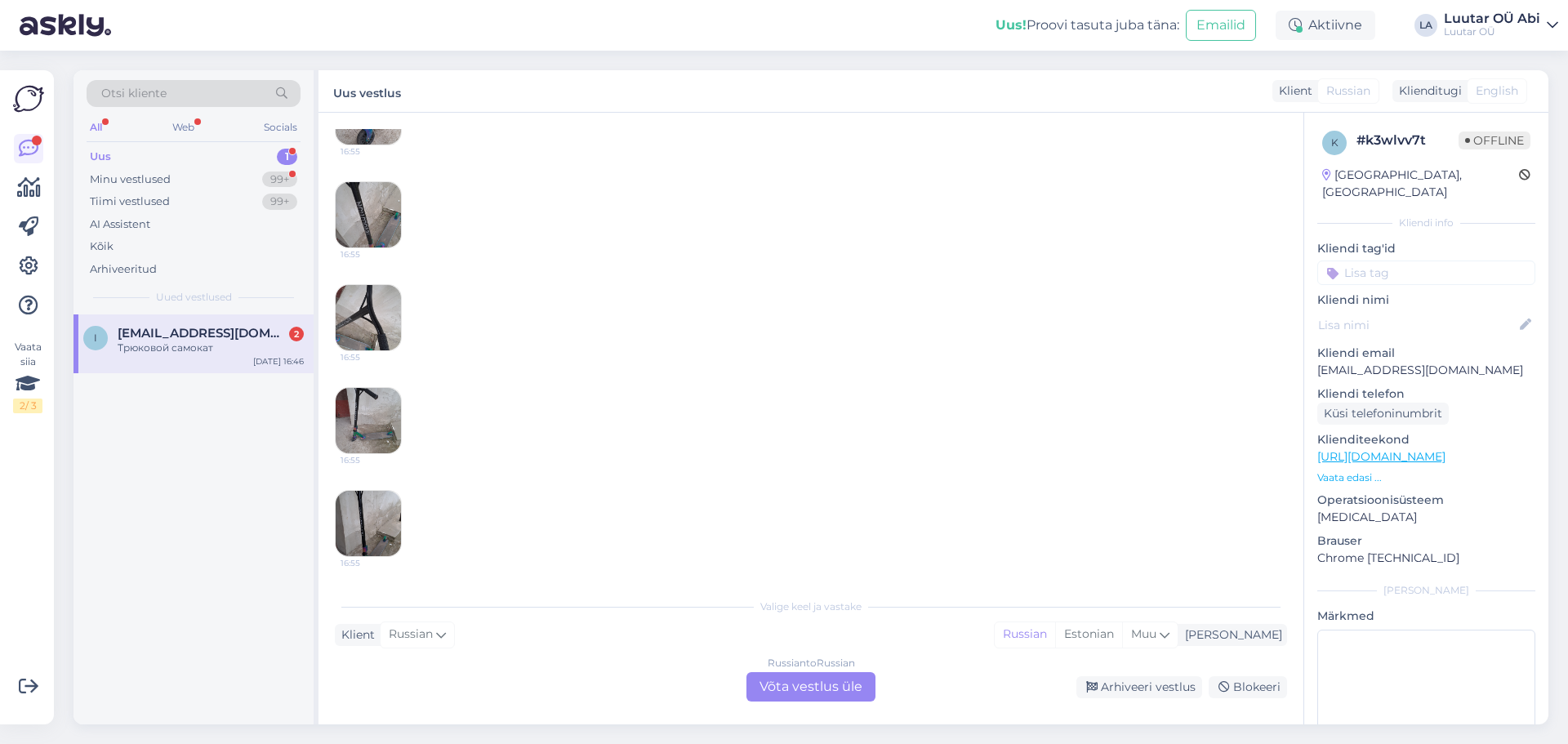
click at [471, 363] on div "Трюковой самокат 16:55 16:55 16:55 16:55 16:55 16:55" at bounding box center [810, 282] width 953 height 585
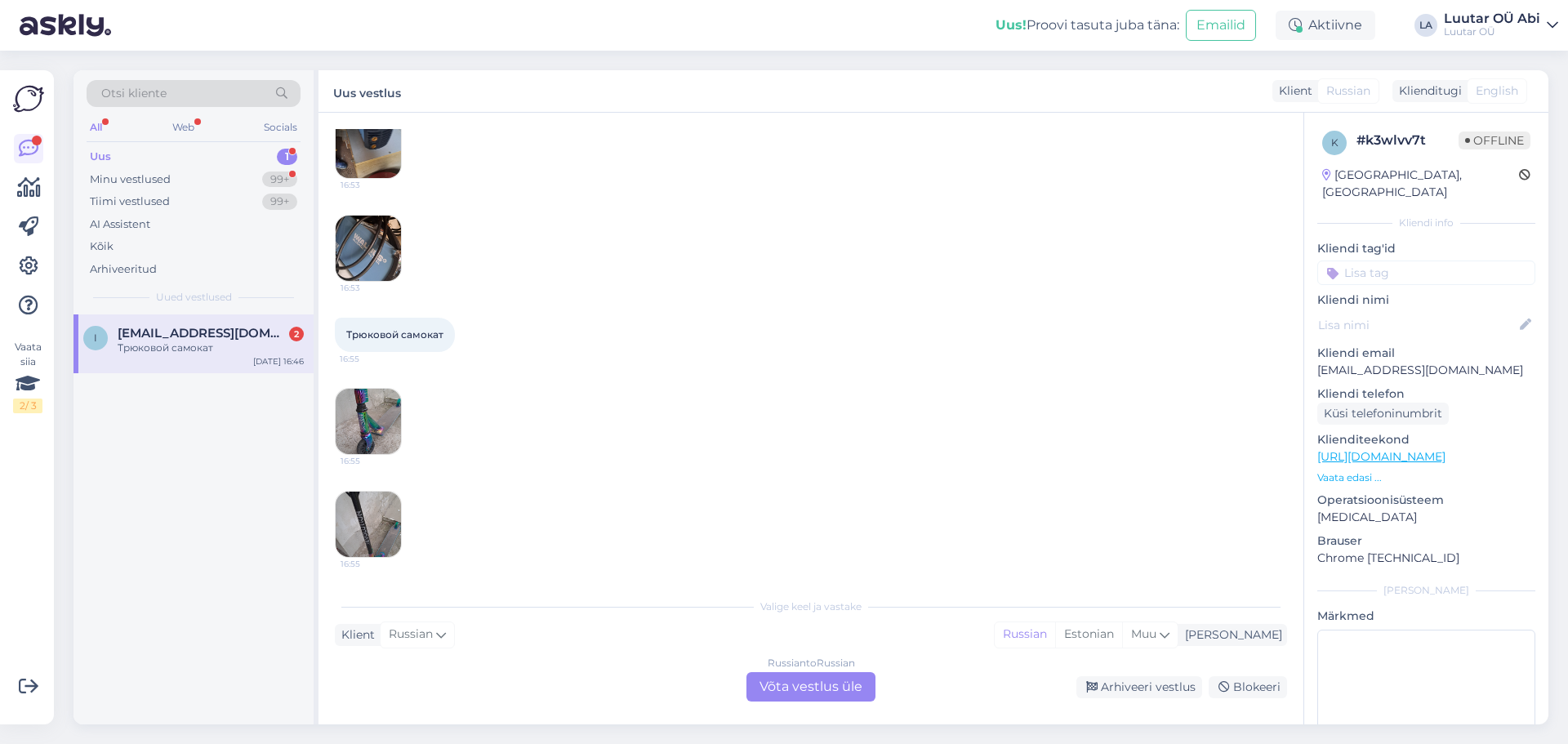
scroll to position [1313, 0]
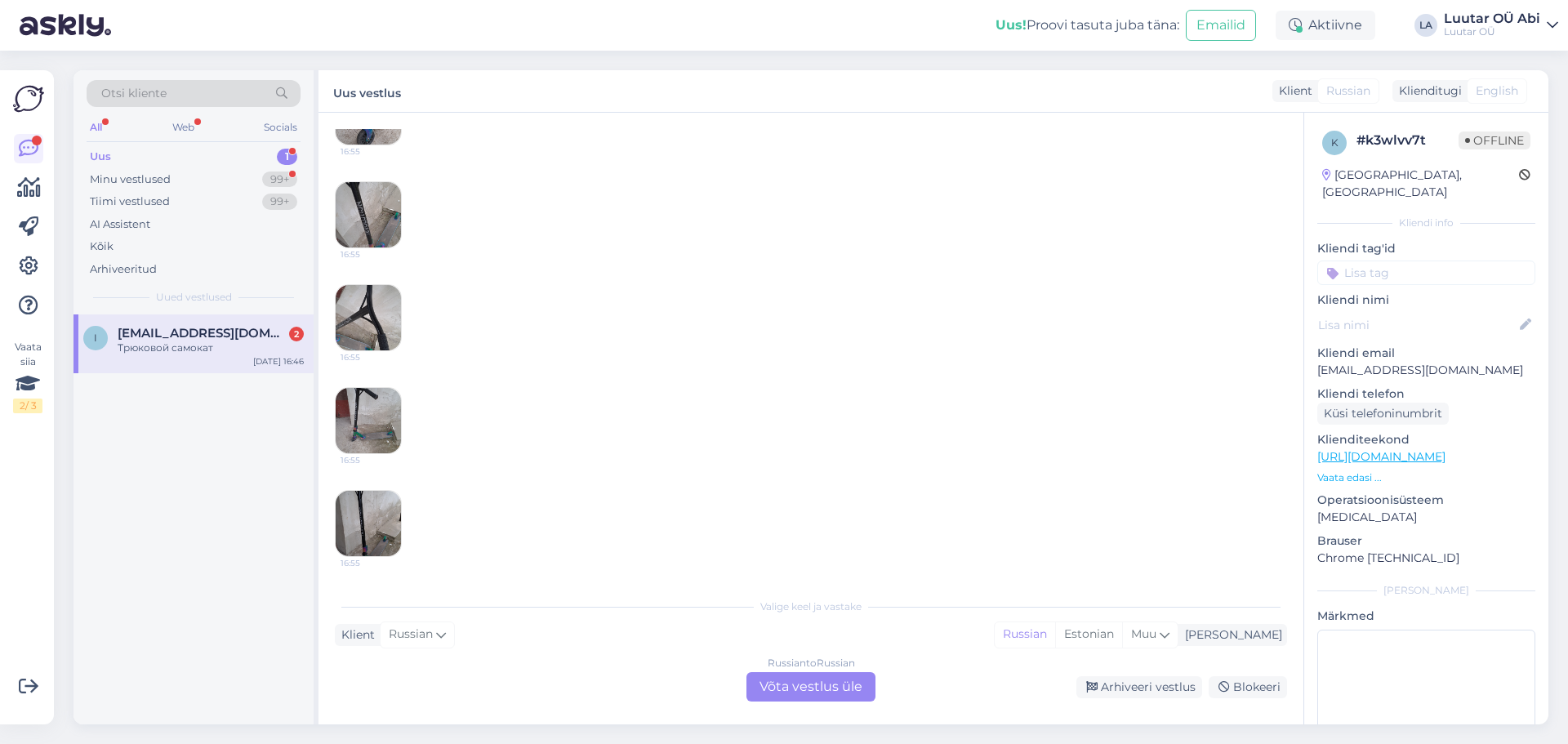
click at [807, 687] on div "Russian to Russian Võta vestlus üle" at bounding box center [811, 687] width 129 height 30
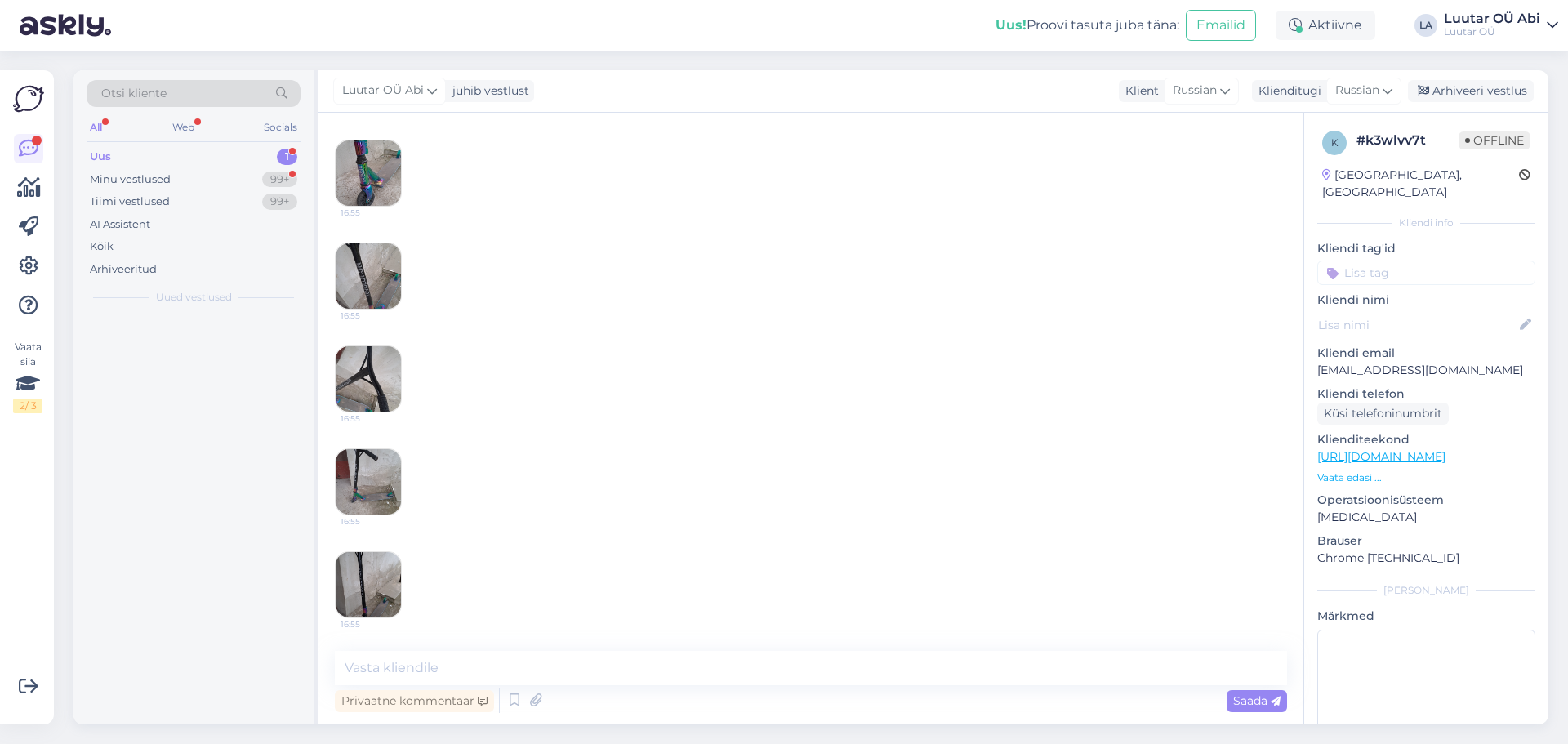
scroll to position [1742, 0]
click at [661, 647] on div "Vestlus algas [DATE] Здравствуйте,можно оценку товара. 16:46 16:46 16:46 16:46 …" at bounding box center [811, 419] width 985 height 612
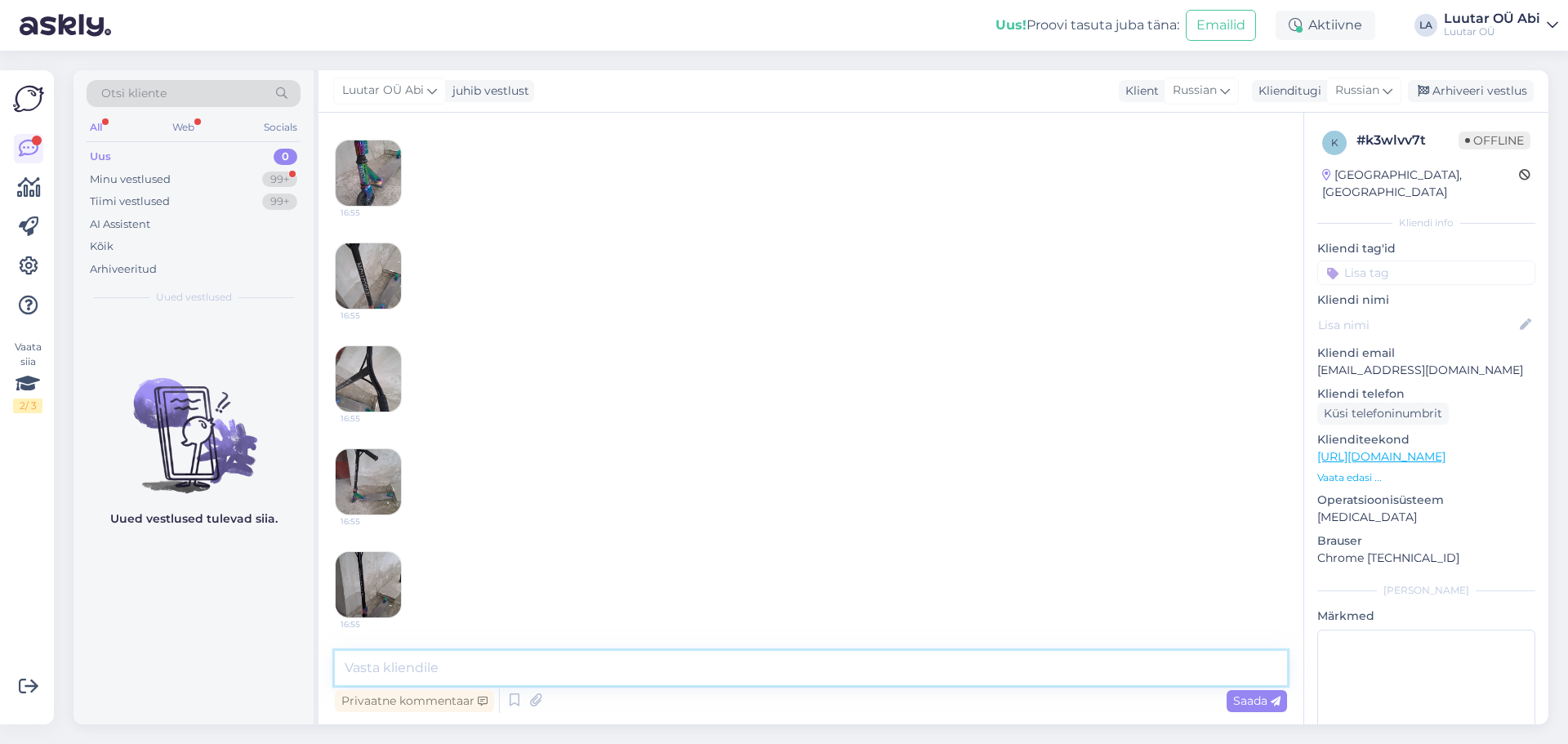
click at [540, 668] on textarea at bounding box center [810, 668] width 953 height 34
type textarea "для оценки пришлите нам эти фото на майл [EMAIL_ADDRESS][DOMAIN_NAME]"
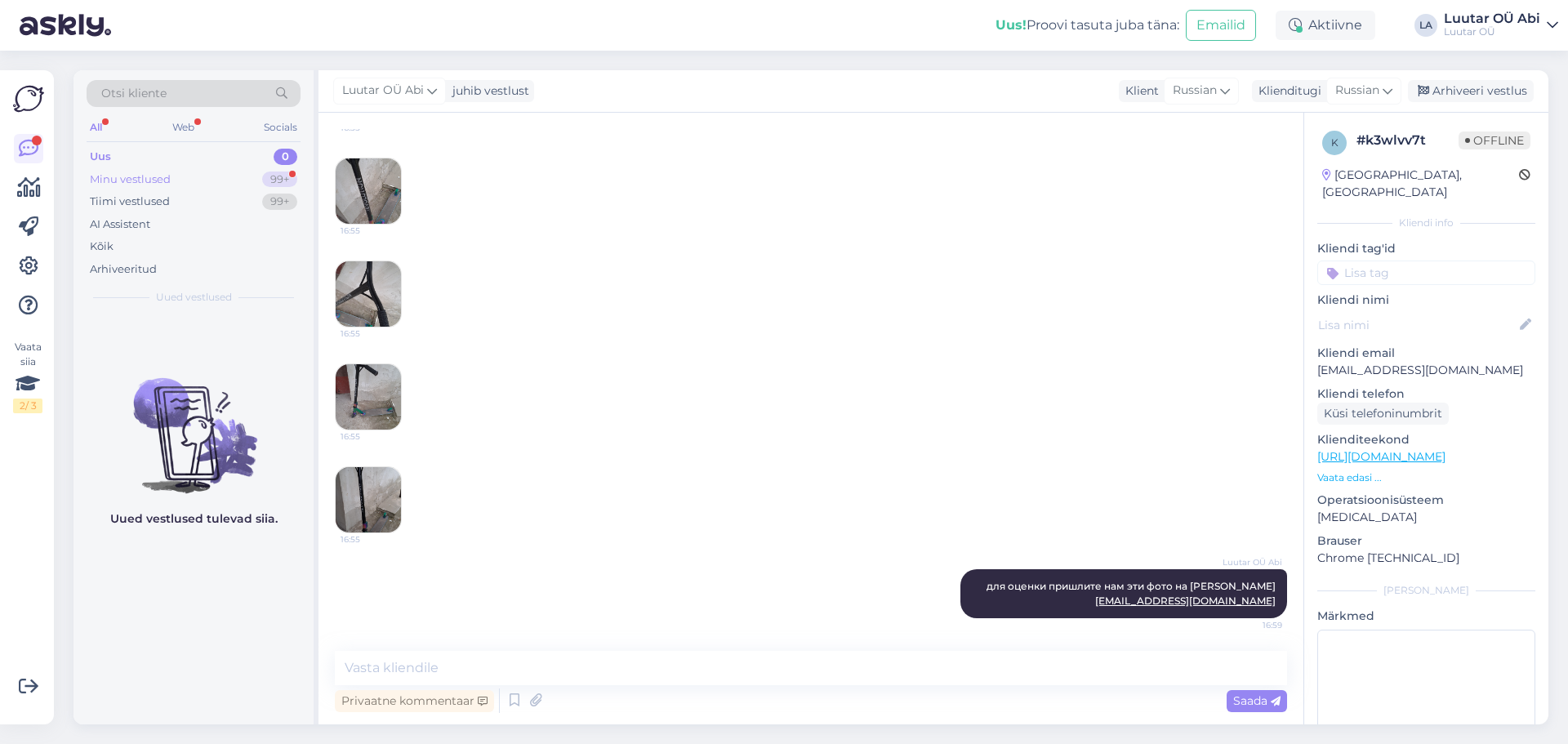
click at [225, 173] on div "Minu vestlused 99+" at bounding box center [194, 179] width 214 height 23
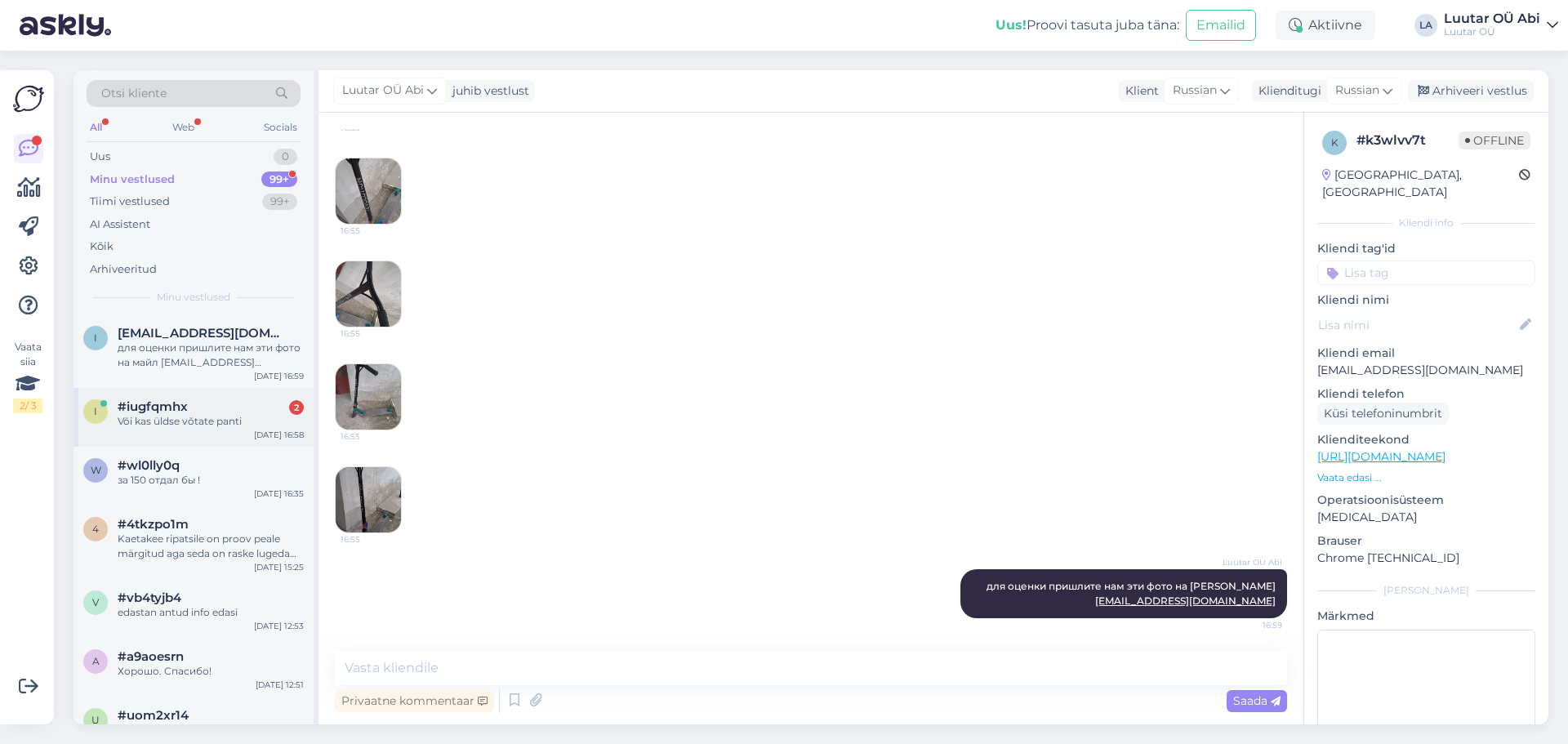
drag, startPoint x: 249, startPoint y: 397, endPoint x: 309, endPoint y: 419, distance: 63.9
click at [249, 397] on div "i #iugfqmhx 2 Või kas üldse võtate panti [DATE] 16:58" at bounding box center [194, 418] width 240 height 59
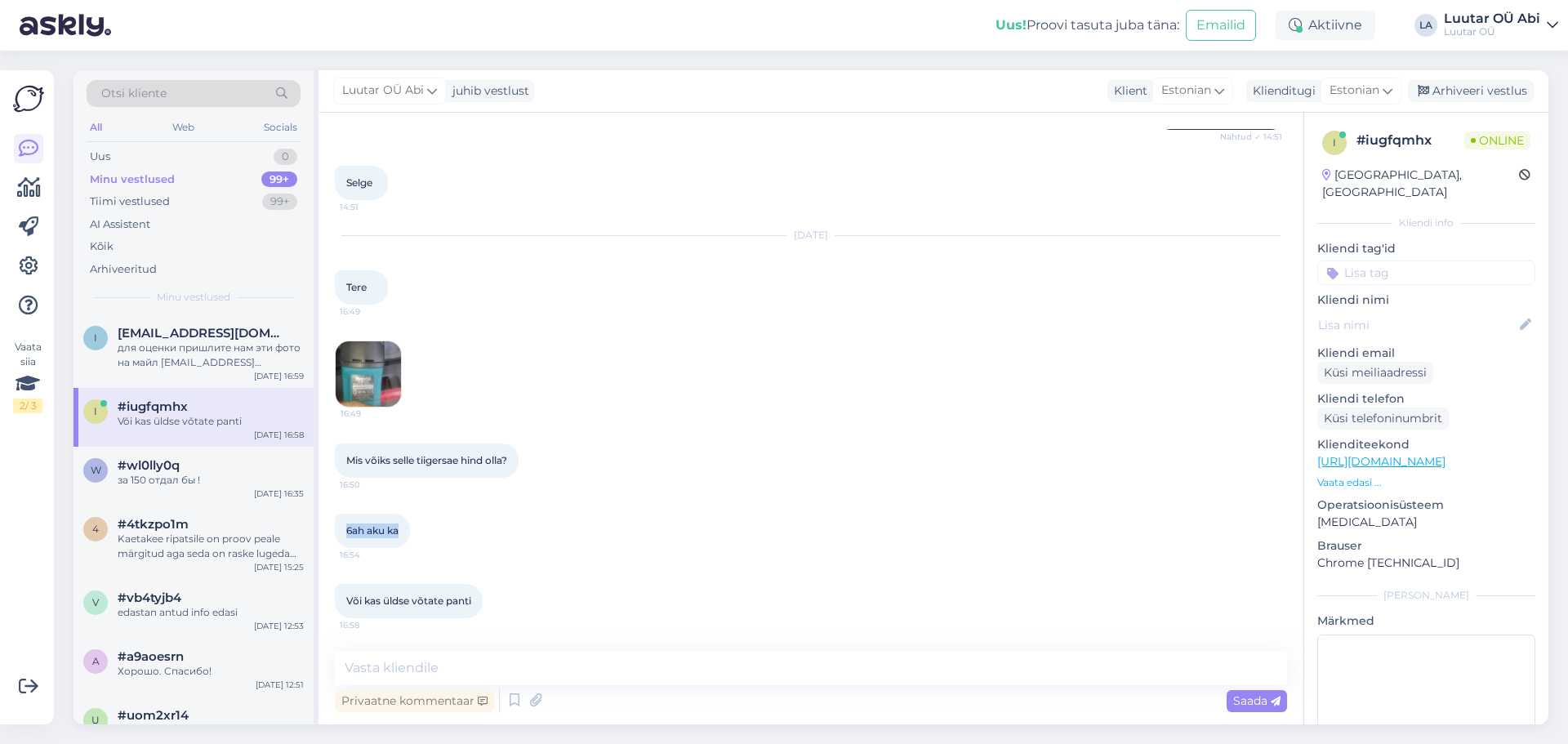
drag, startPoint x: 336, startPoint y: 534, endPoint x: 402, endPoint y: 527, distance: 66.4
click at [402, 527] on div "6ah aku ka 16:54" at bounding box center [371, 531] width 75 height 34
copy span "6ah aku ka"
click at [434, 680] on textarea at bounding box center [810, 668] width 953 height 34
type textarea "kohe hindame"
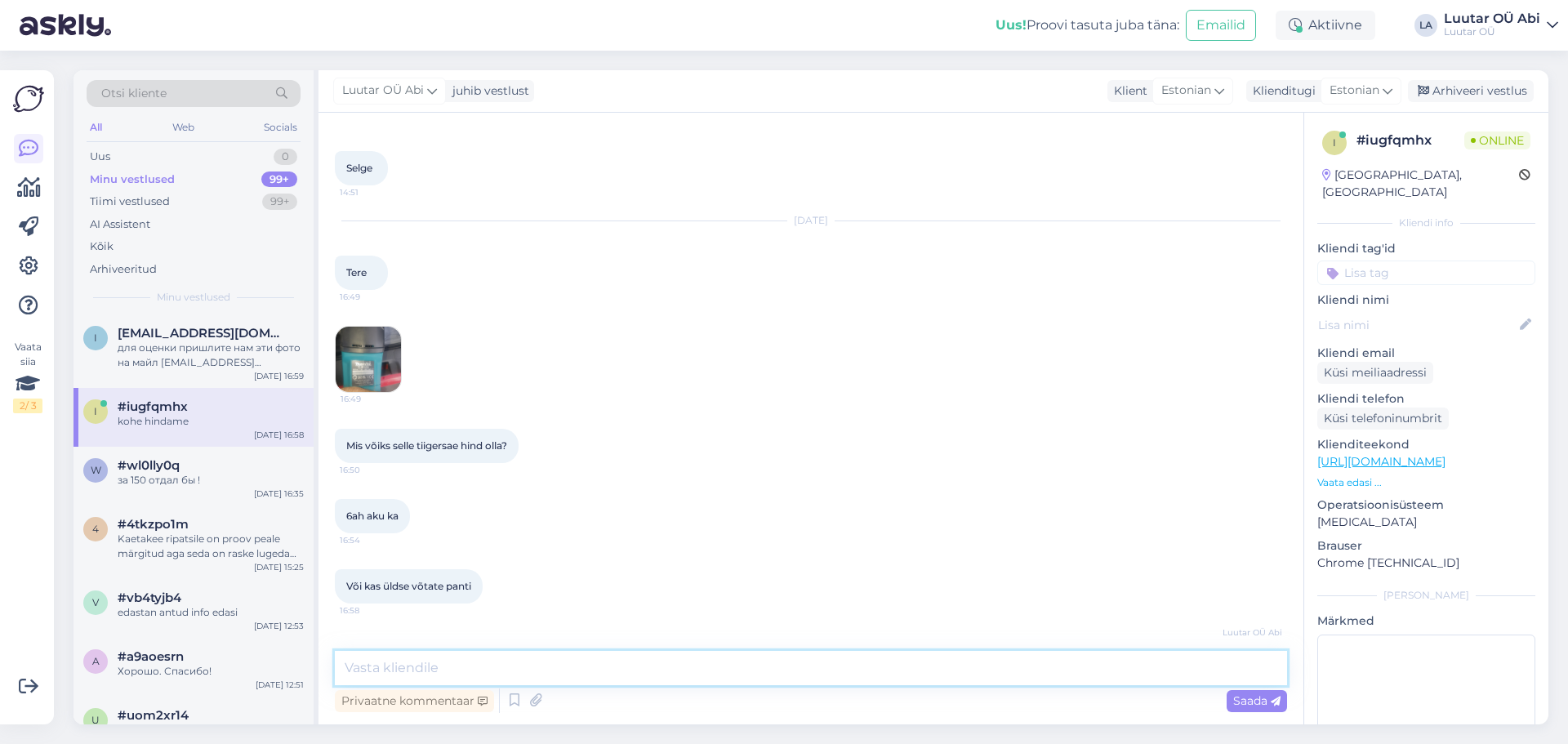
scroll to position [8317, 0]
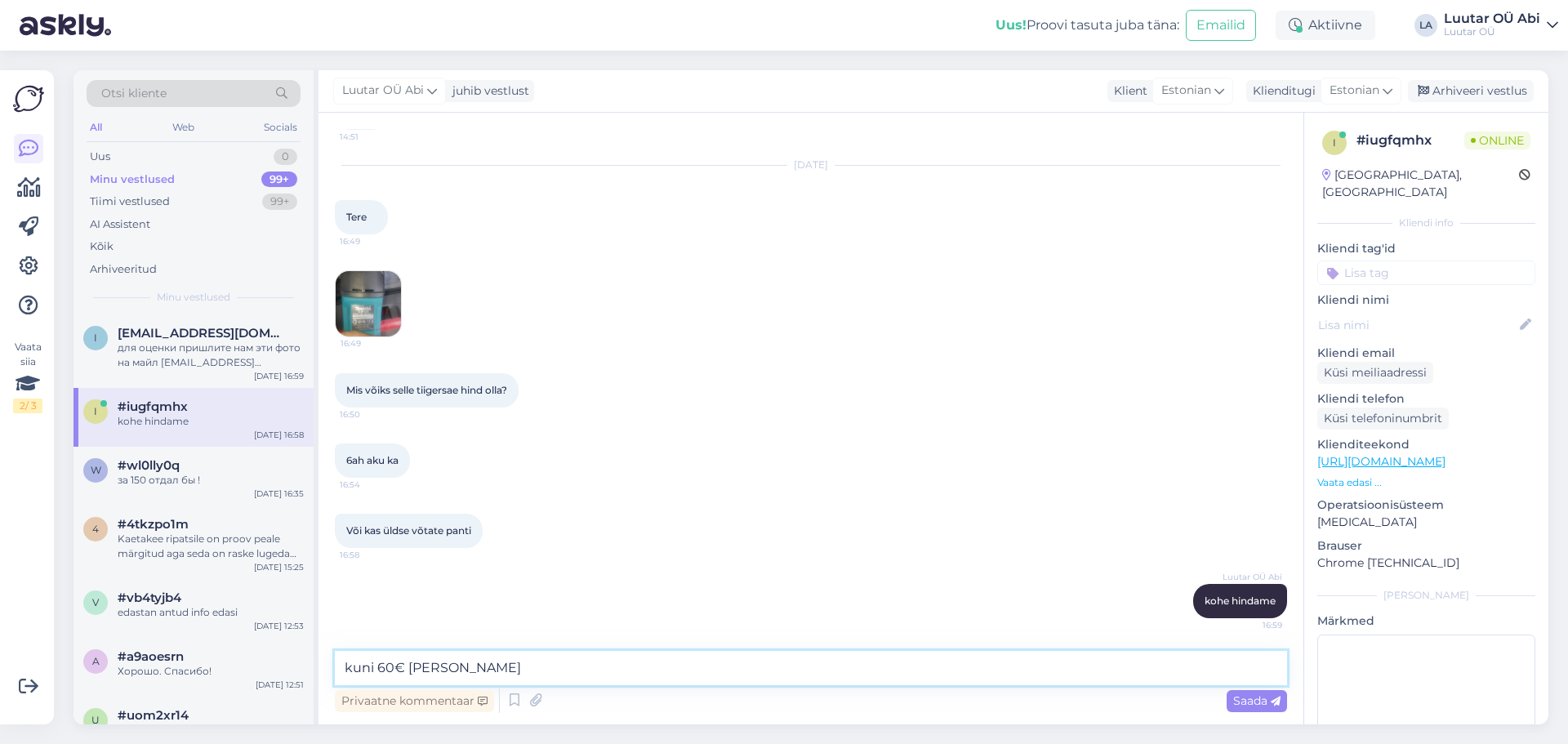
type textarea "kuni 60€ [PERSON_NAME]"
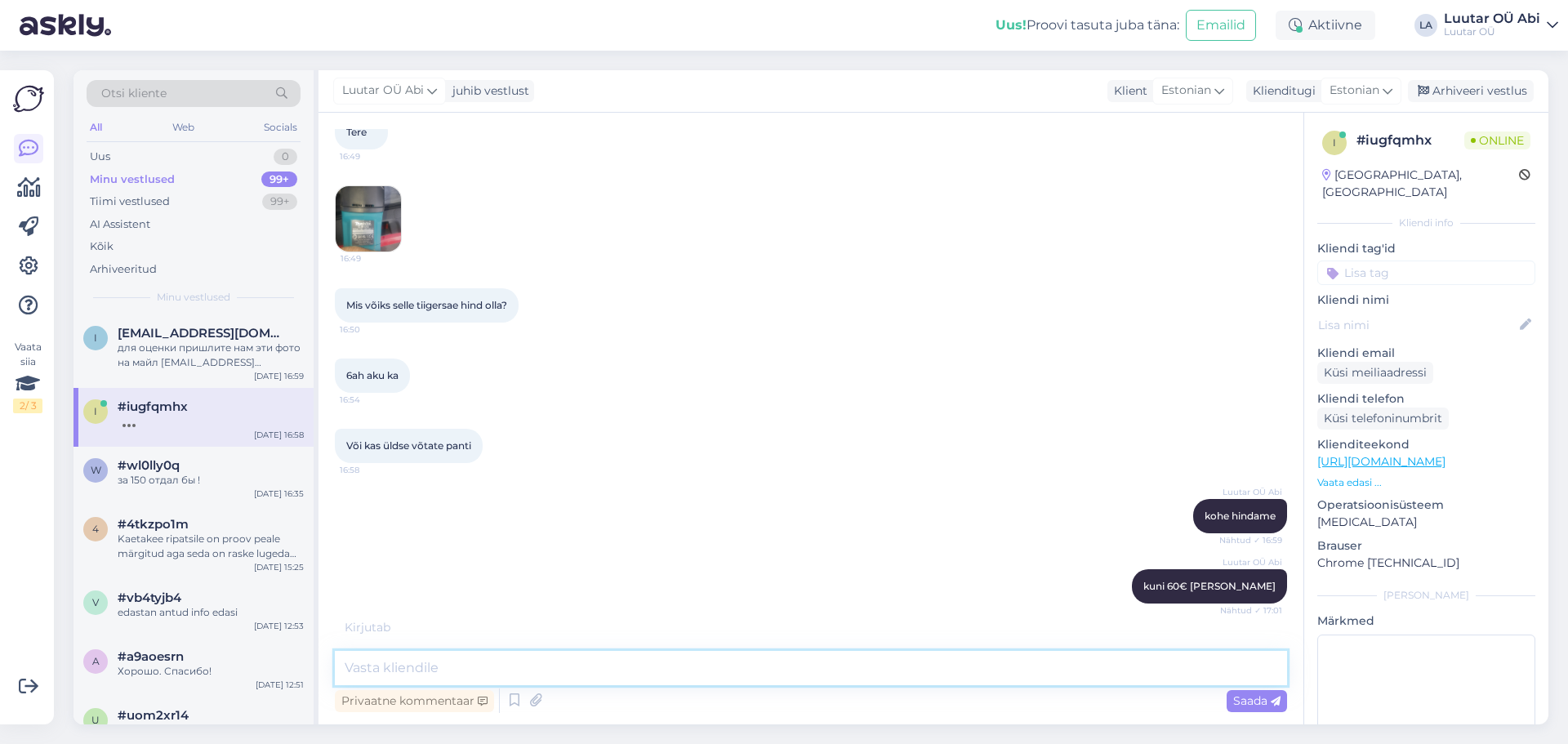
scroll to position [8458, 0]
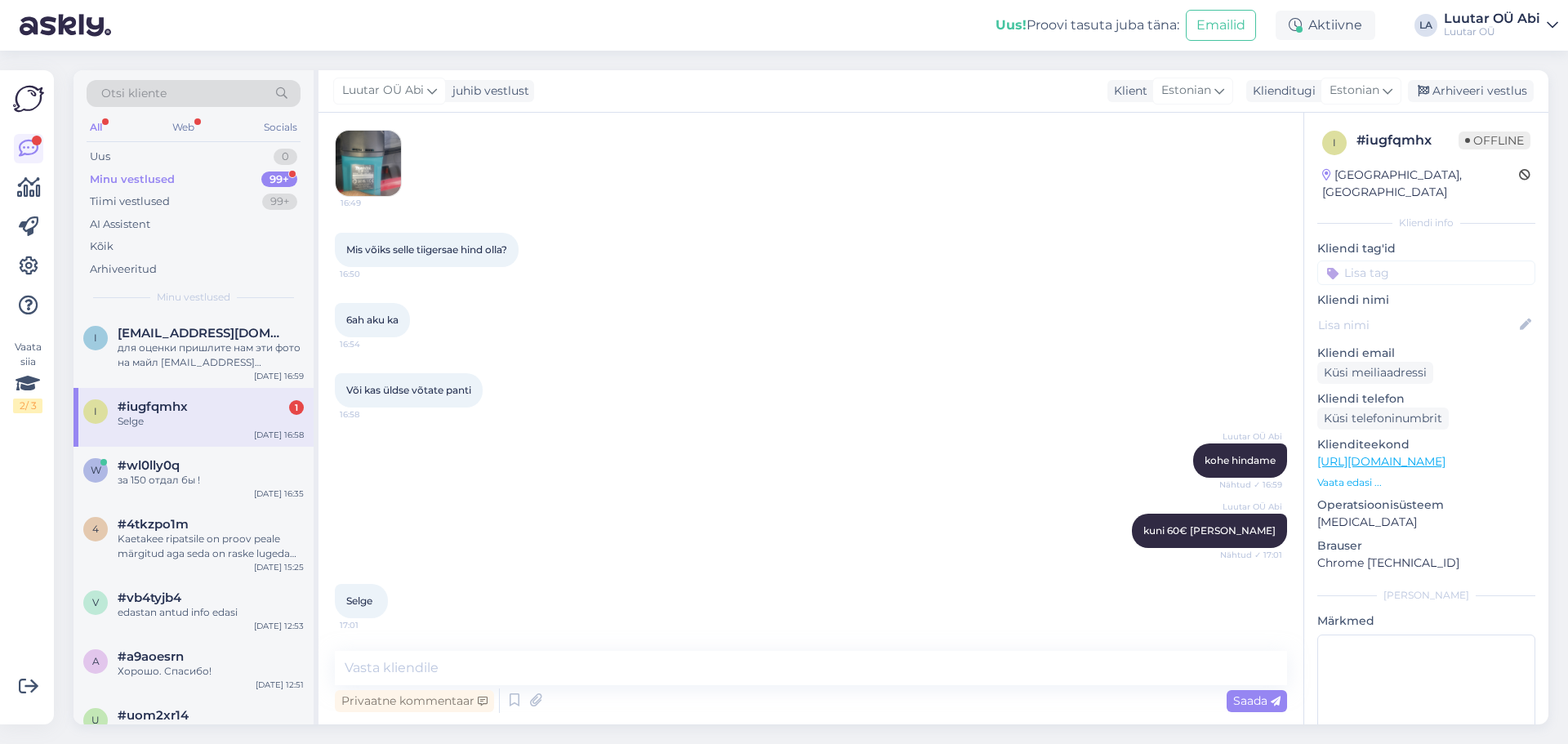
click at [610, 535] on div "Luutar OÜ Abi kuni 60€ saame pakkuda Nähtud ✓ 17:01" at bounding box center [810, 531] width 953 height 70
click at [208, 420] on div "Selge" at bounding box center [211, 421] width 187 height 15
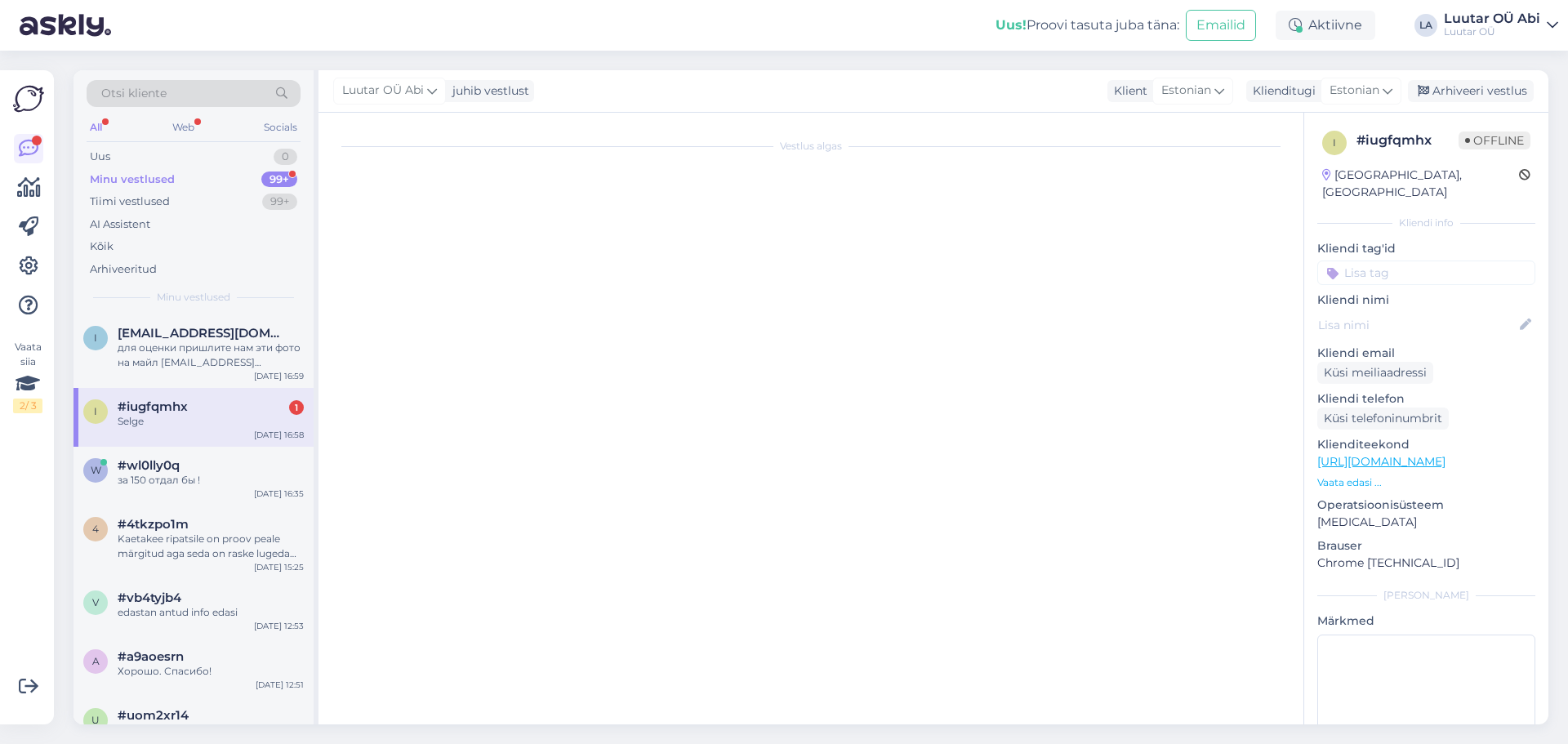
scroll to position [8247, 0]
